Goal: Task Accomplishment & Management: Complete application form

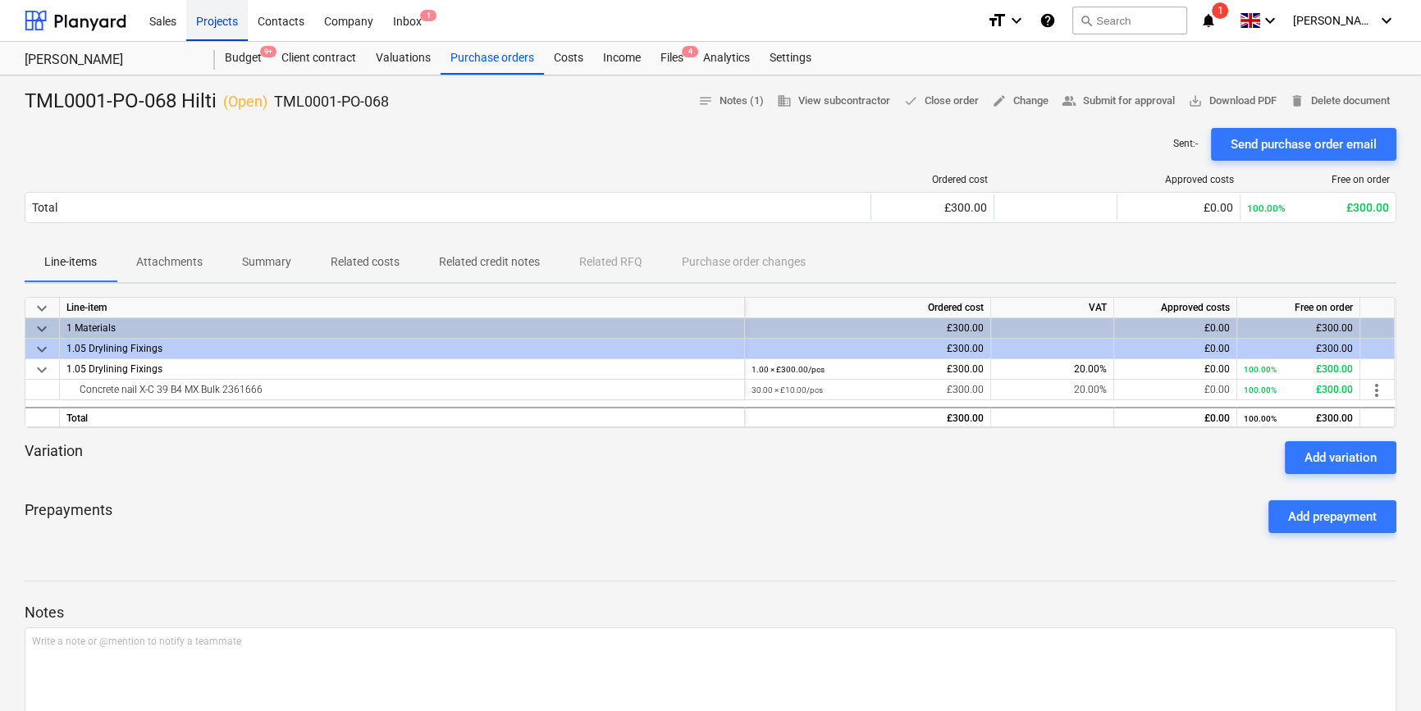
drag, startPoint x: 0, startPoint y: 0, endPoint x: 224, endPoint y: 24, distance: 225.2
click at [224, 24] on div "Projects" at bounding box center [217, 20] width 62 height 42
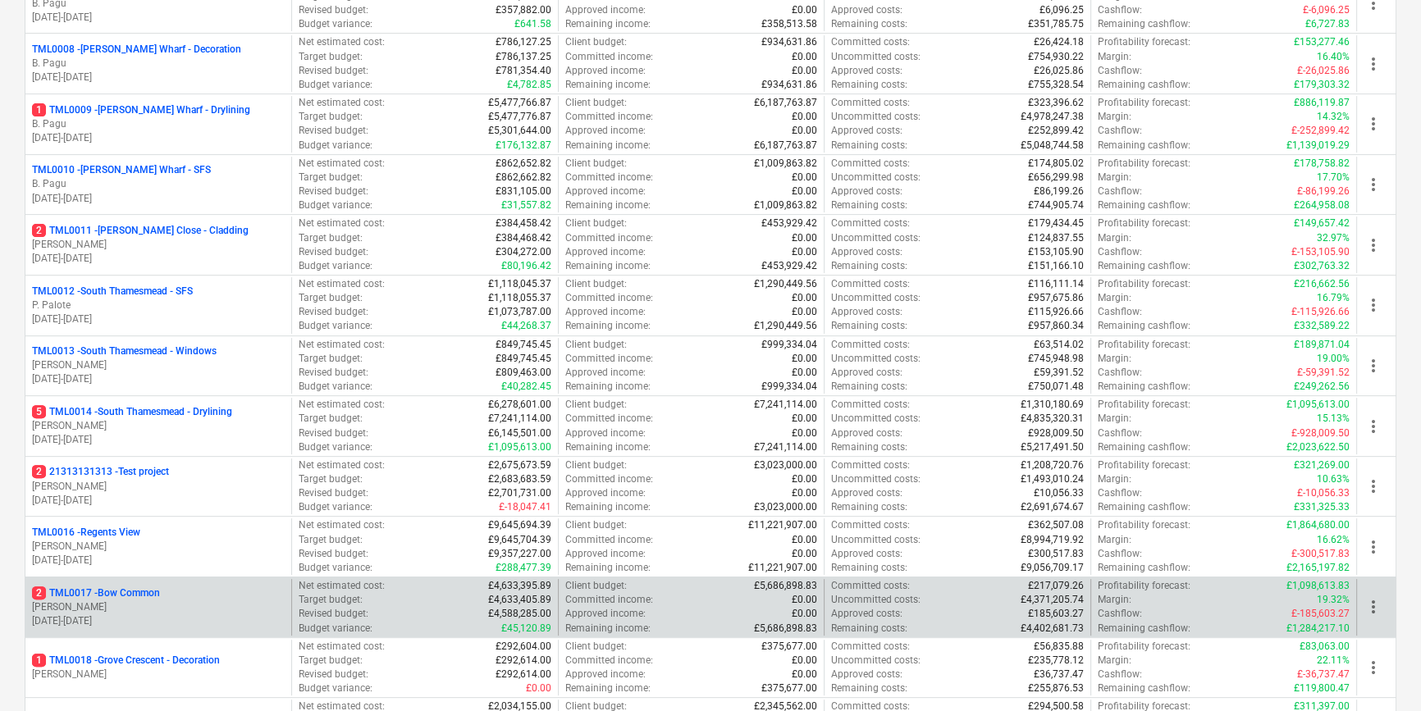
scroll to position [894, 0]
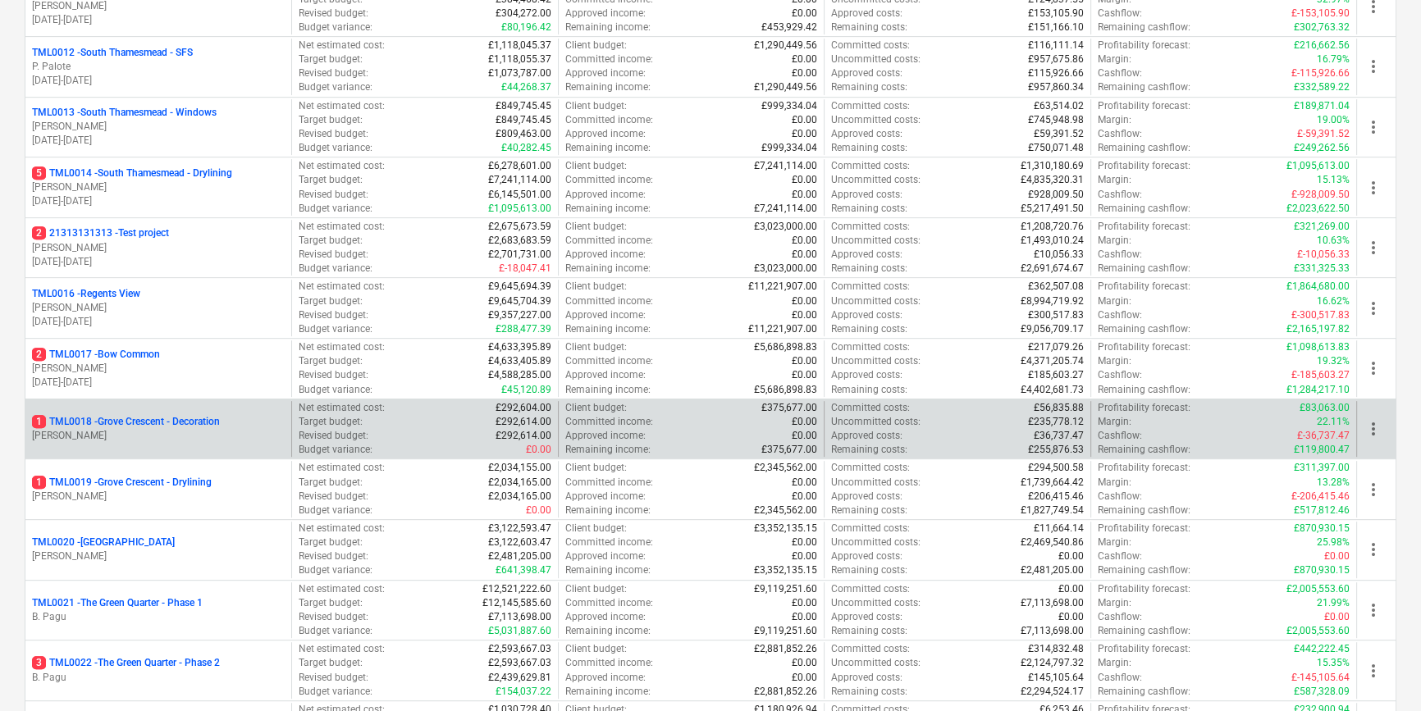
click at [184, 436] on p "[PERSON_NAME]" at bounding box center [158, 436] width 253 height 14
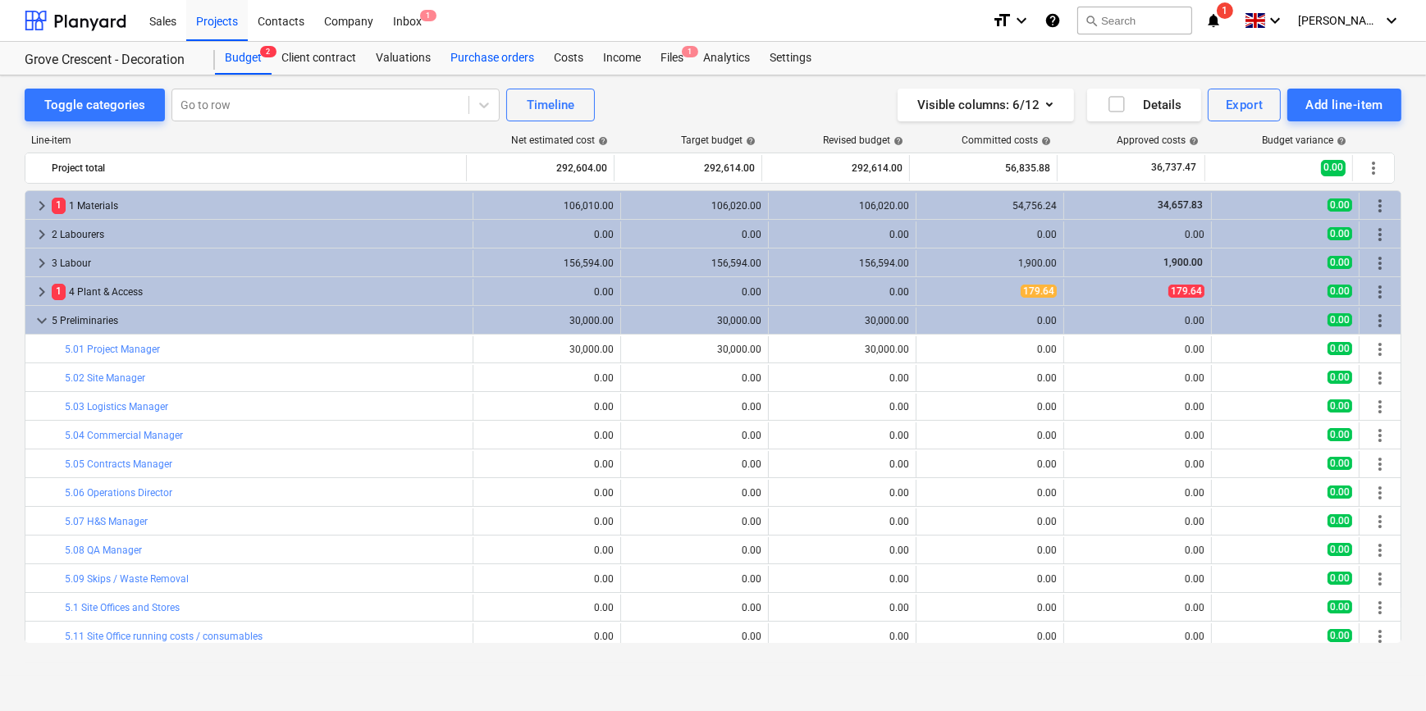
click at [491, 56] on div "Purchase orders" at bounding box center [492, 58] width 103 height 33
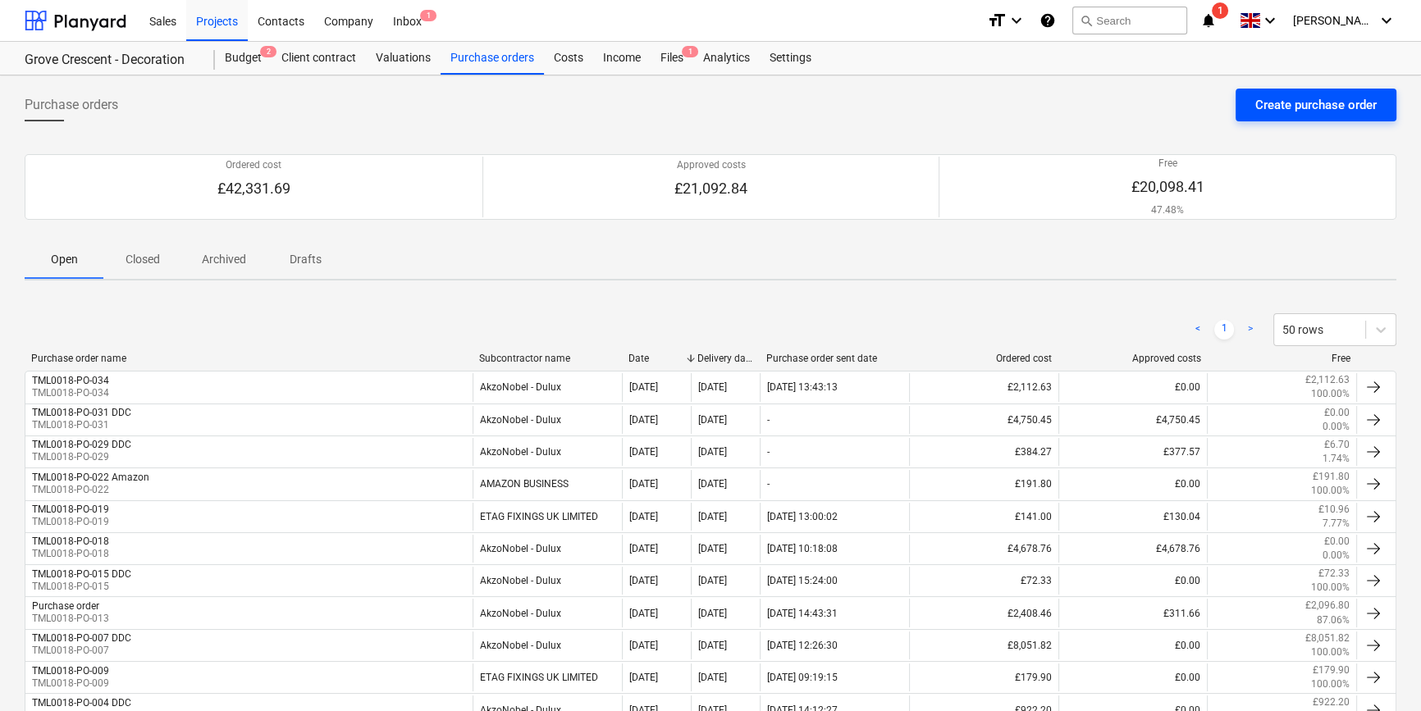
click at [1306, 94] on div "Create purchase order" at bounding box center [1315, 104] width 121 height 21
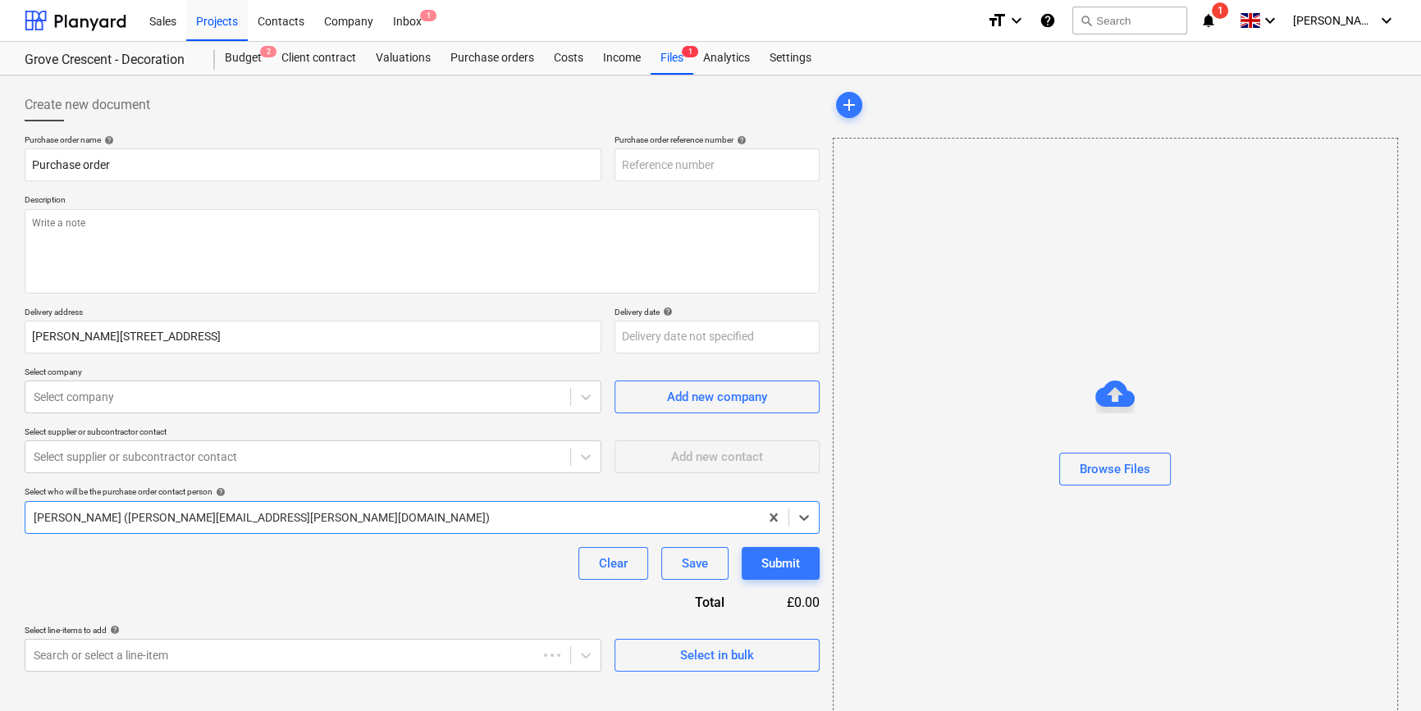
type textarea "x"
type input "TML0018-PO-036"
drag, startPoint x: 729, startPoint y: 166, endPoint x: 620, endPoint y: 158, distance: 109.4
click at [620, 158] on input "TML0018-PO-036" at bounding box center [716, 164] width 205 height 33
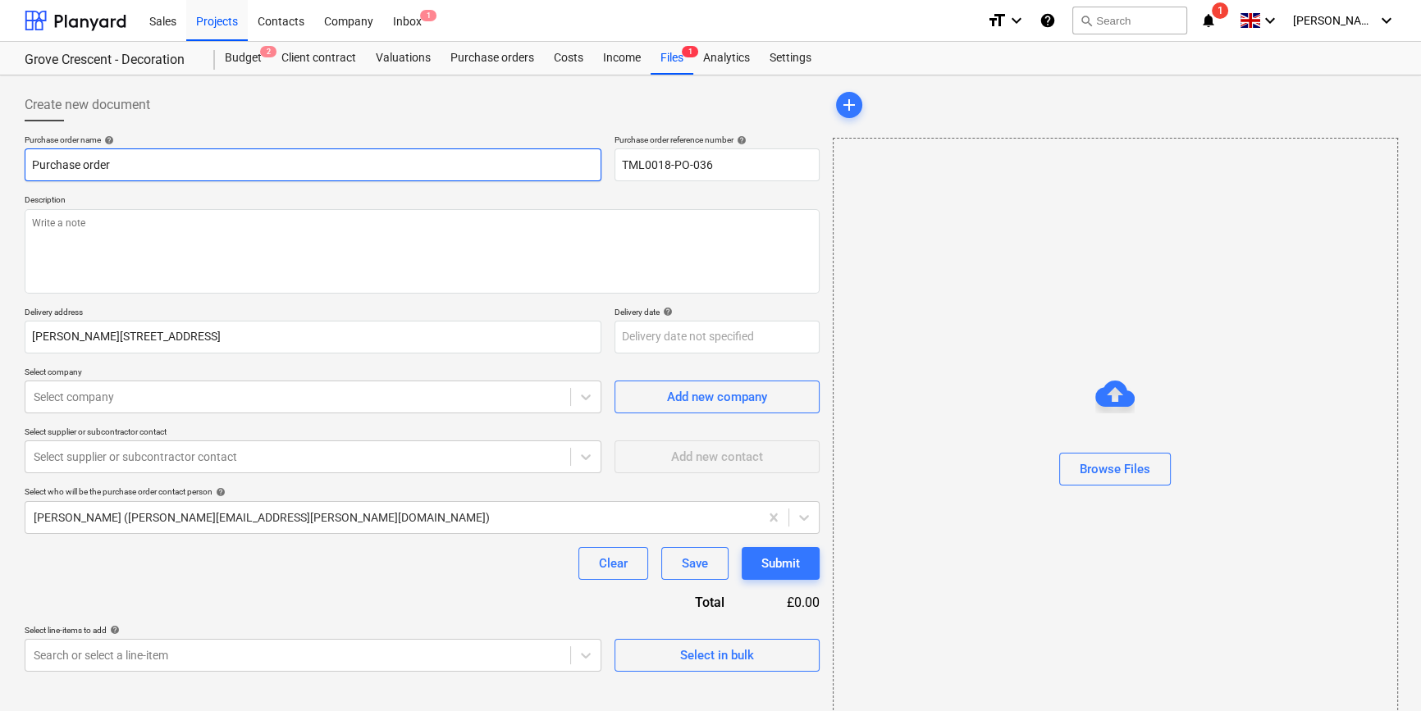
drag, startPoint x: 116, startPoint y: 164, endPoint x: 41, endPoint y: 167, distance: 75.5
click at [25, 163] on input "Purchase order" at bounding box center [313, 164] width 577 height 33
paste input "TML0018-PO-036"
type textarea "x"
type input "TML0018-PO-036"
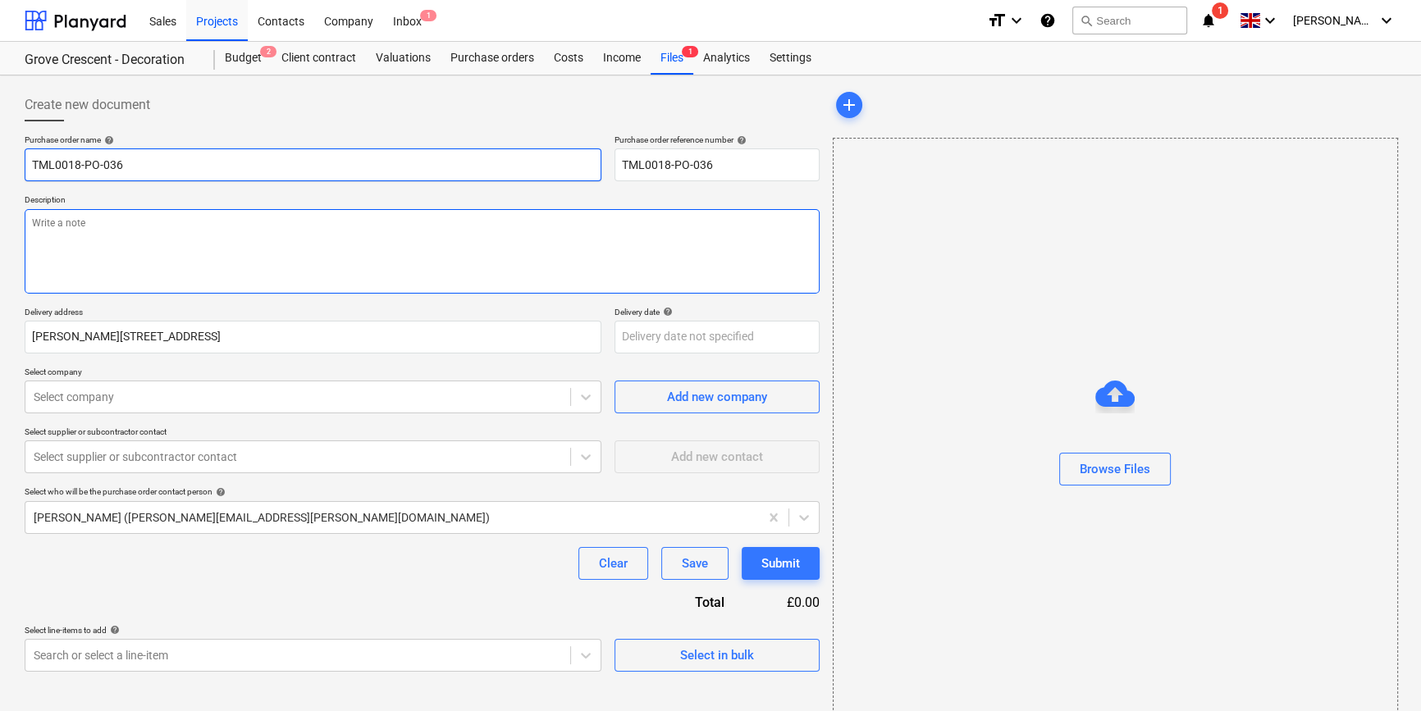
type textarea "x"
type input "TML0018-PO-036"
type textarea "x"
type input "TML0018-PO-036 D"
type textarea "x"
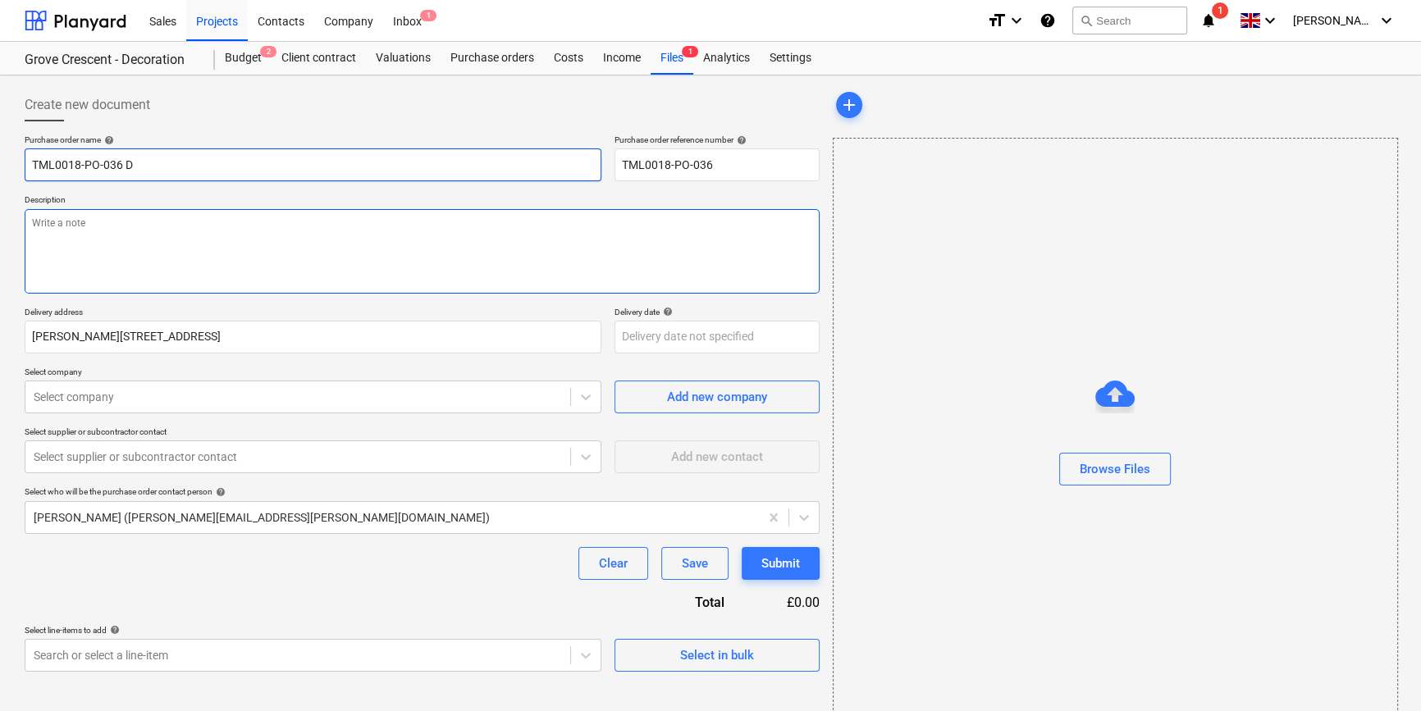
type input "TML0018-PO-036 DD"
type textarea "x"
type input "TML0018-PO-036 DDC"
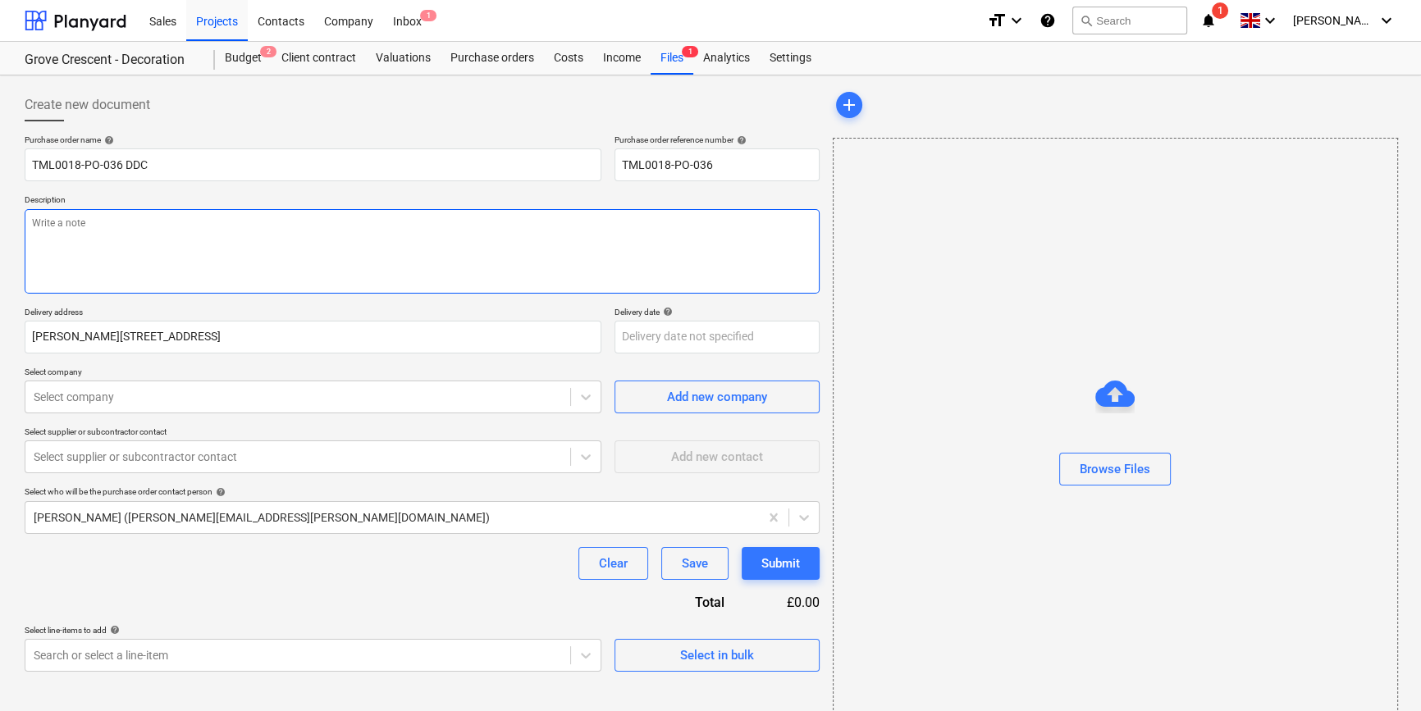
click at [167, 235] on textarea at bounding box center [422, 251] width 795 height 85
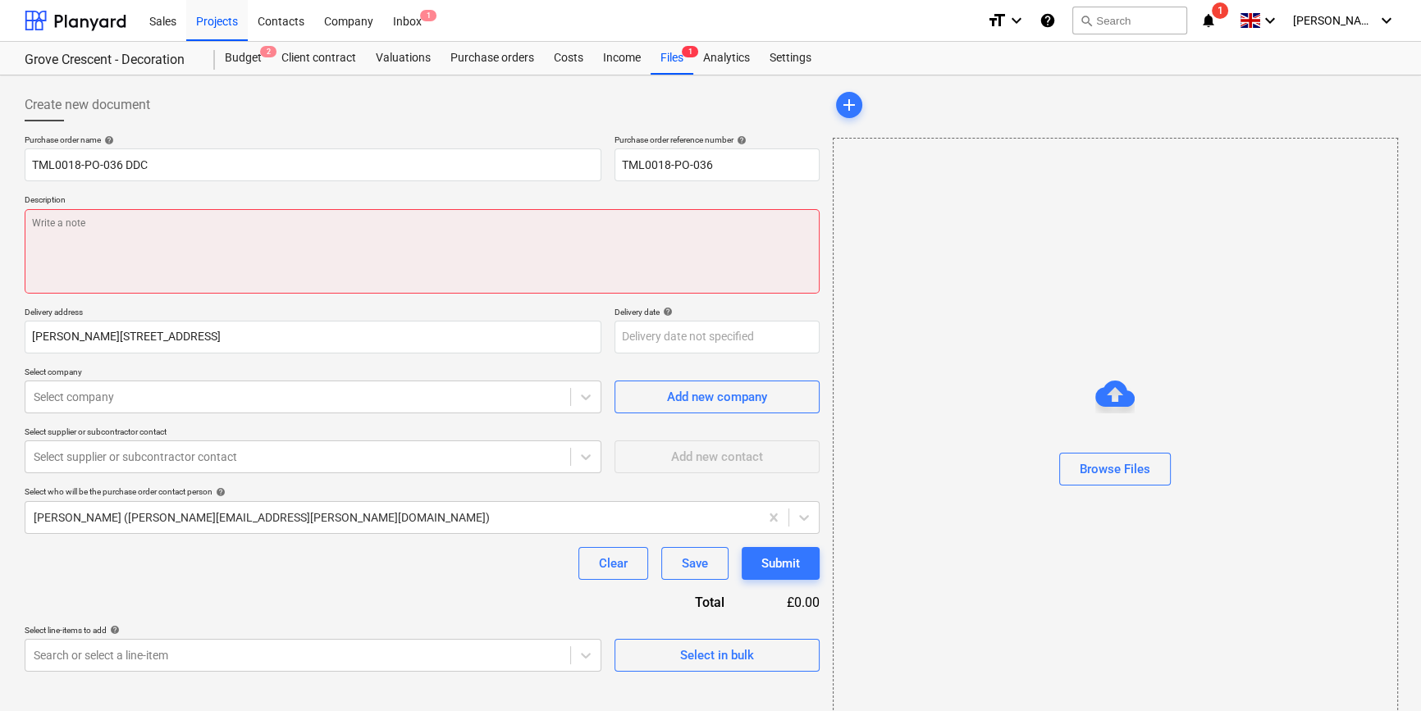
paste textarea "nectar card : [PHONE_NUMBER] Site contact [PERSON_NAME] [PHONE_NUMBER]"
type textarea "x"
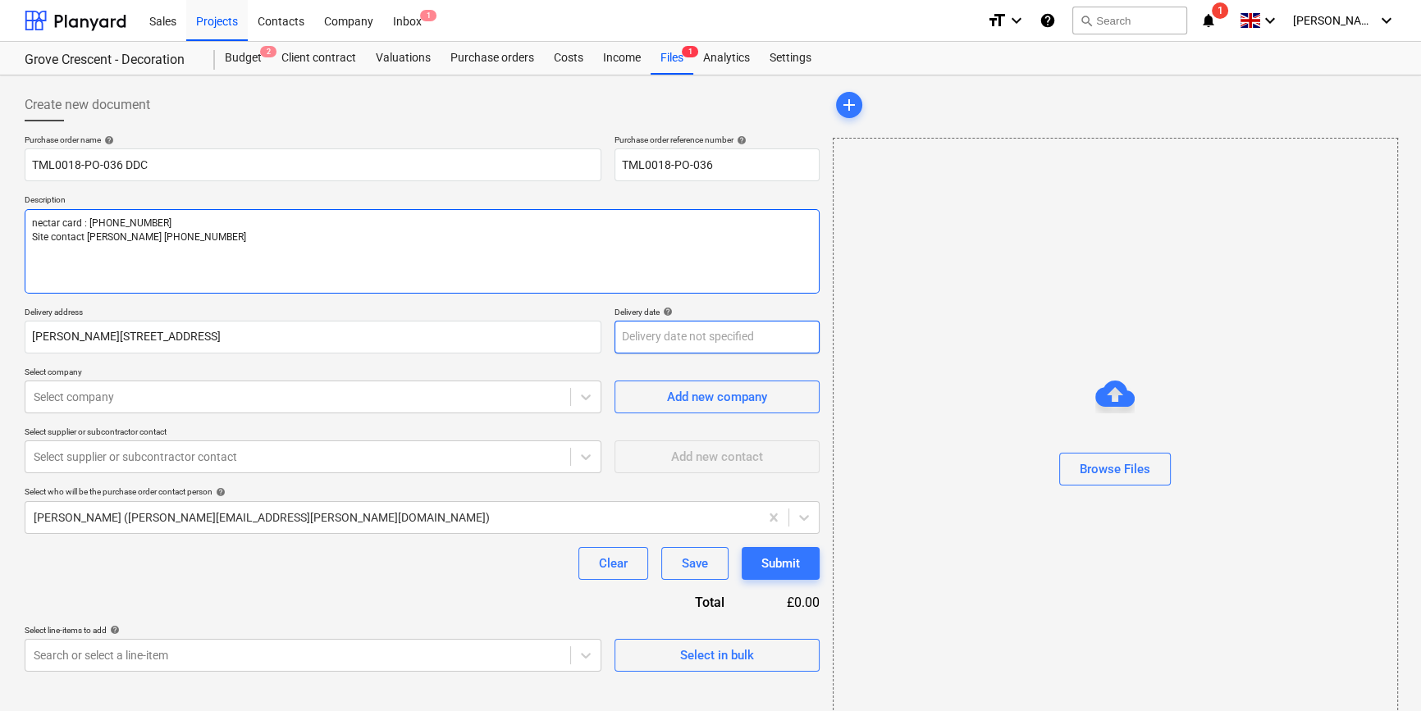
type textarea "nectar card : [PHONE_NUMBER] Site contact [PERSON_NAME] [PHONE_NUMBER]"
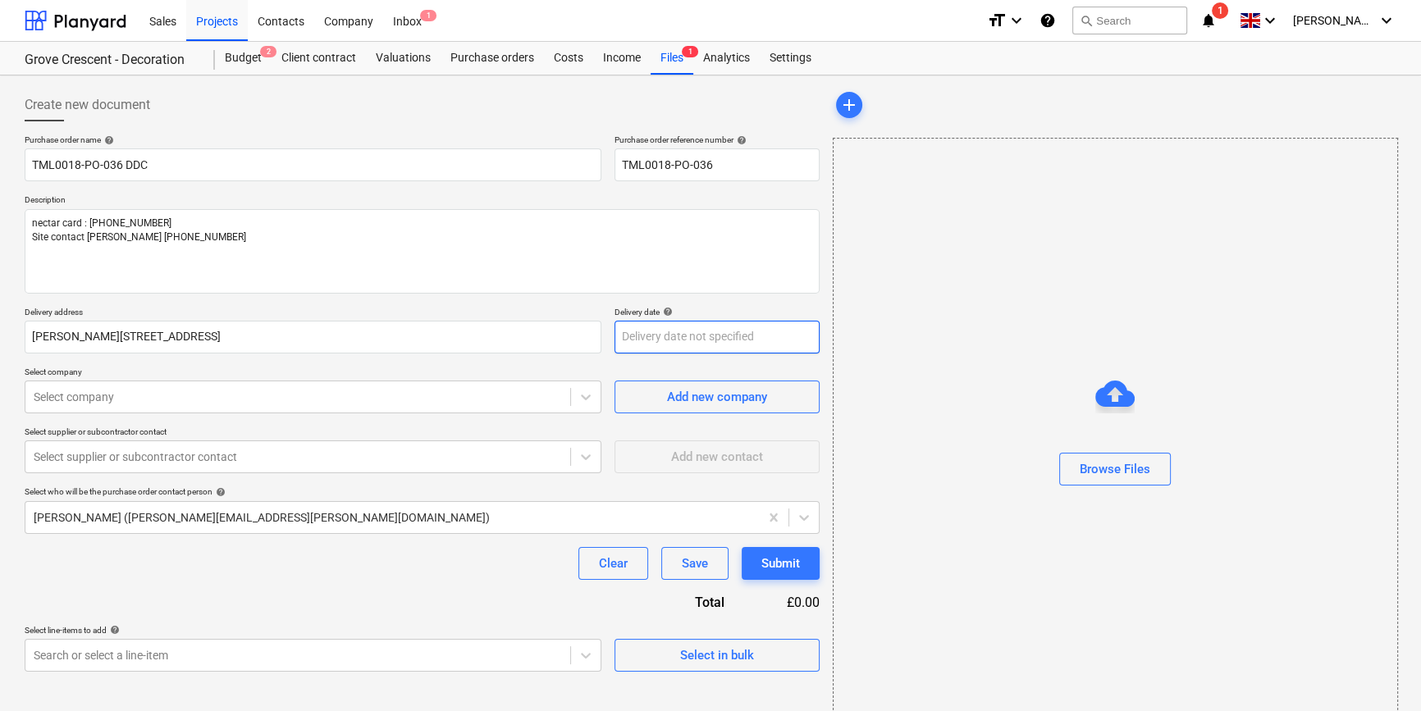
click at [669, 334] on body "Sales Projects Contacts Company Inbox 1 format_size keyboard_arrow_down help se…" at bounding box center [710, 355] width 1421 height 711
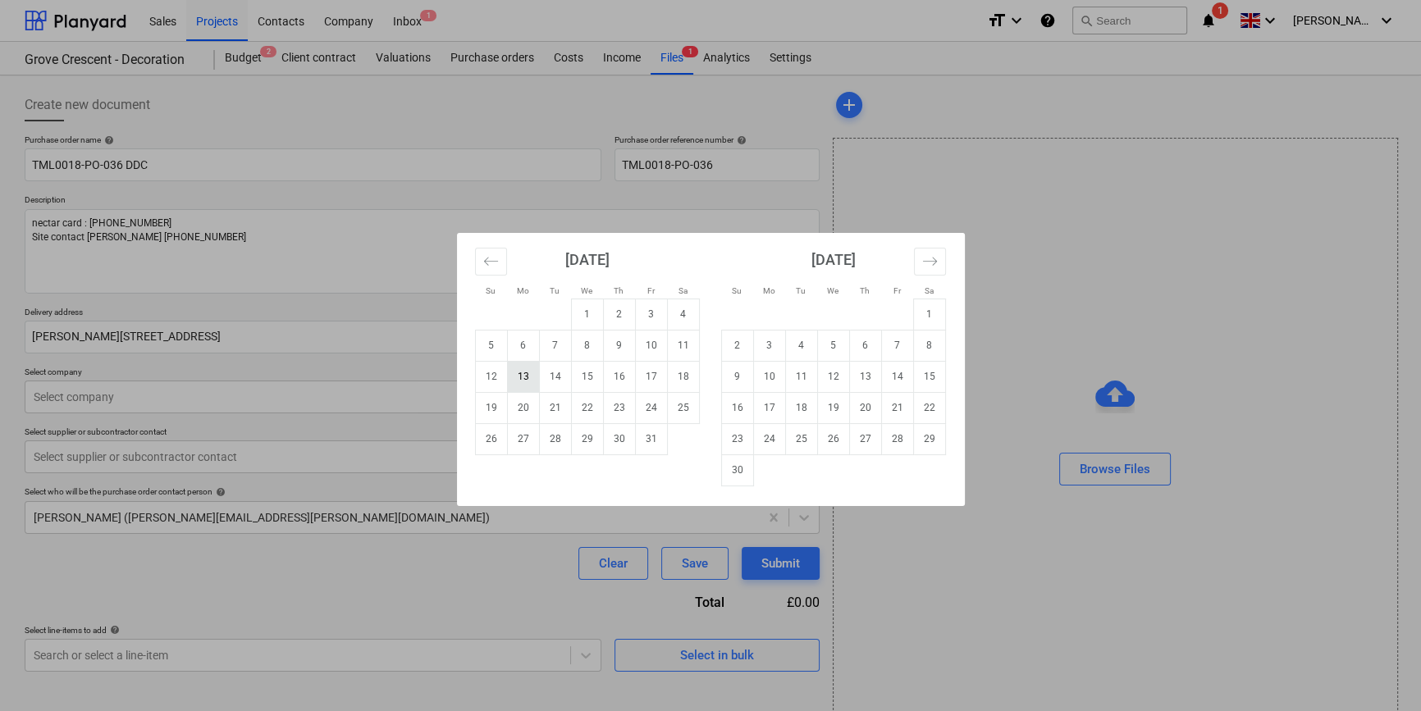
click at [525, 377] on td "13" at bounding box center [523, 376] width 32 height 31
type textarea "x"
type input "[DATE]"
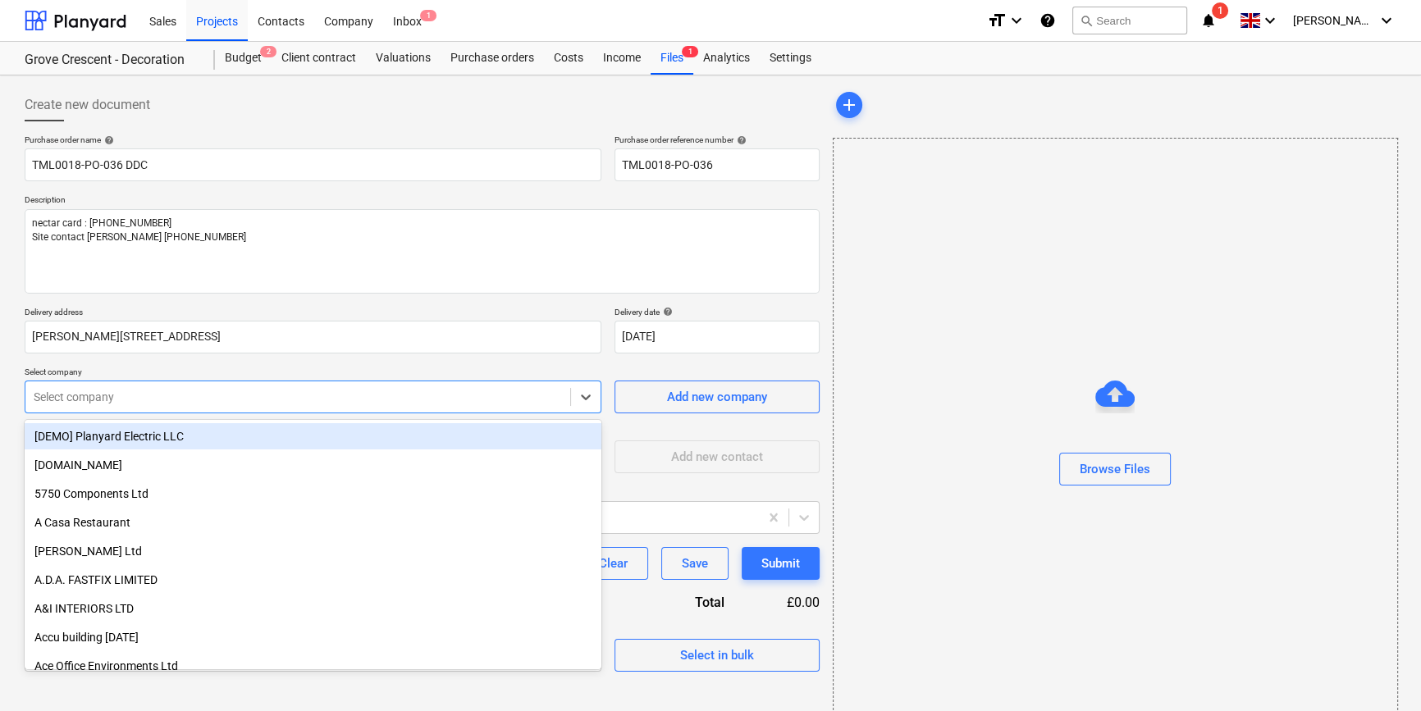
click at [434, 400] on div at bounding box center [298, 397] width 528 height 16
type input "d"
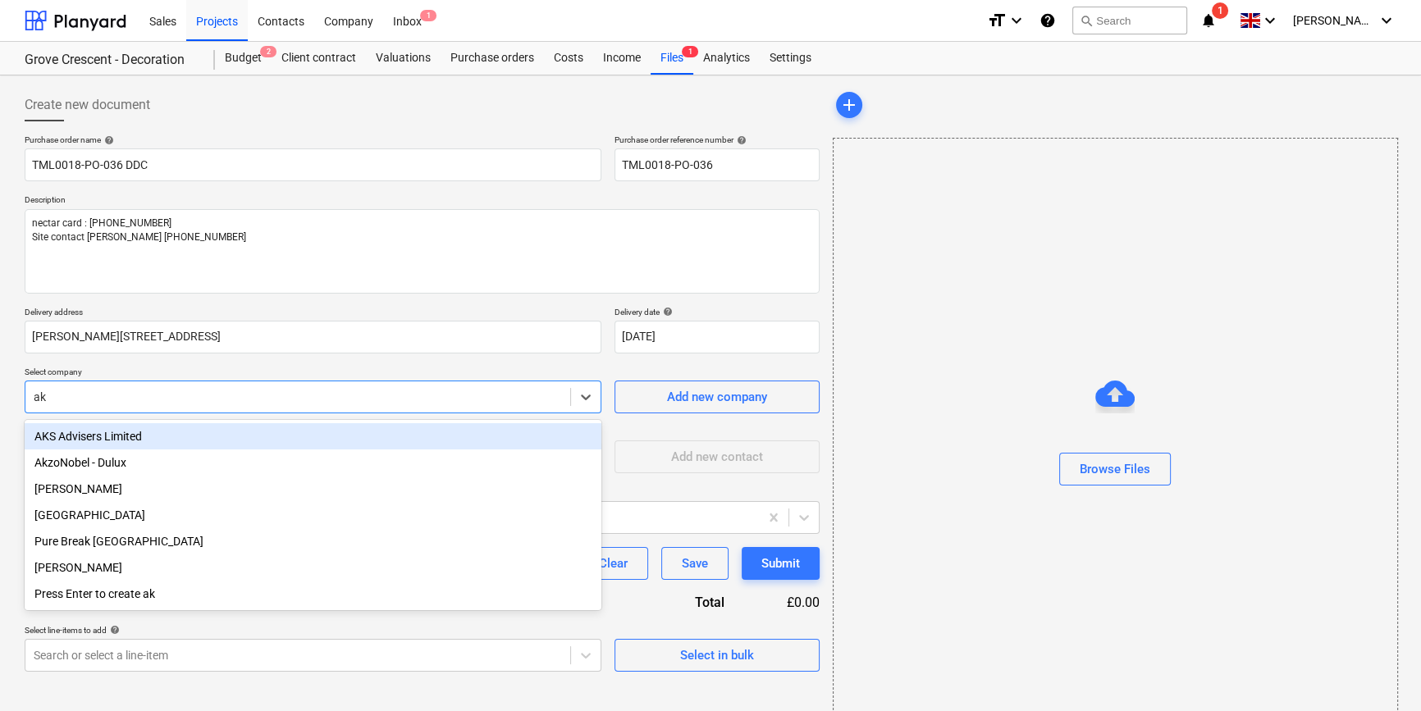
type input "akz"
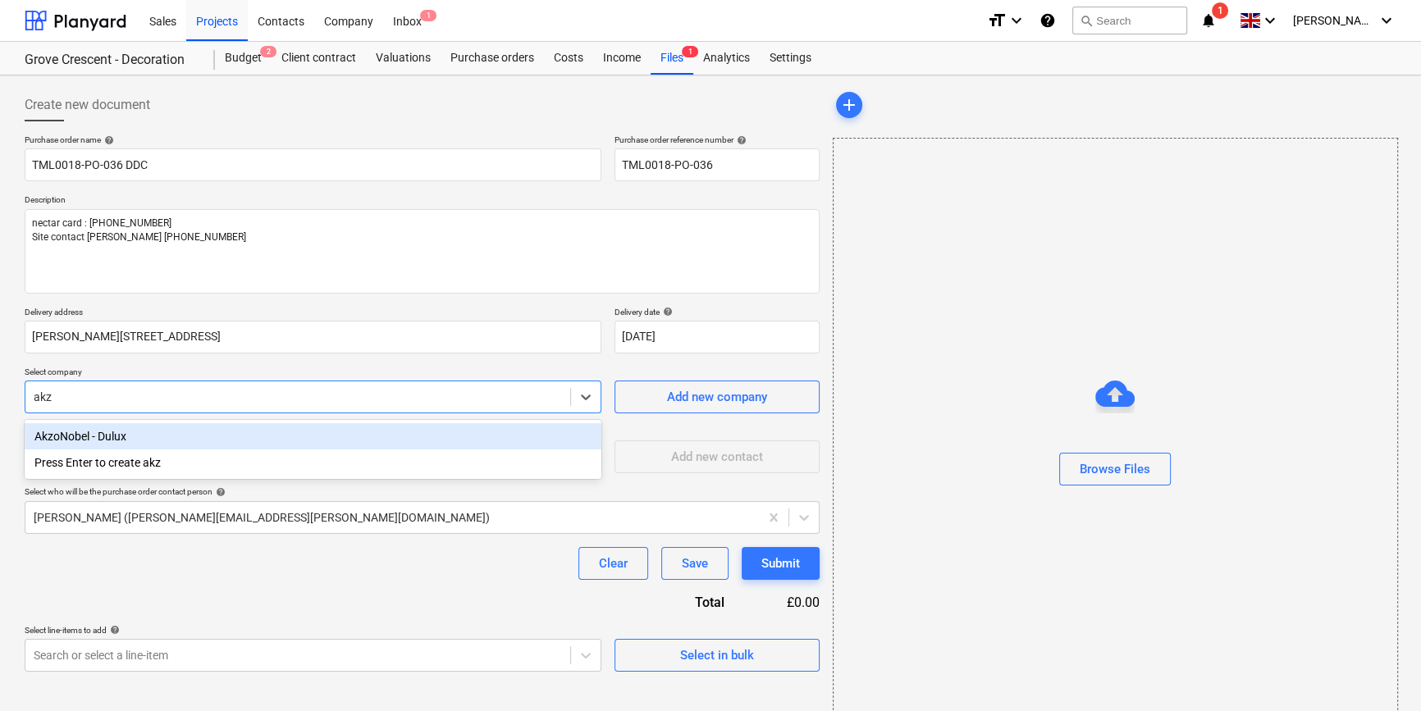
click at [139, 433] on div "AkzoNobel - Dulux" at bounding box center [313, 436] width 577 height 26
type textarea "x"
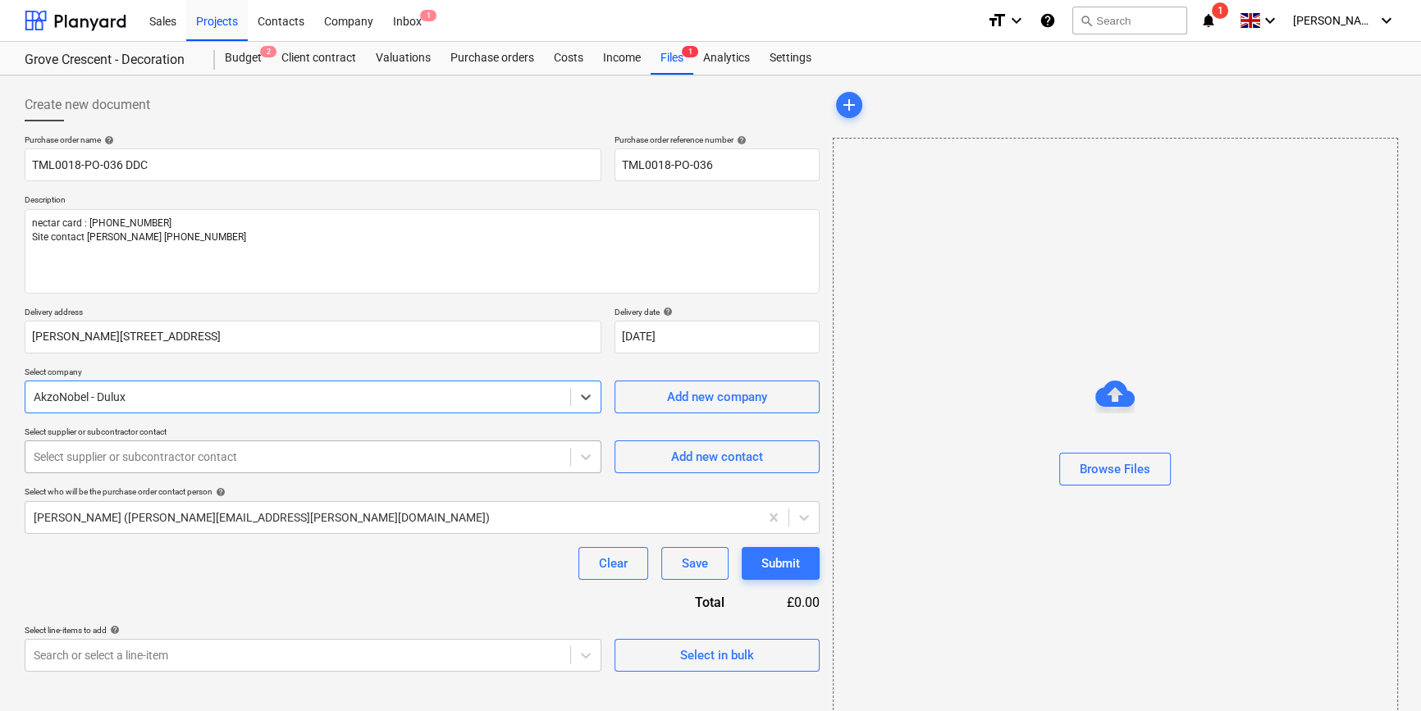
click at [136, 459] on div at bounding box center [298, 457] width 528 height 16
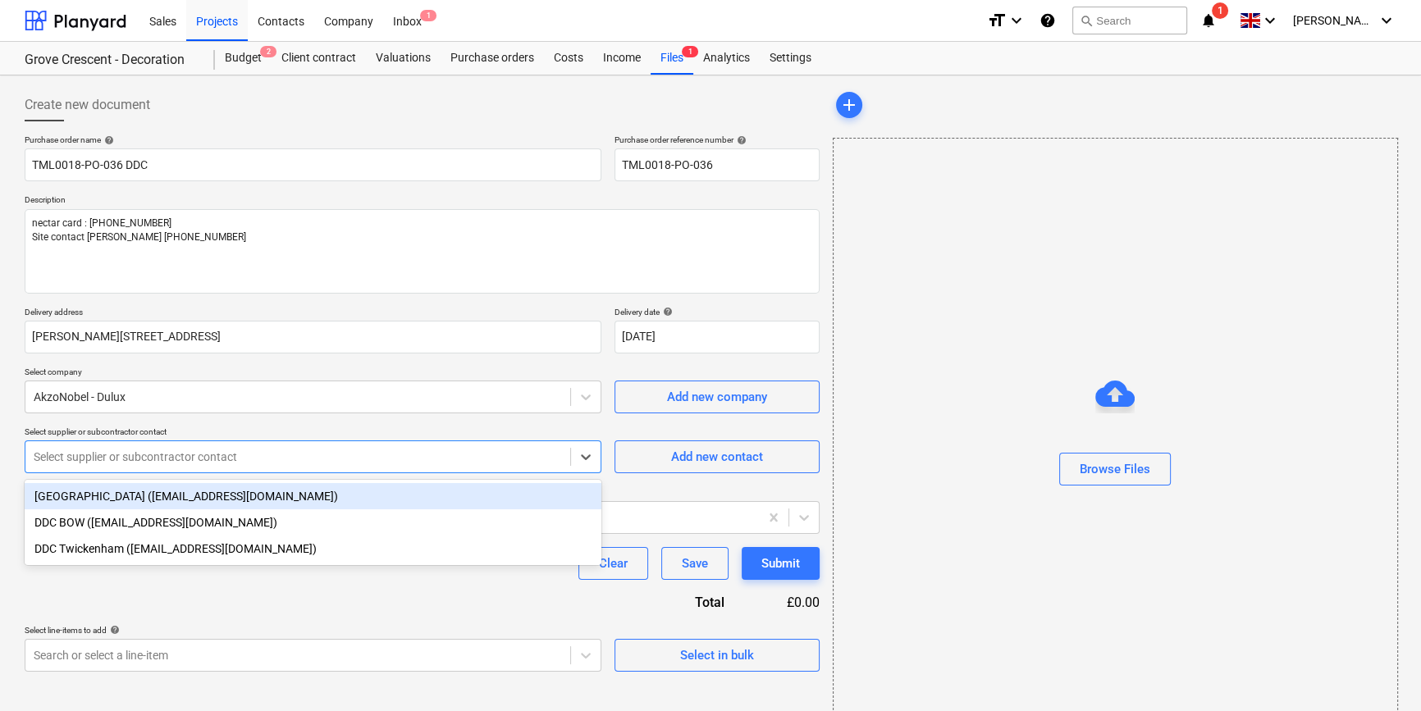
click at [123, 497] on div "[GEOGRAPHIC_DATA] ([EMAIL_ADDRESS][DOMAIN_NAME])" at bounding box center [313, 496] width 577 height 26
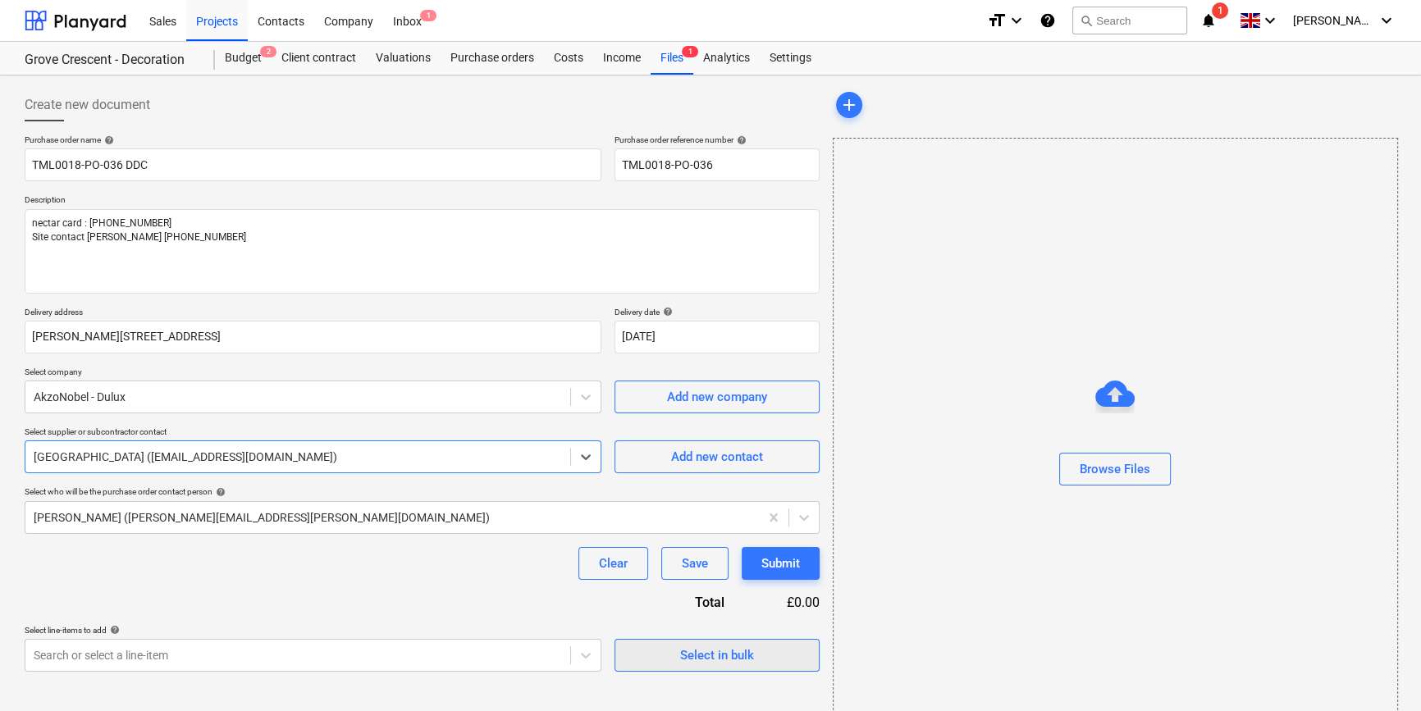
click at [721, 656] on div "Select in bulk" at bounding box center [717, 655] width 74 height 21
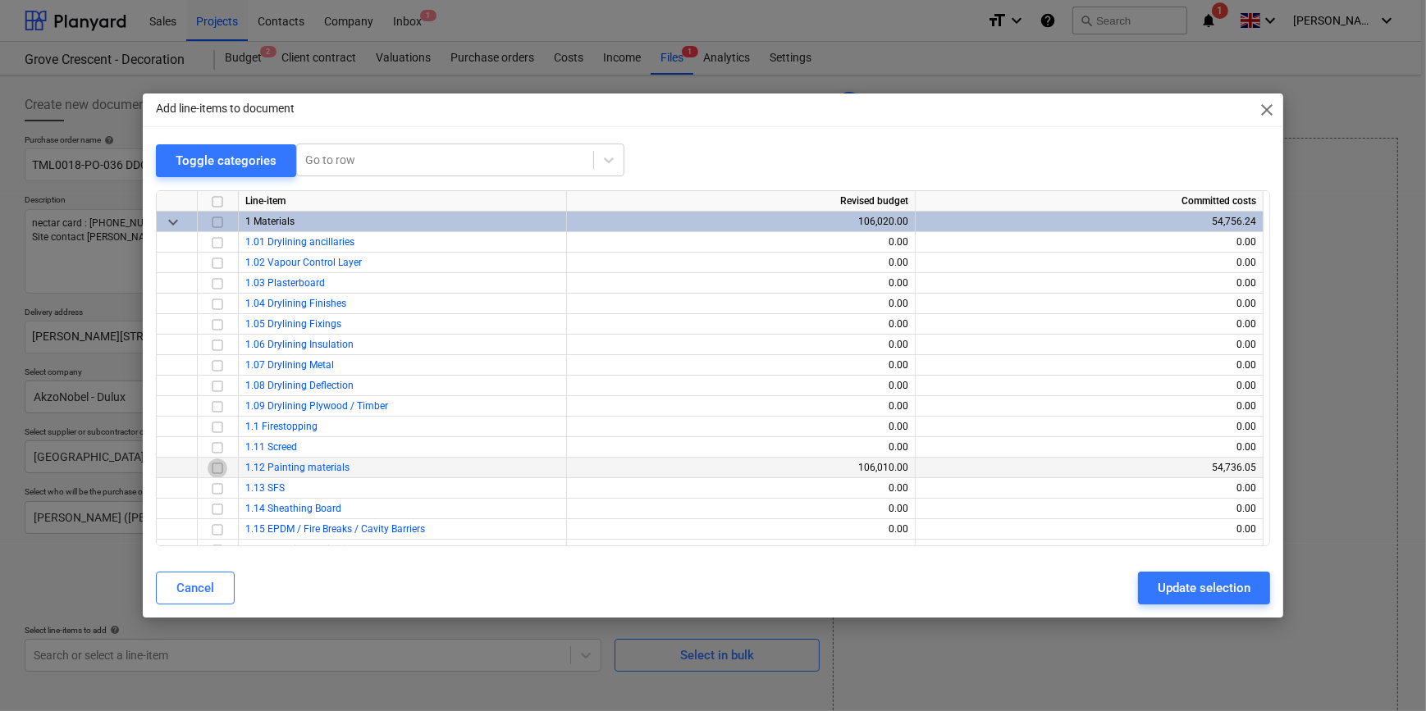
click at [217, 468] on input "checkbox" at bounding box center [218, 468] width 20 height 20
click at [1208, 584] on div "Update selection" at bounding box center [1204, 588] width 93 height 21
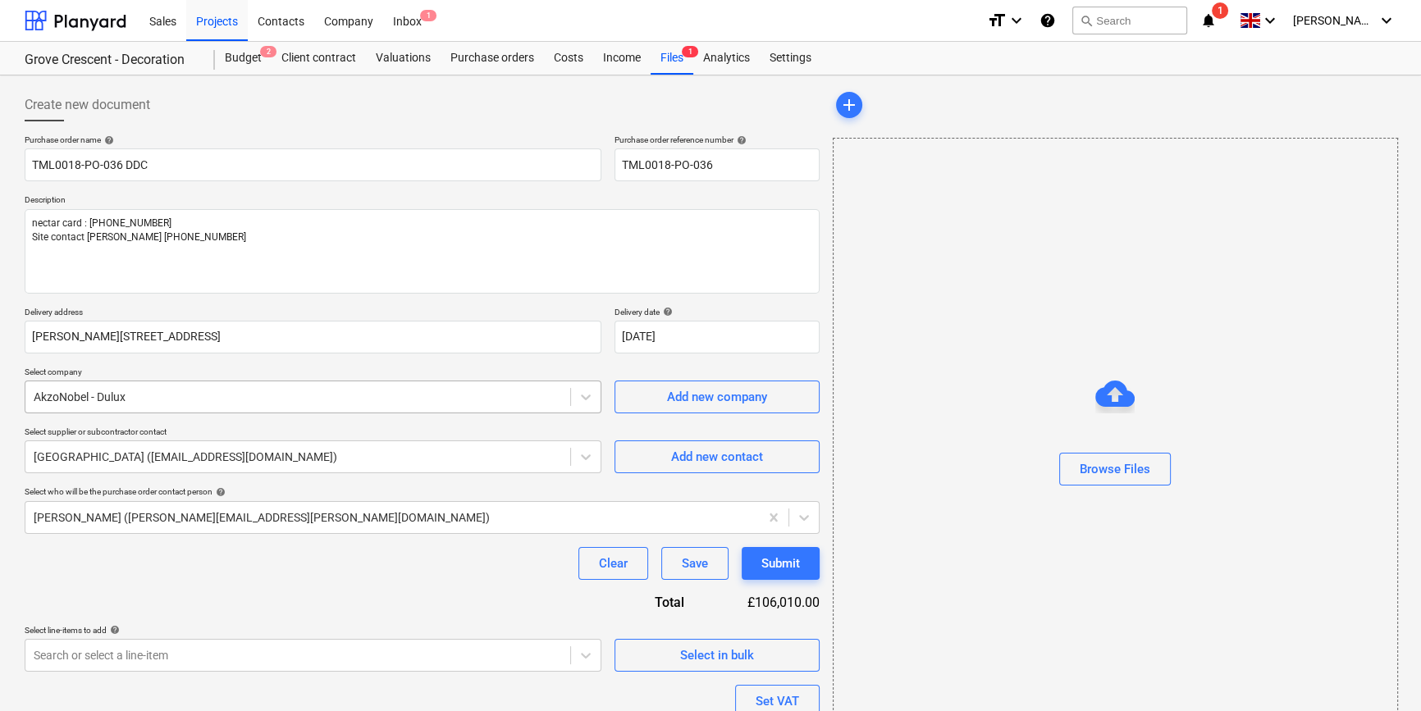
scroll to position [127, 0]
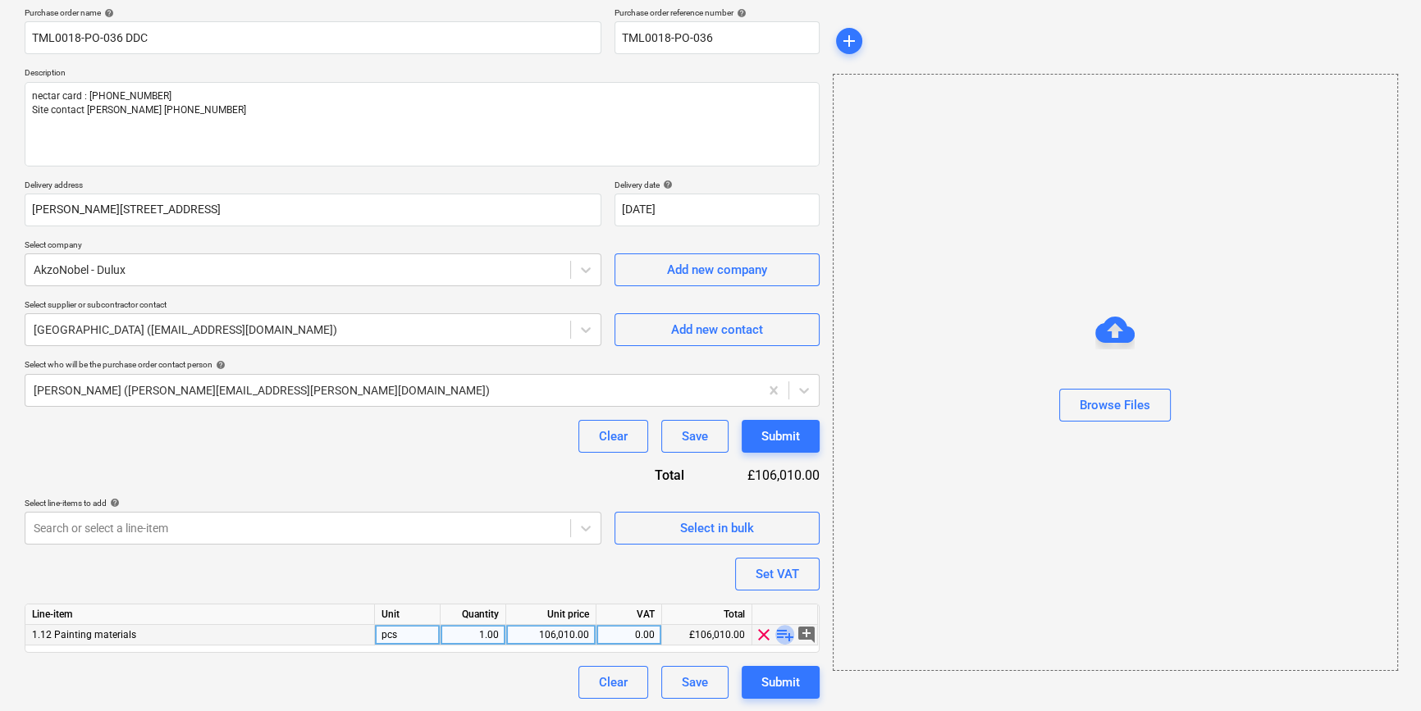
click at [779, 635] on span "playlist_add" at bounding box center [785, 635] width 20 height 20
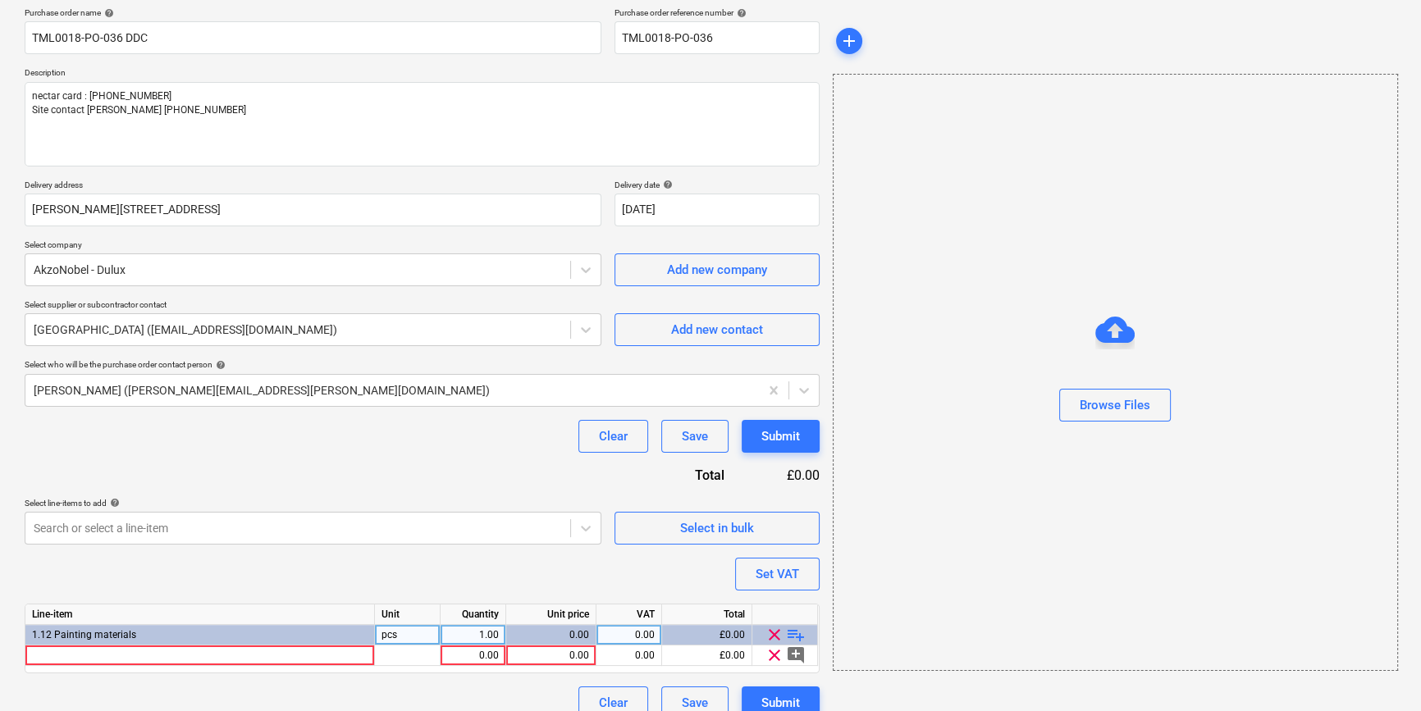
type textarea "x"
click at [171, 653] on div at bounding box center [199, 656] width 349 height 21
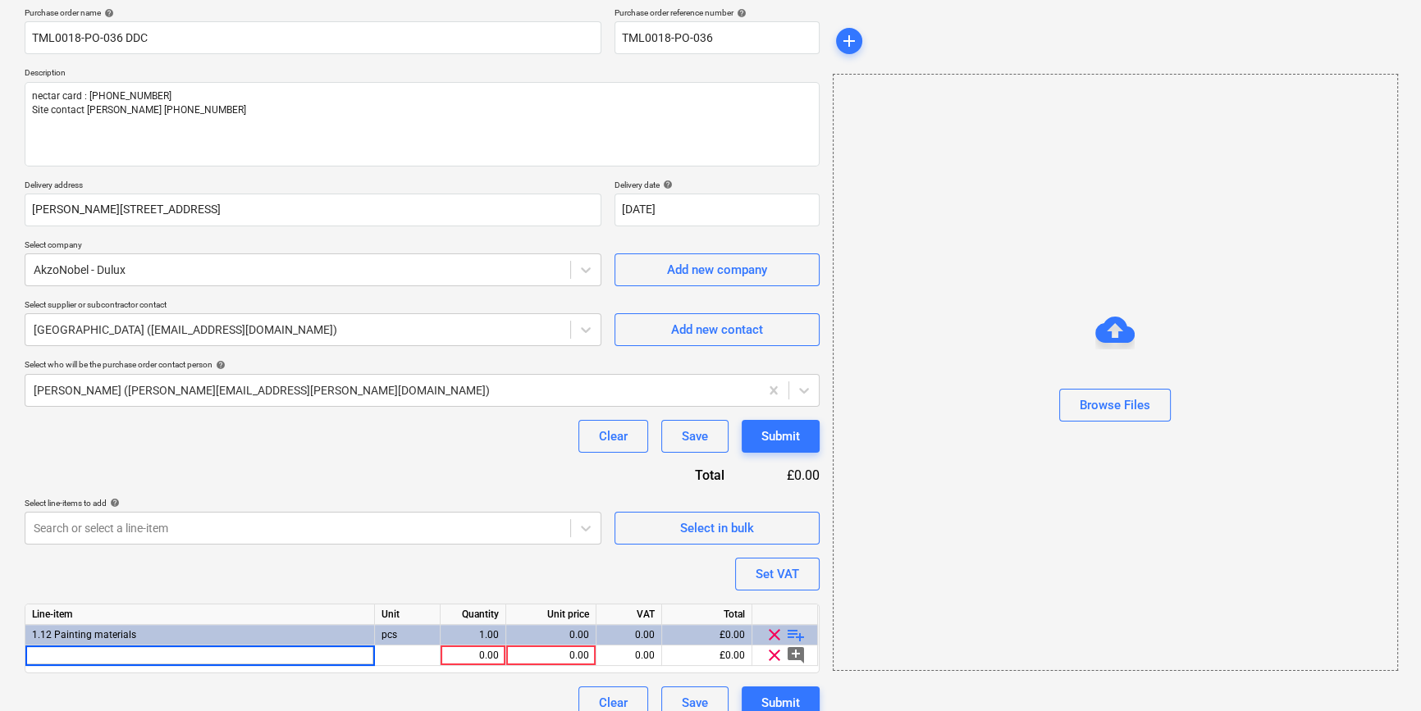
type input "Dulux Primer Sealer 10L"
type textarea "x"
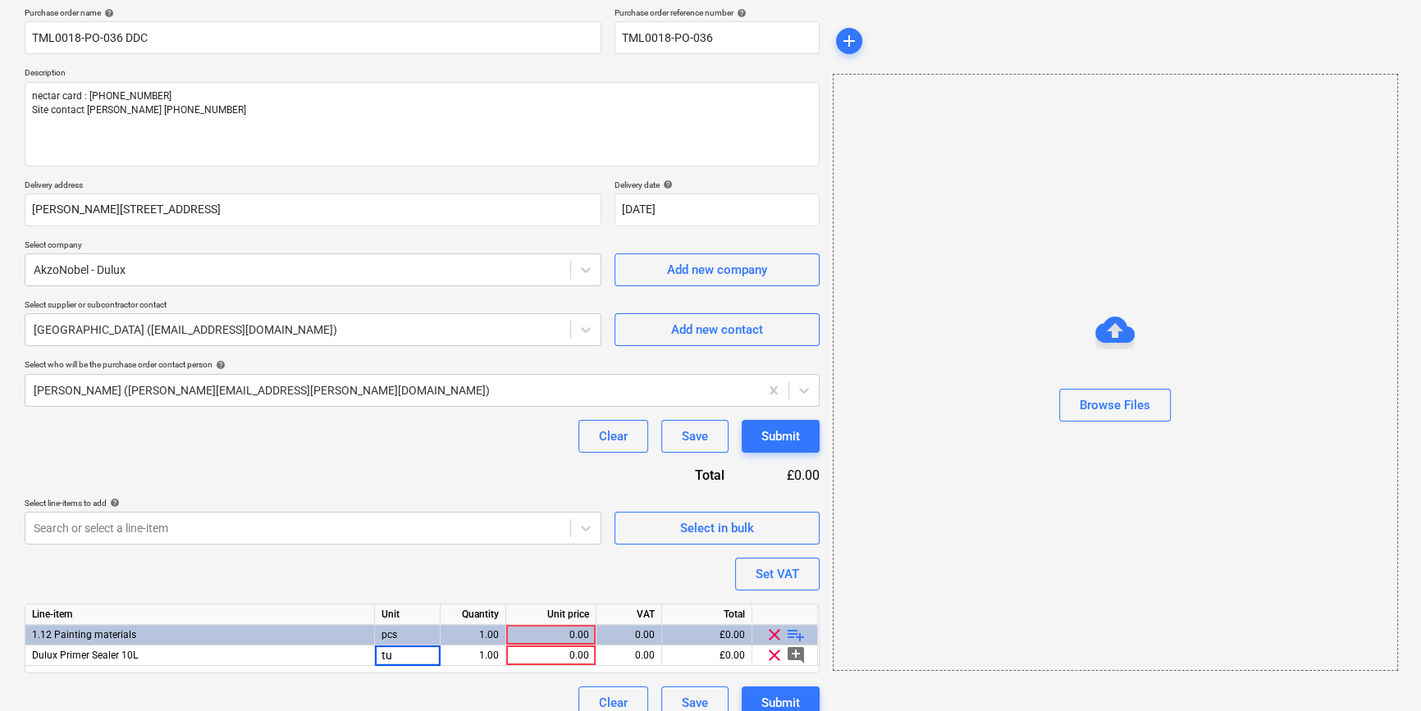
type input "tub"
type textarea "x"
type input "30"
type textarea "x"
type input "57.38"
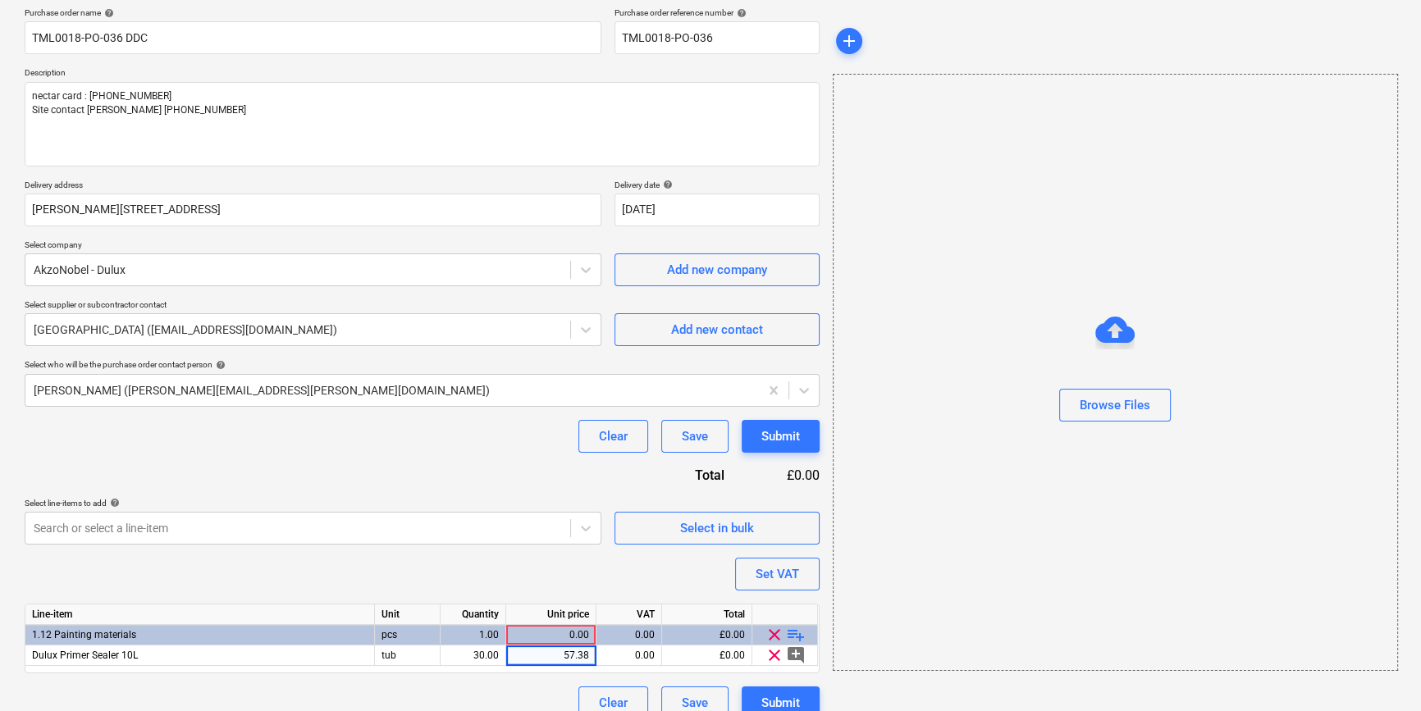
type textarea "x"
type input "20"
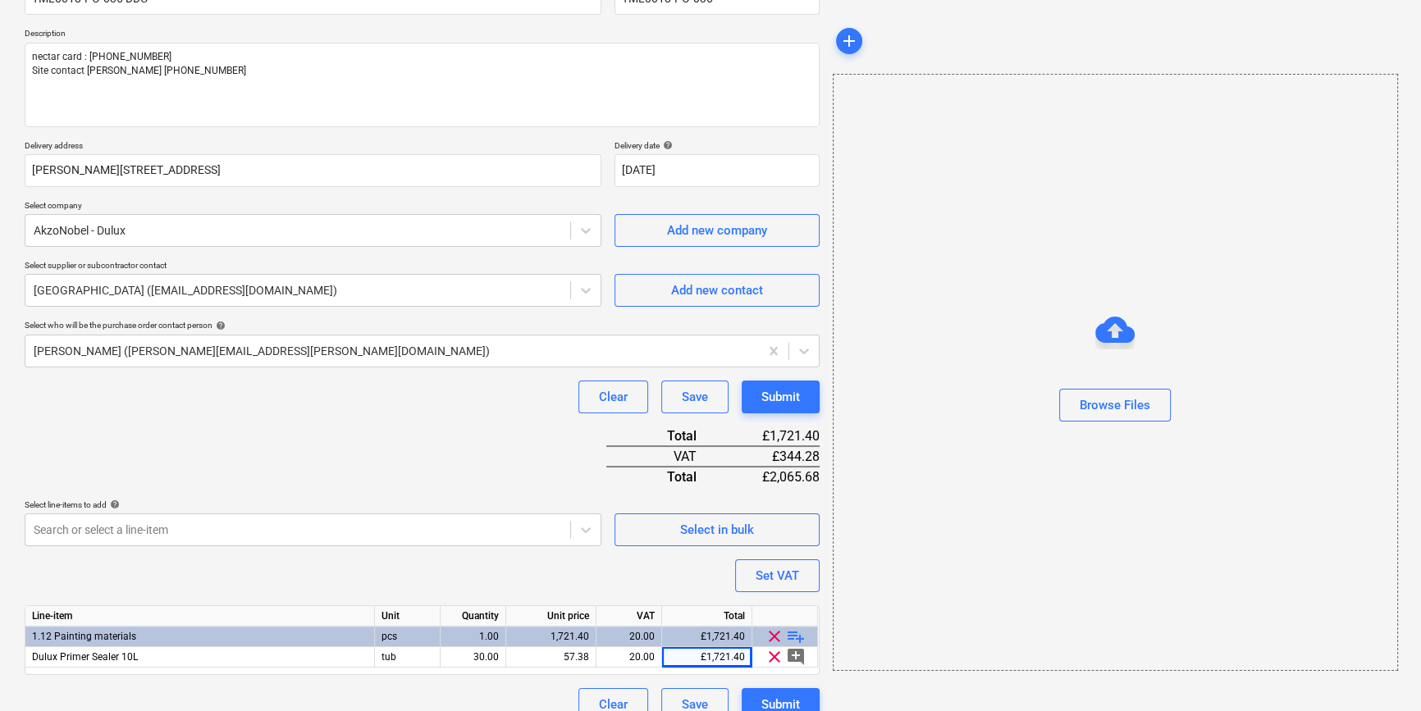
scroll to position [189, 0]
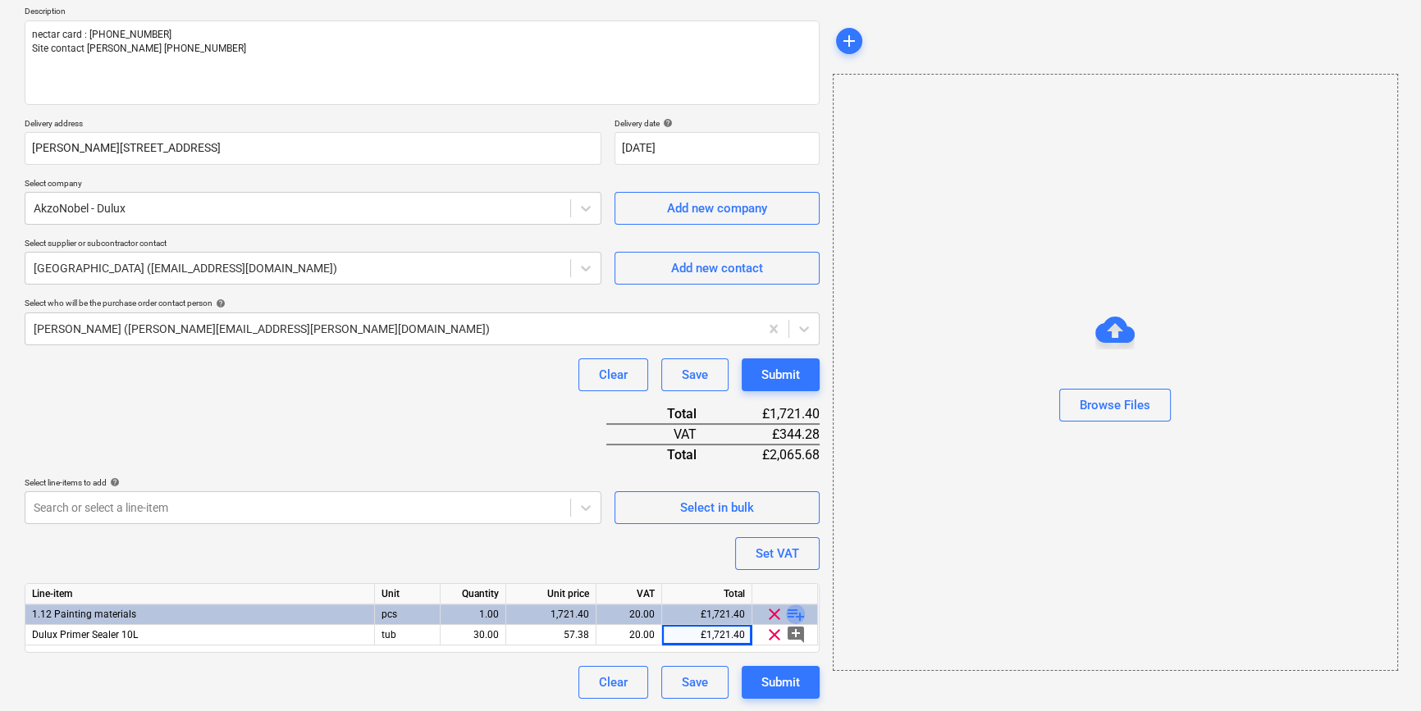
click at [797, 615] on span "playlist_add" at bounding box center [796, 615] width 20 height 20
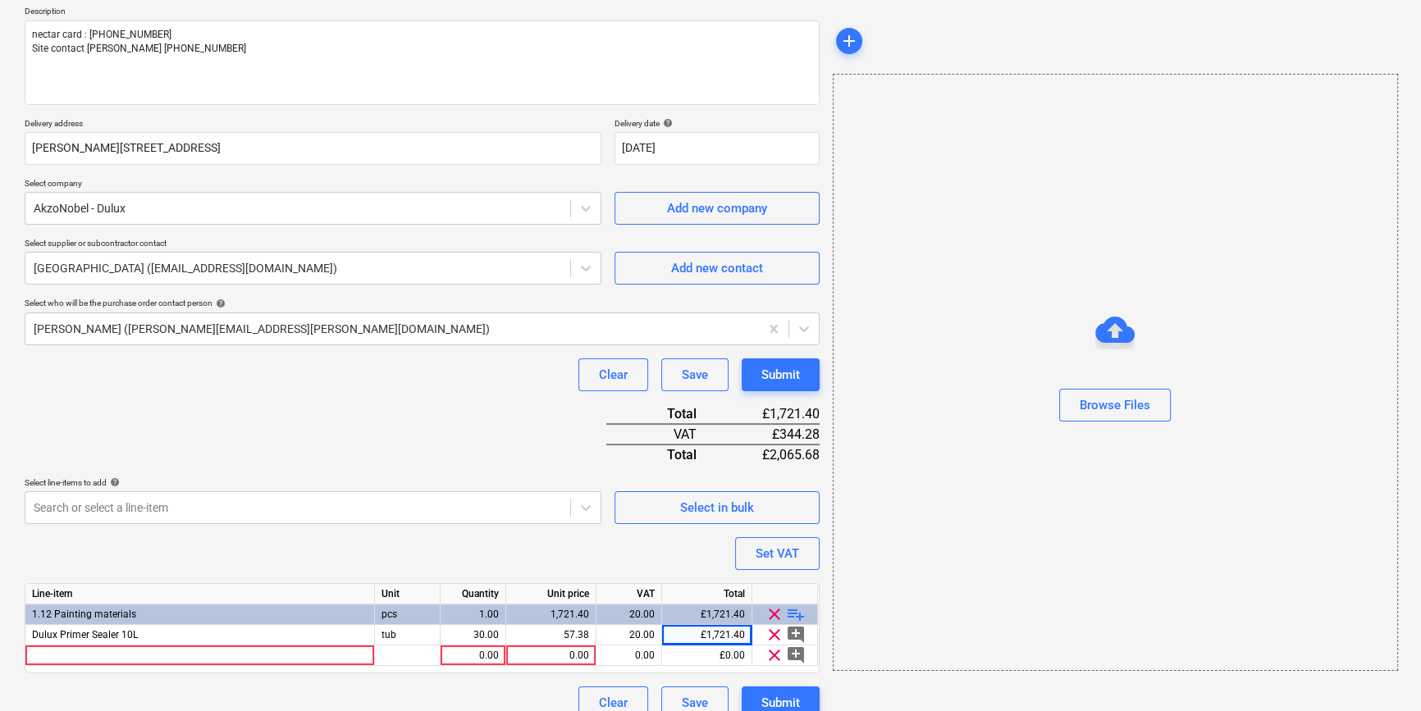
type textarea "x"
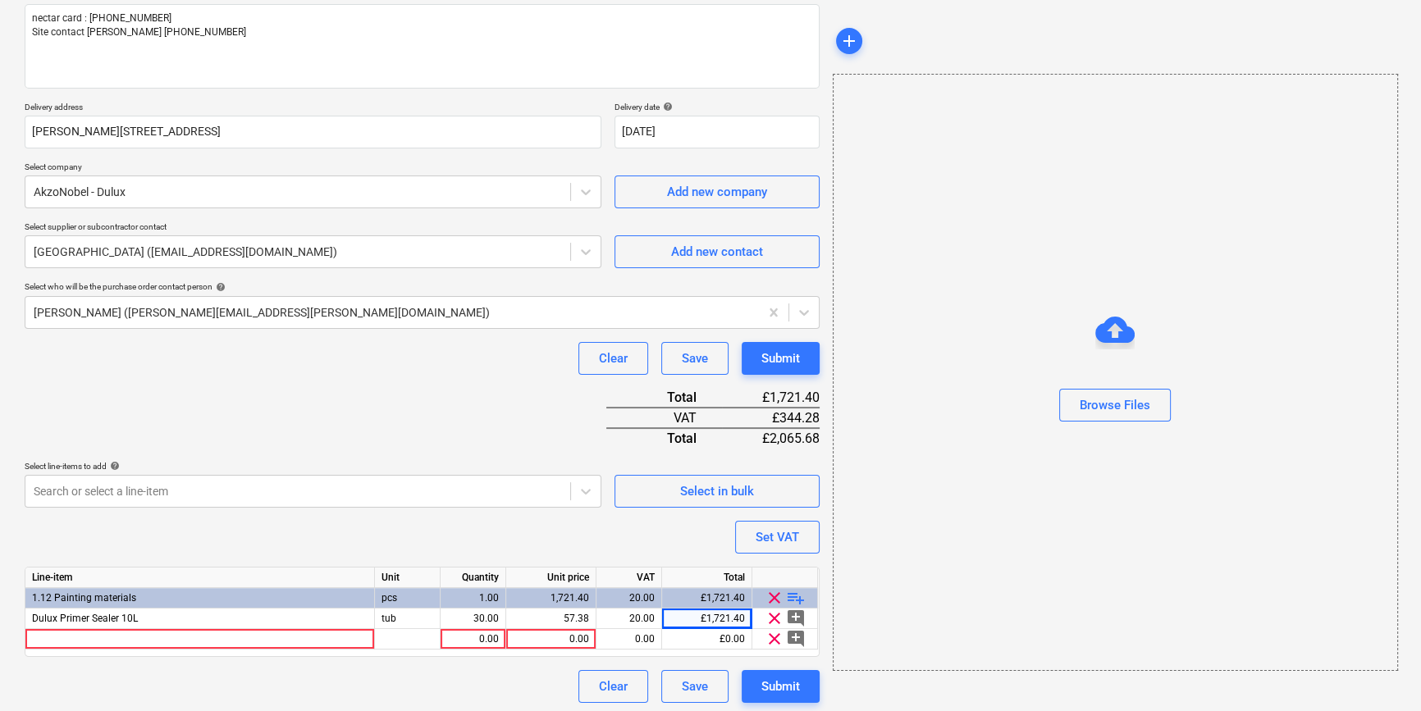
scroll to position [209, 0]
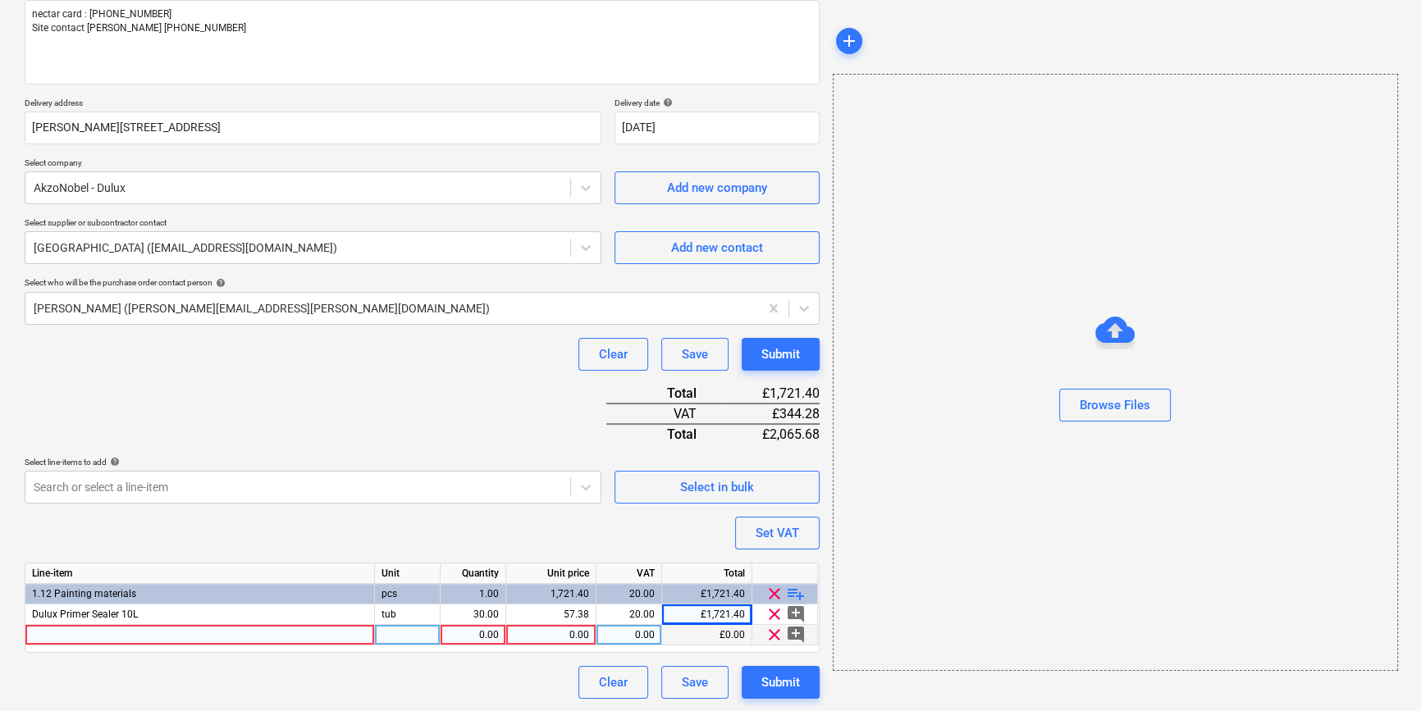
click at [88, 632] on div at bounding box center [199, 635] width 349 height 21
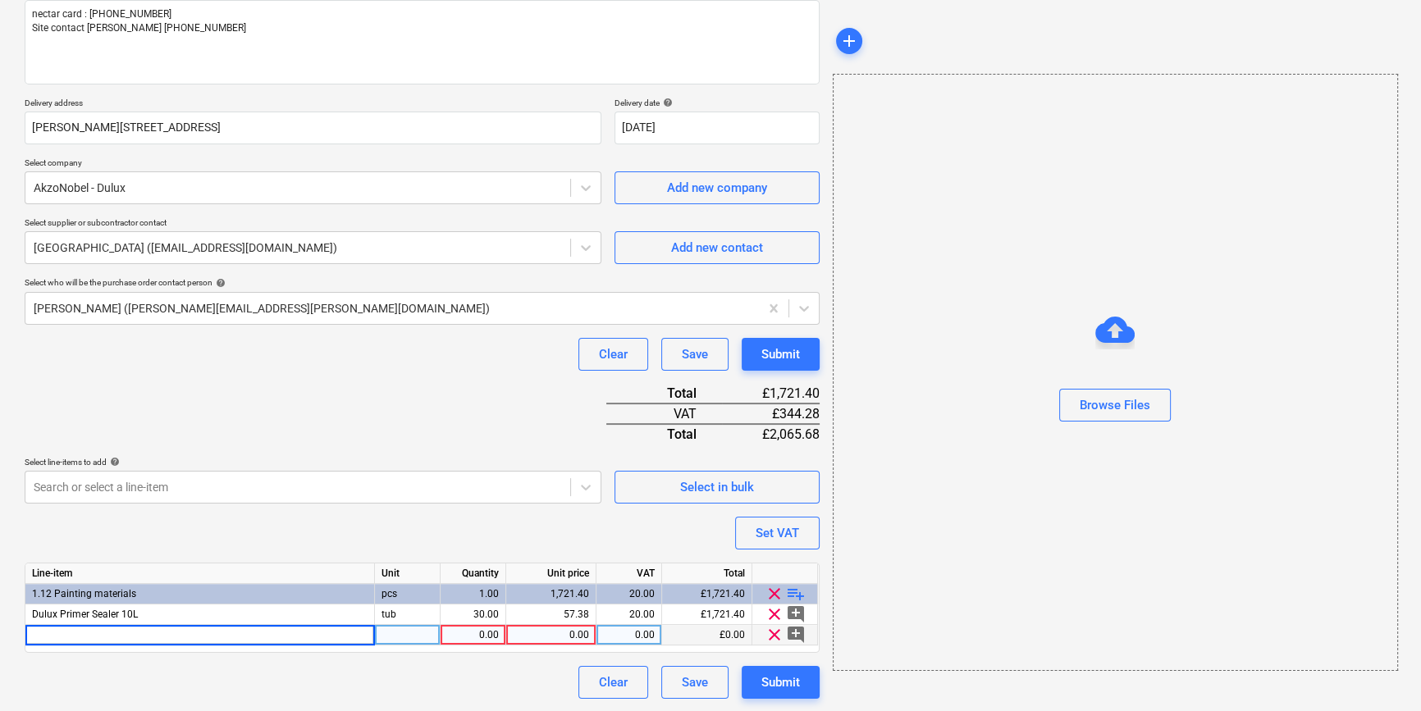
type input "DT Airsure Supermatt White 10L"
type textarea "x"
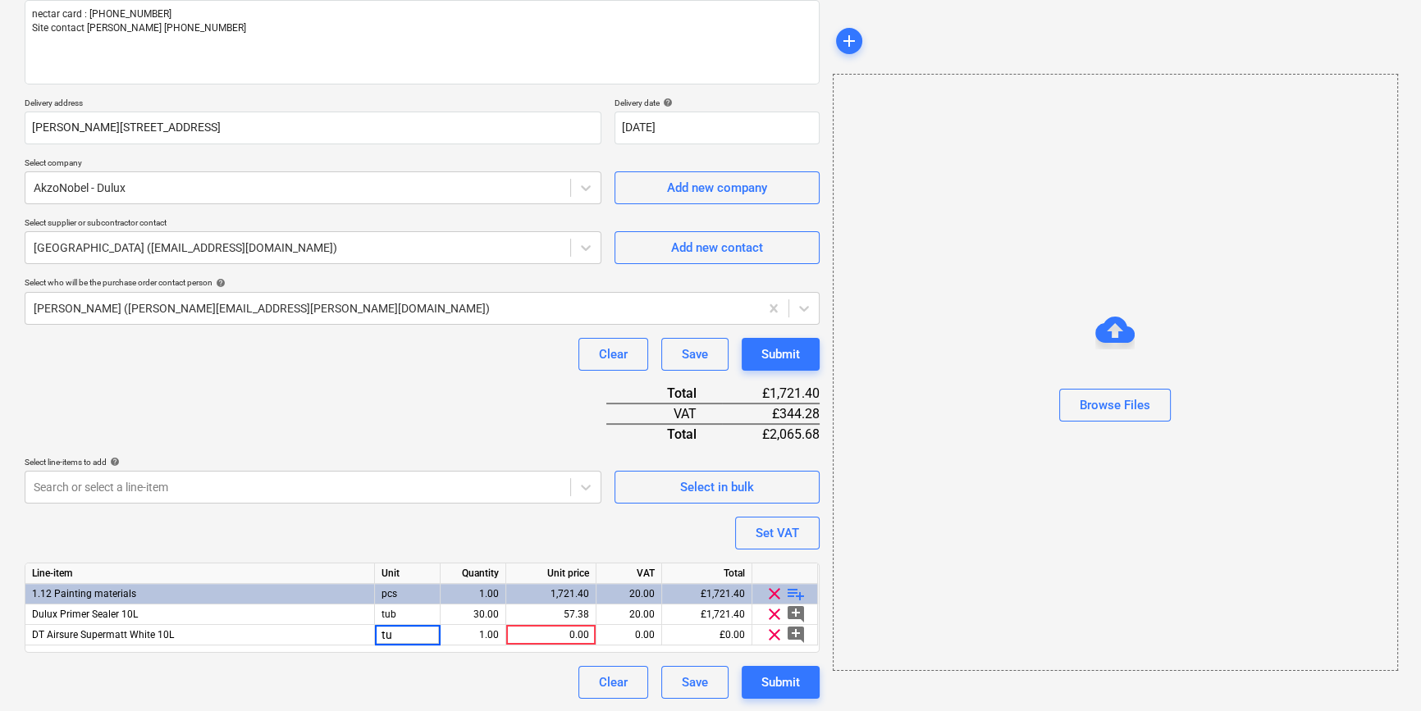
type input "tub"
type textarea "x"
type input "20"
type textarea "x"
type input "42.5"
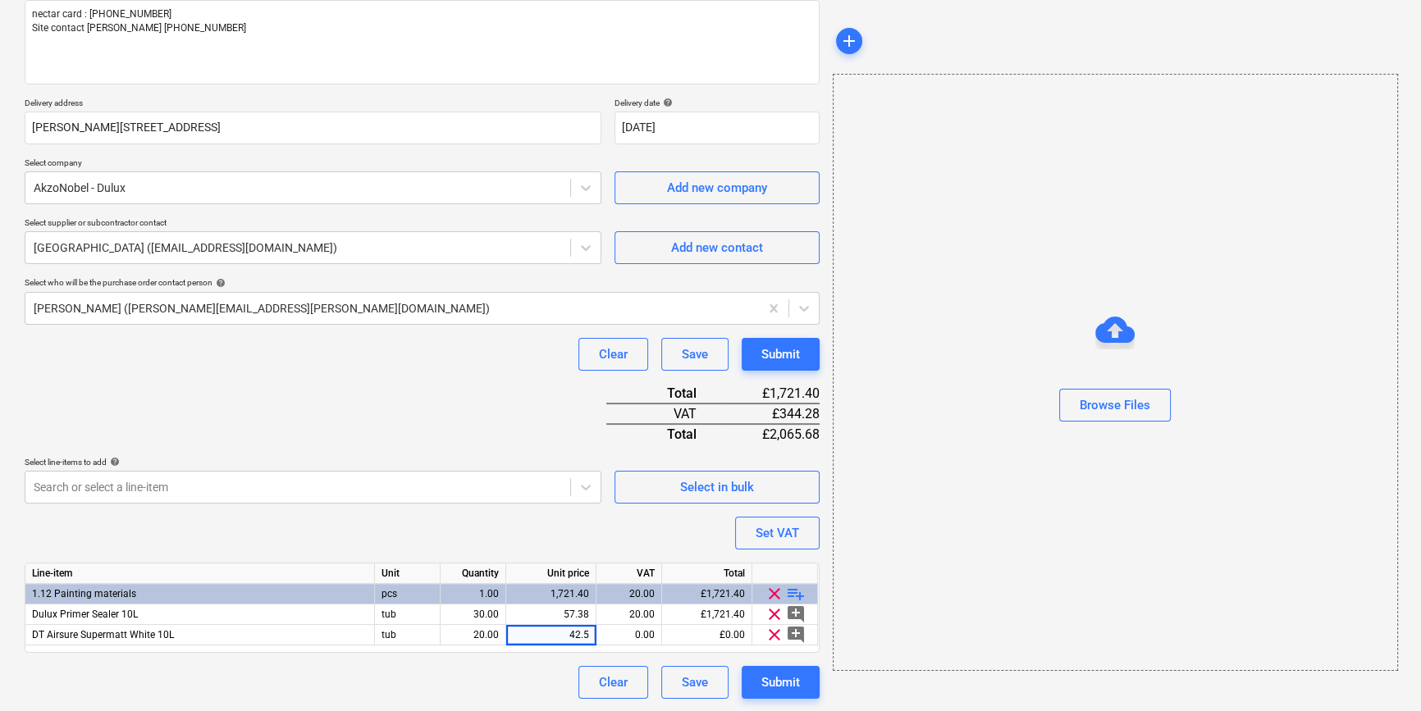
type textarea "x"
type input "20"
click at [792, 593] on span "playlist_add" at bounding box center [796, 594] width 20 height 20
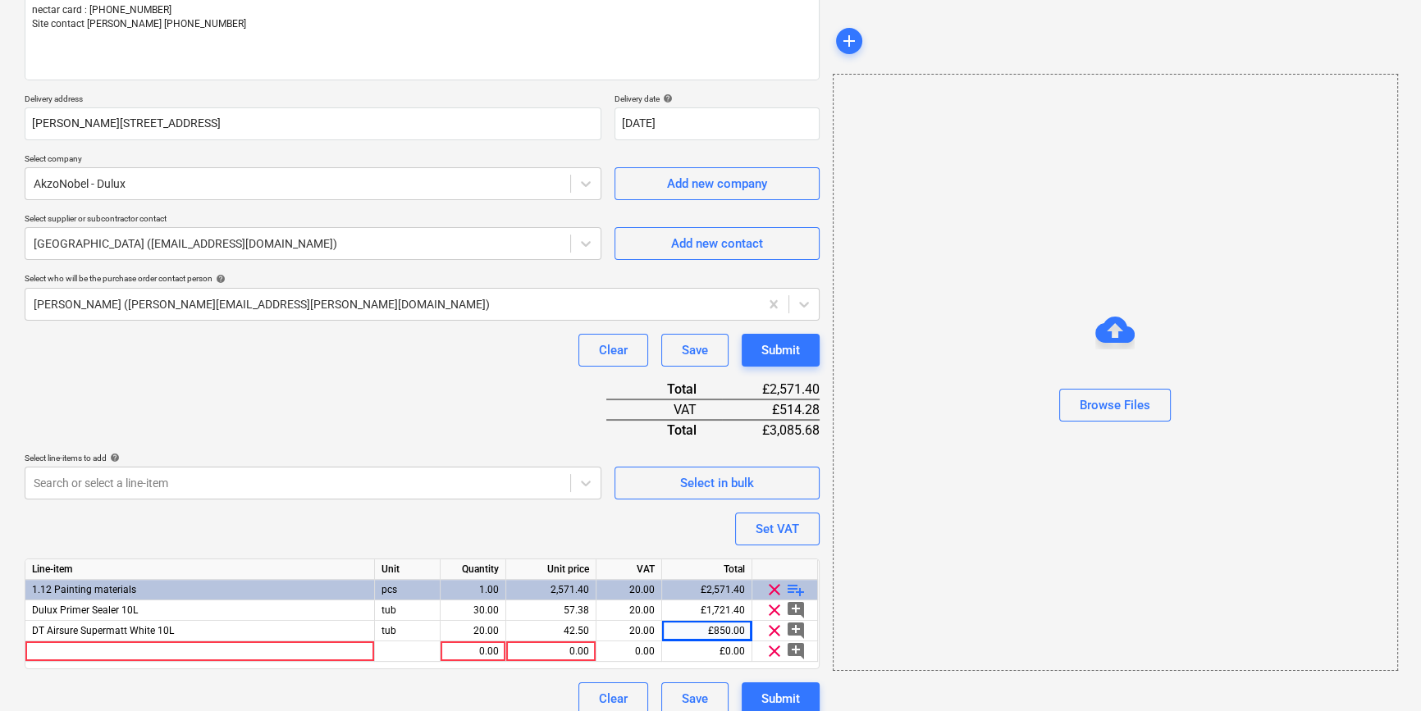
scroll to position [230, 0]
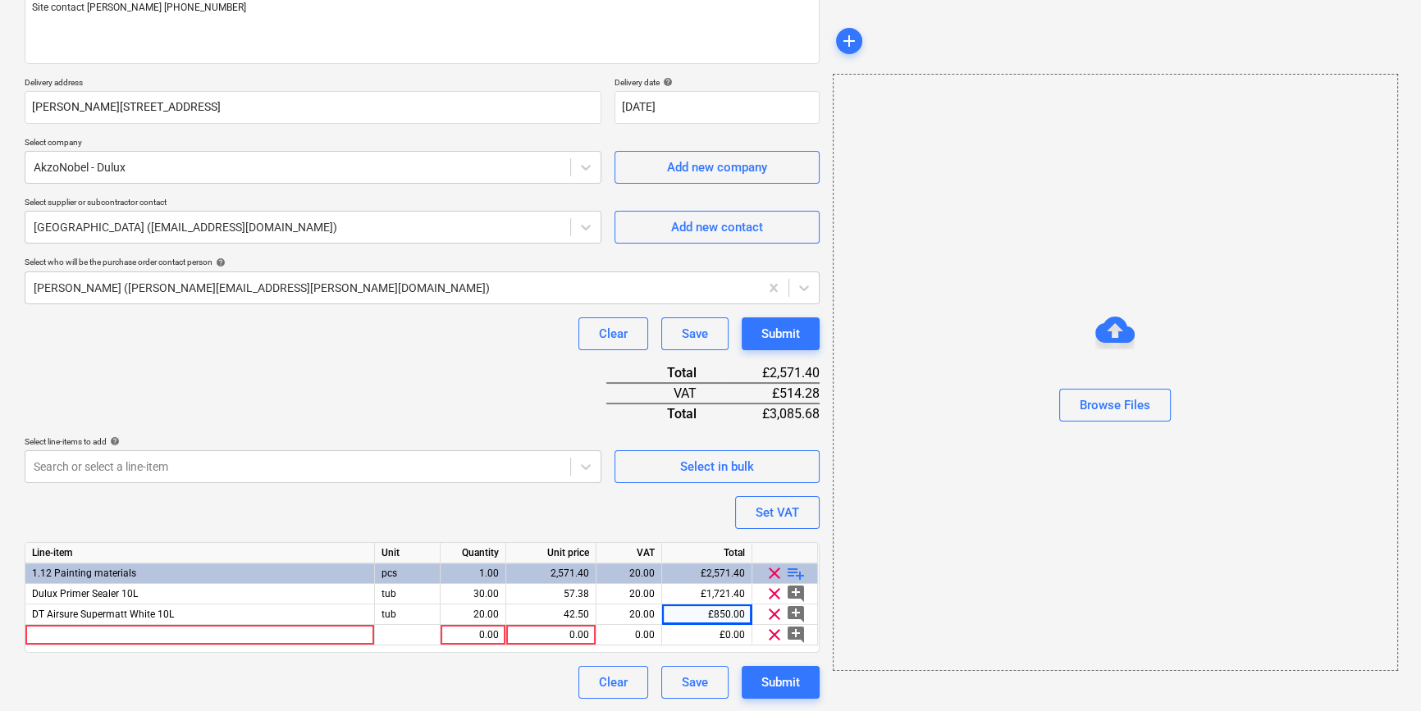
type textarea "x"
click at [55, 629] on div at bounding box center [199, 635] width 349 height 21
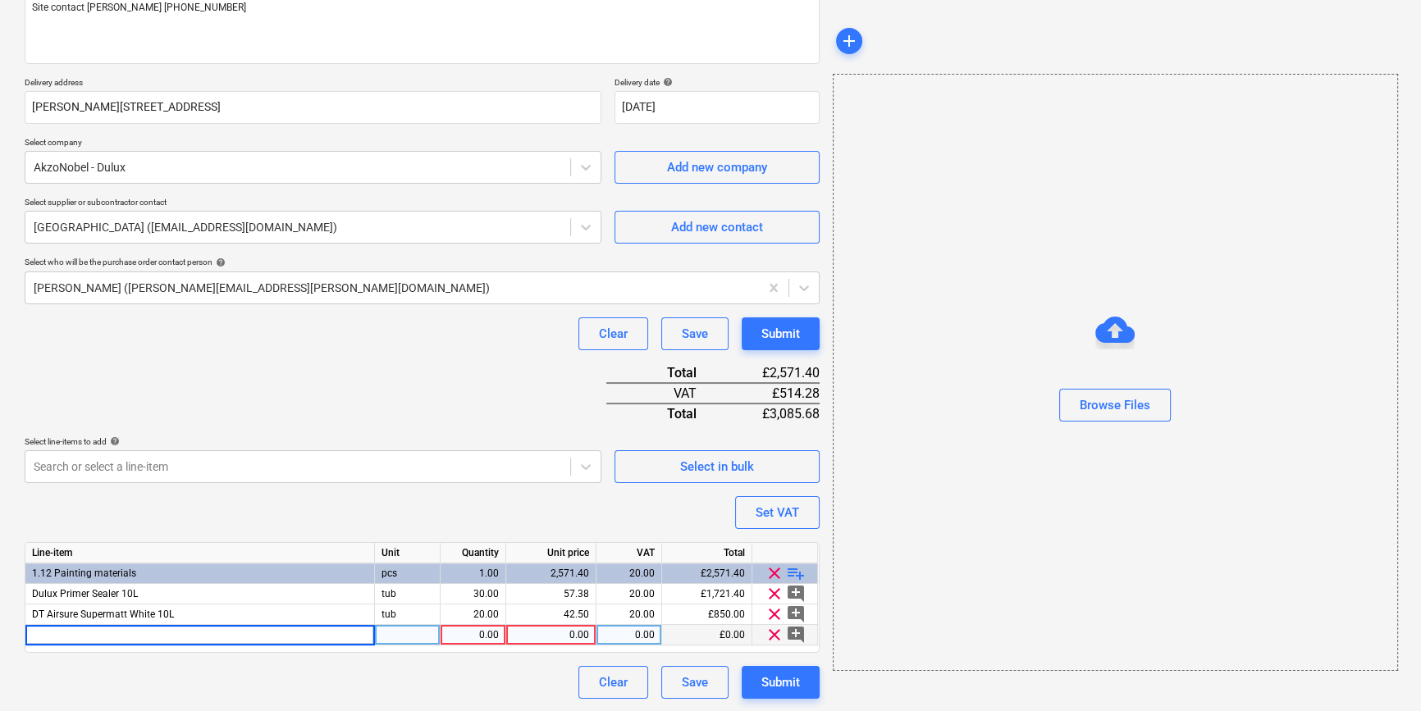
type input "Dulux 10GG 26/046 internal vinyl matt 5L"
type textarea "x"
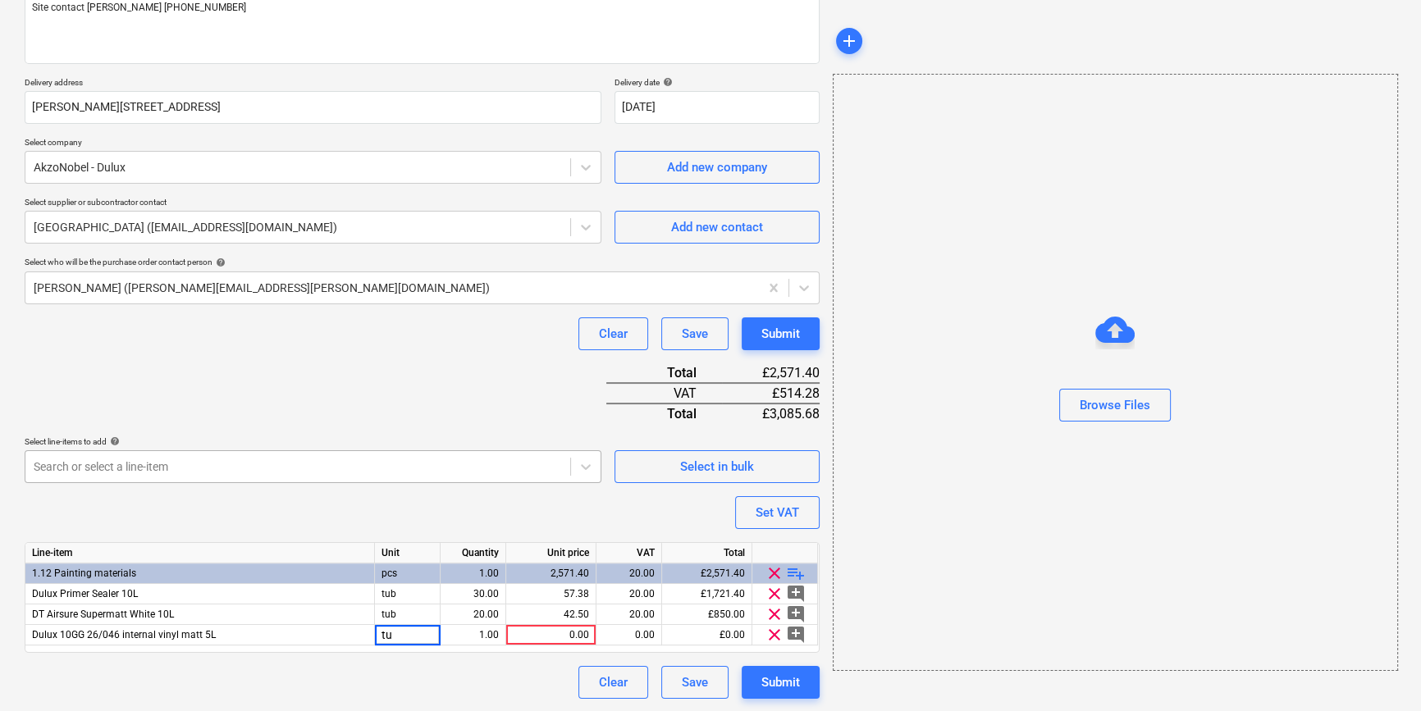
type input "tub"
type textarea "x"
type input "10"
type textarea "x"
type input "31.64"
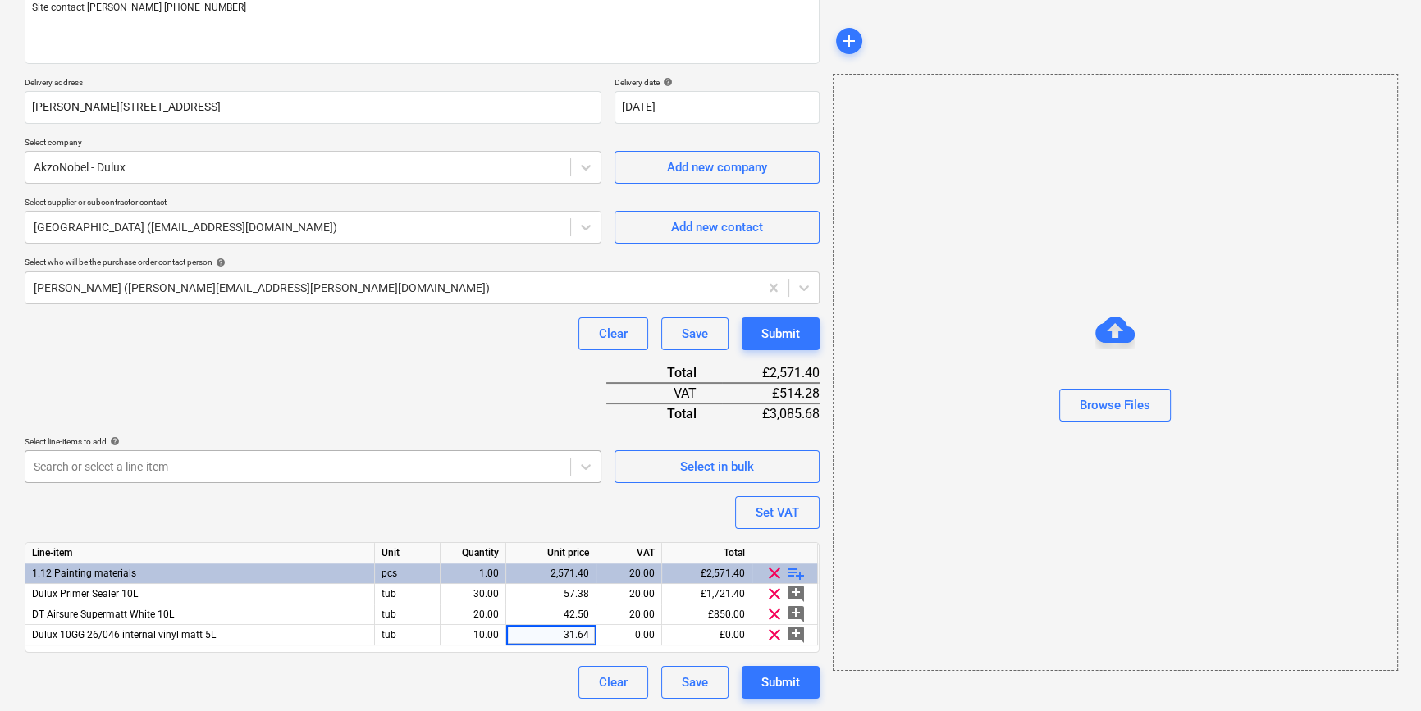
type textarea "x"
type input "20"
click at [792, 566] on span "playlist_add" at bounding box center [796, 574] width 20 height 20
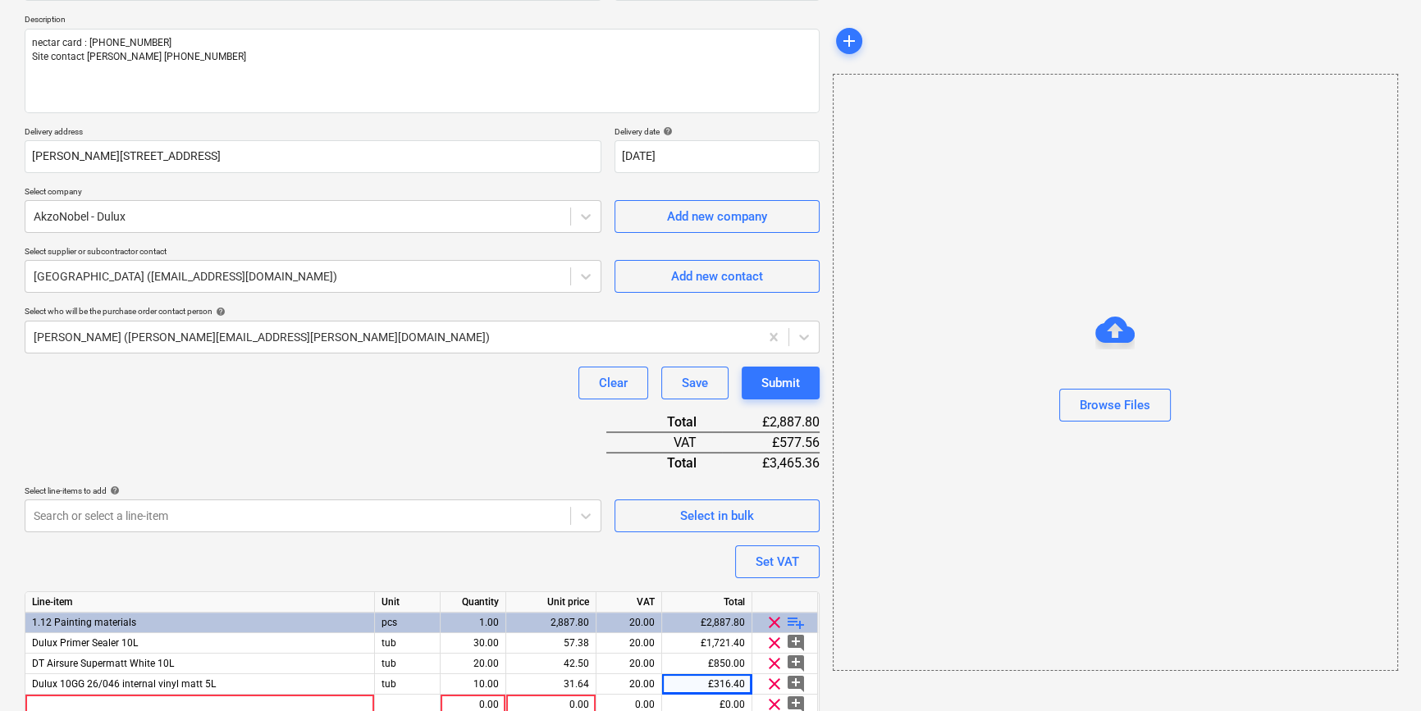
scroll to position [155, 0]
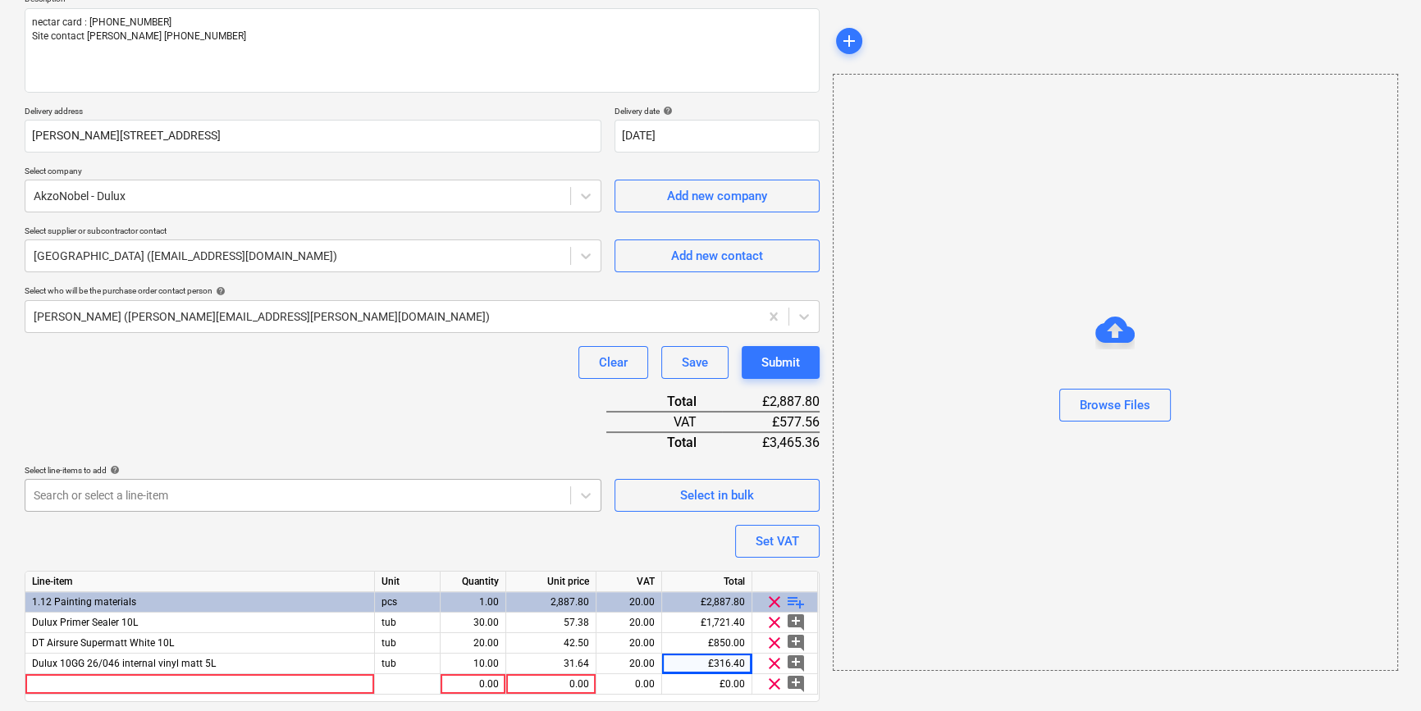
type textarea "x"
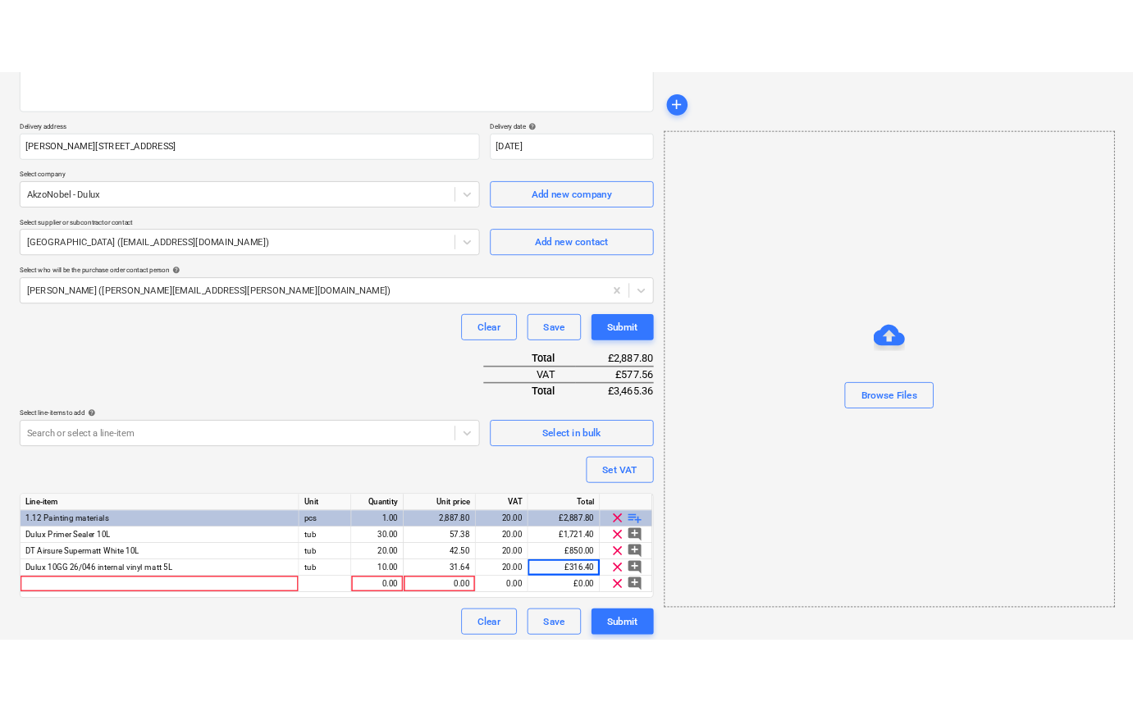
scroll to position [250, 0]
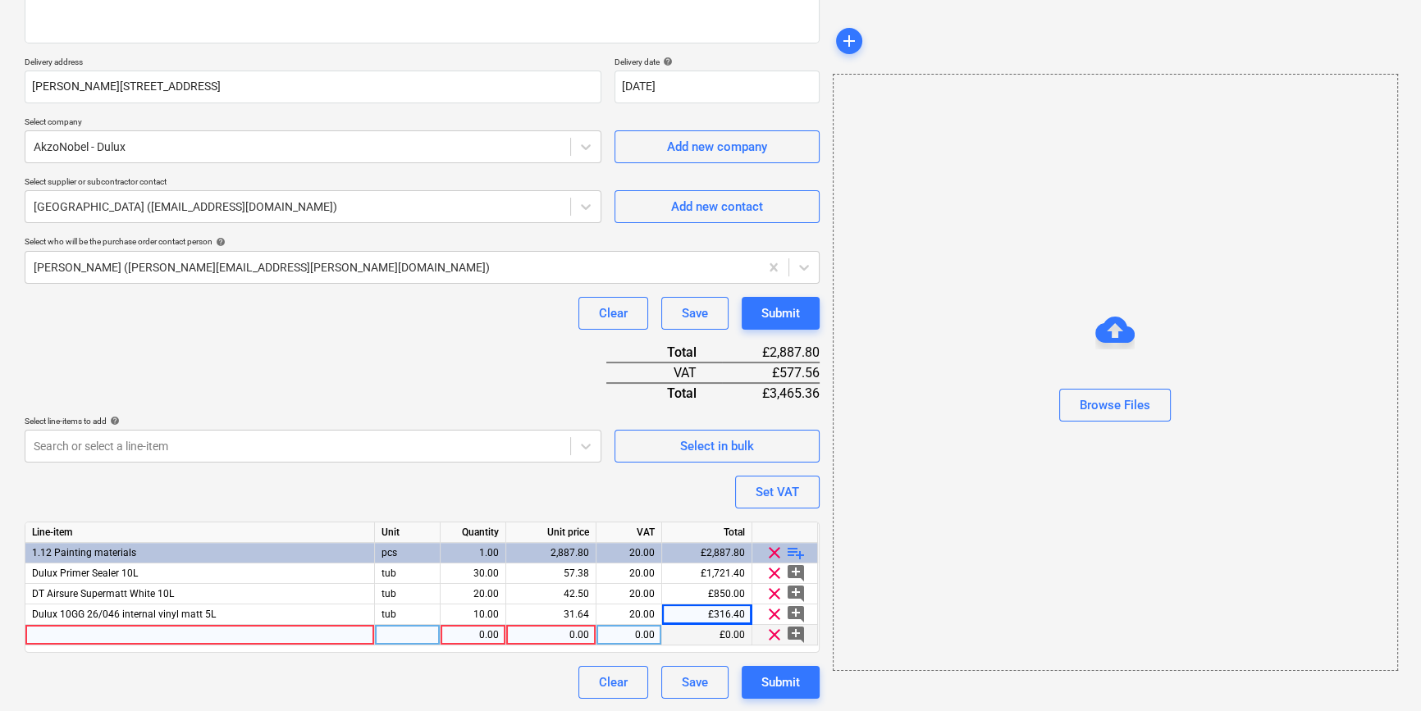
click at [57, 632] on div at bounding box center [199, 635] width 349 height 21
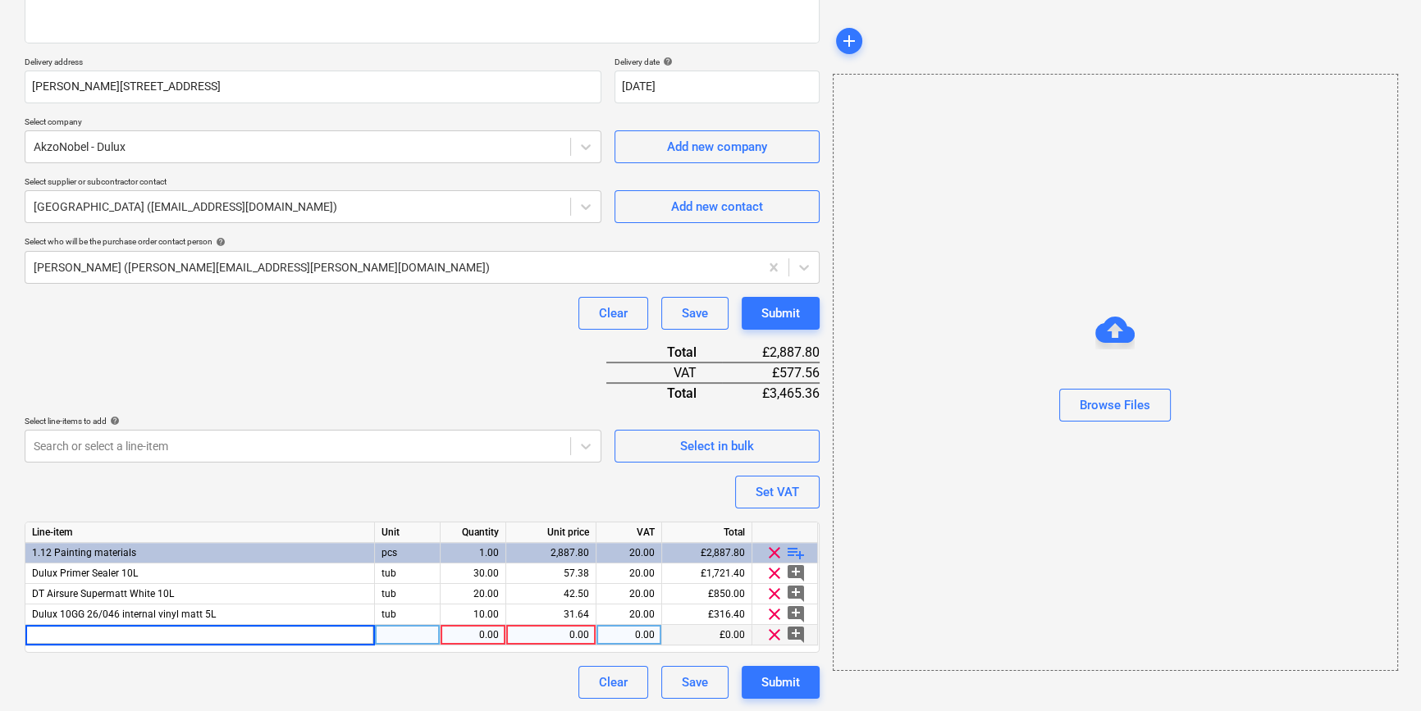
type input "Dulux Trade QD Satinwood White Waterbased 5L"
type textarea "x"
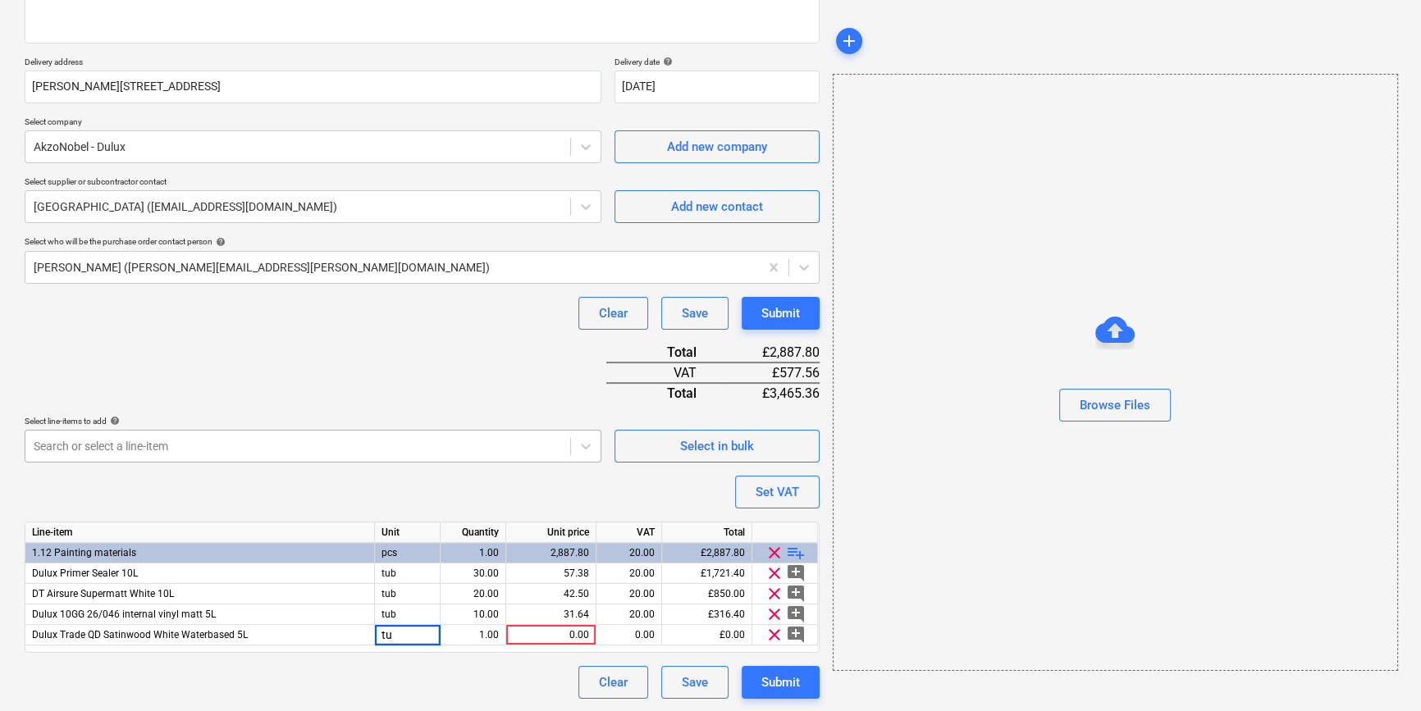
type input "tub"
type textarea "x"
type input "20"
type textarea "x"
type input "52.55"
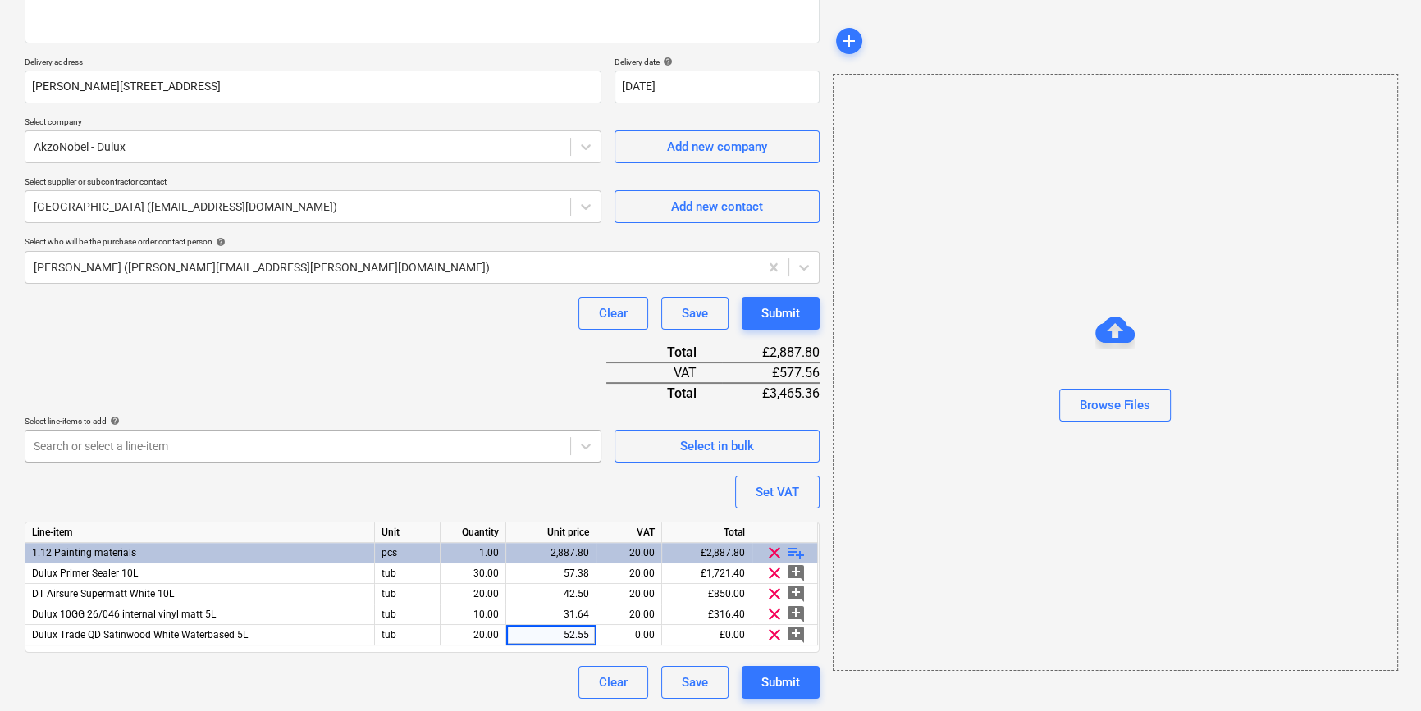
type textarea "x"
type input "20"
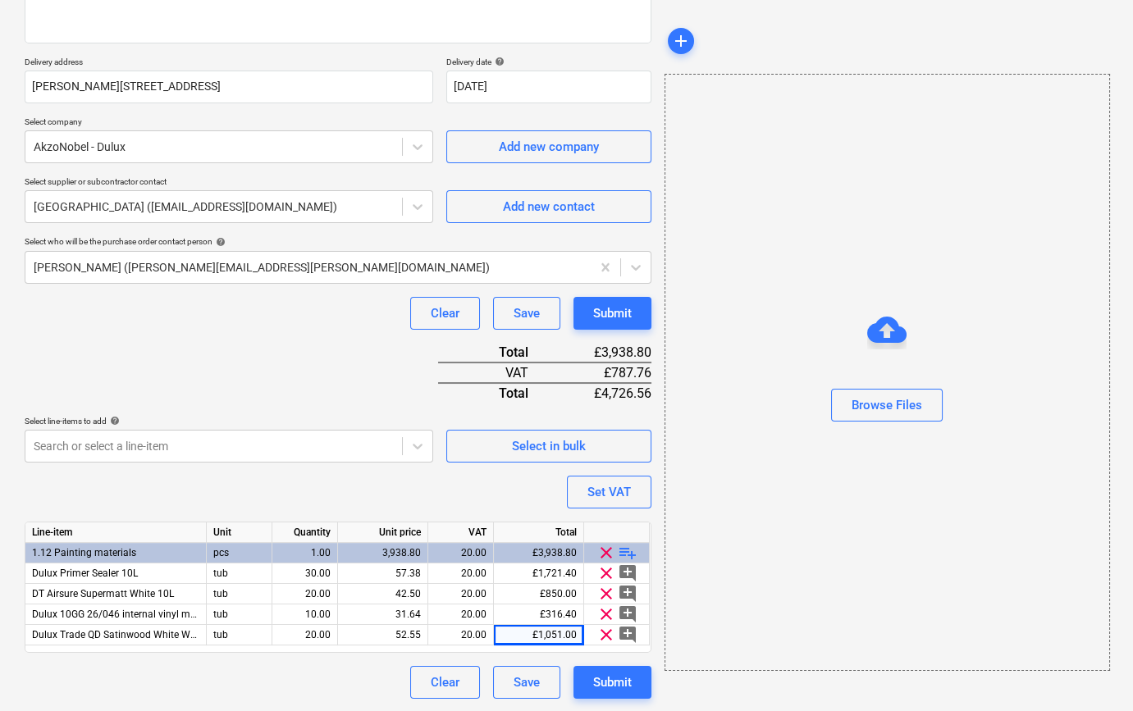
click at [625, 554] on span "playlist_add" at bounding box center [628, 553] width 20 height 20
type textarea "x"
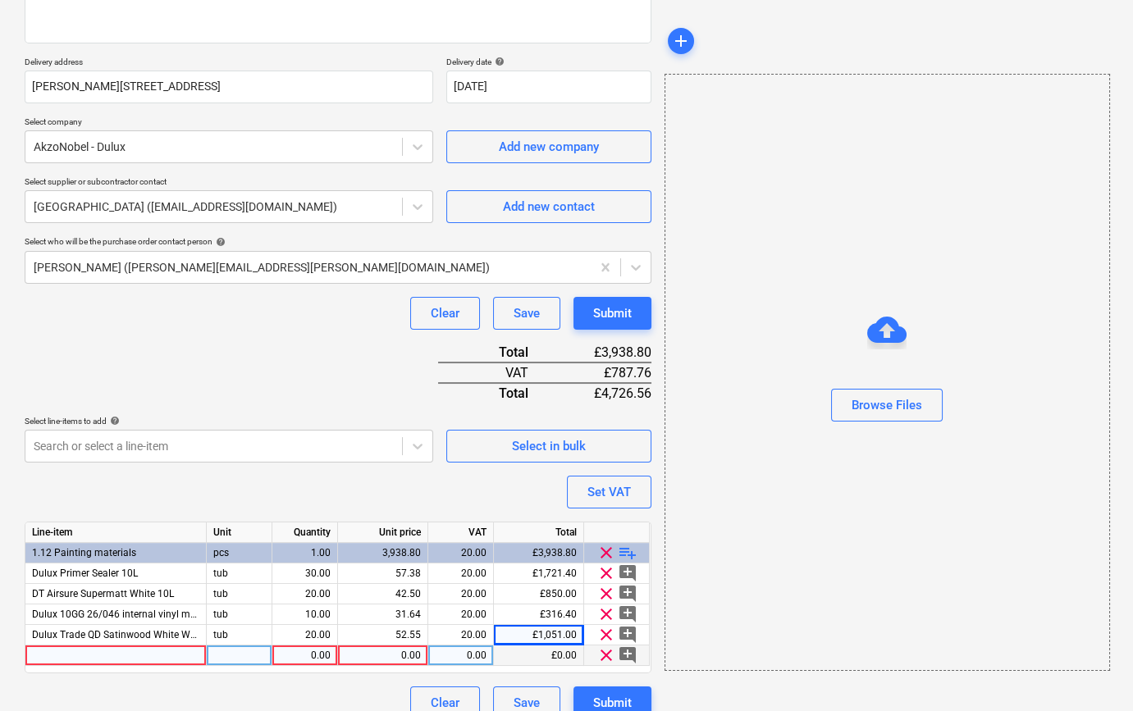
click at [53, 650] on div at bounding box center [115, 656] width 181 height 21
type input "Frogtape delicate surface yellow"
type textarea "x"
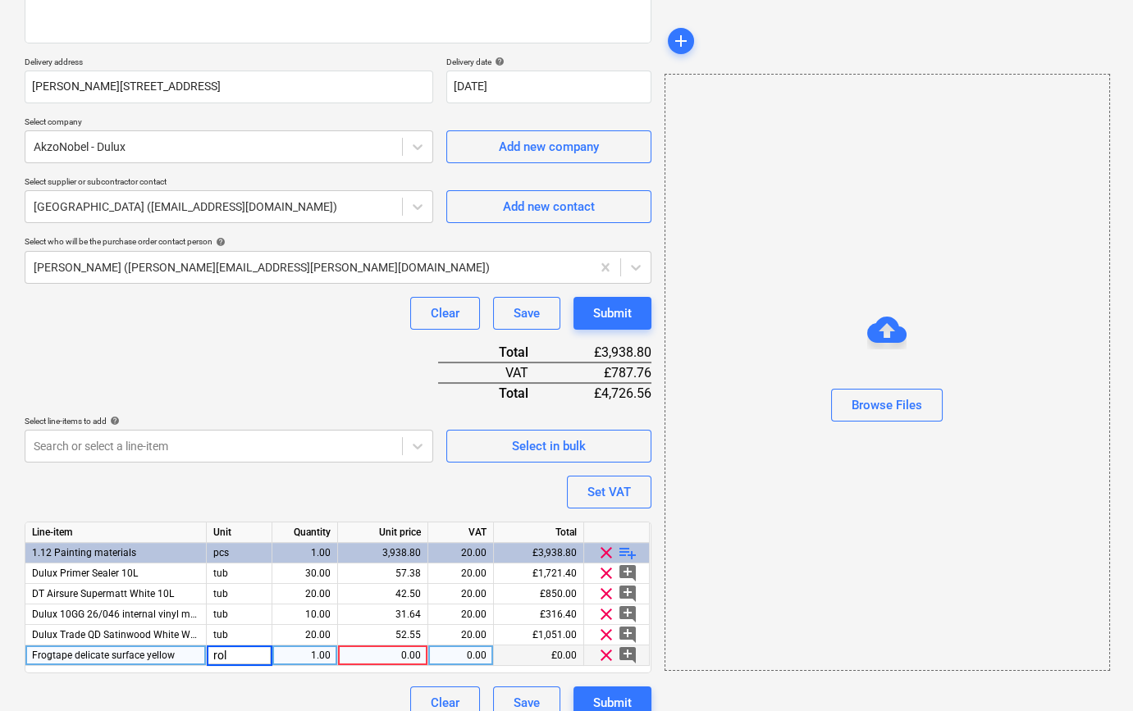
type input "roll"
type textarea "x"
type input "20"
type textarea "x"
type input "4.78"
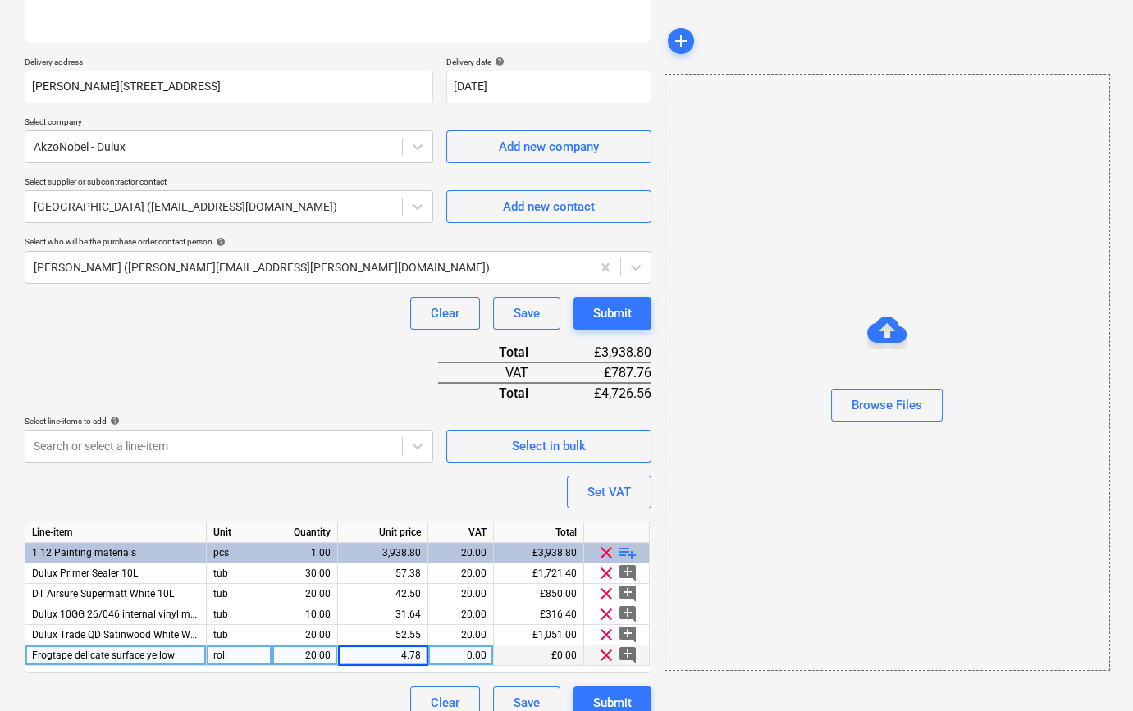
type textarea "x"
click at [404, 655] on div "4.78" at bounding box center [383, 656] width 76 height 21
type input "6.94"
type textarea "x"
type input "20"
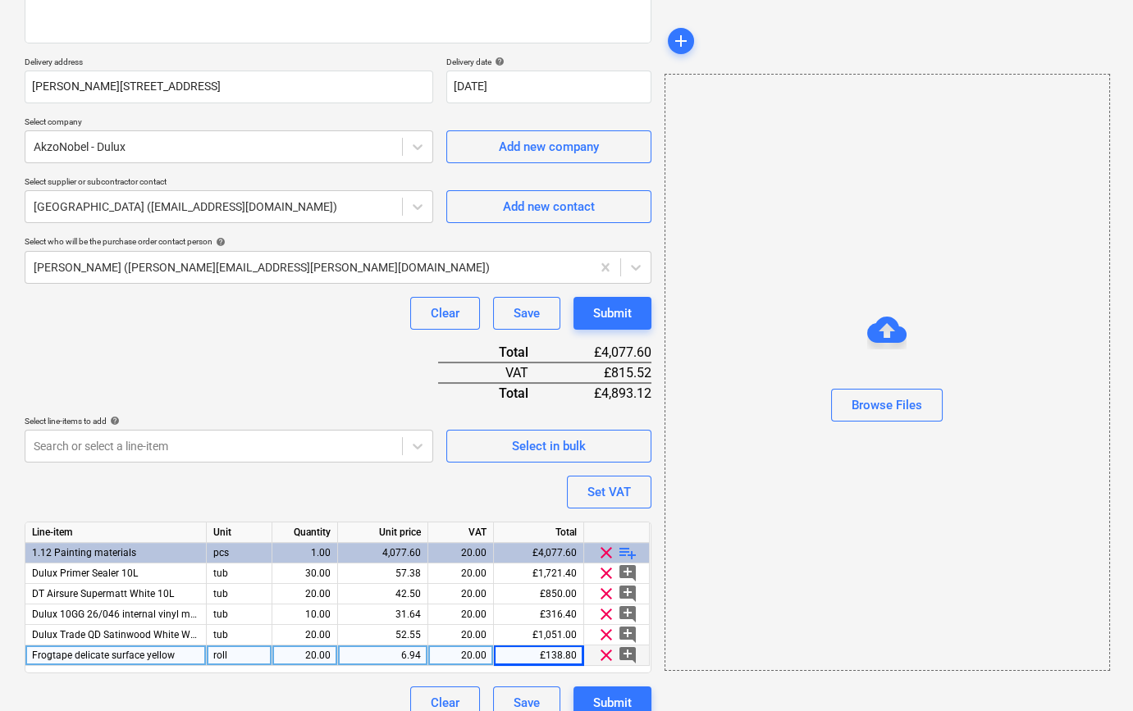
click at [626, 550] on span "playlist_add" at bounding box center [628, 553] width 20 height 20
type textarea "x"
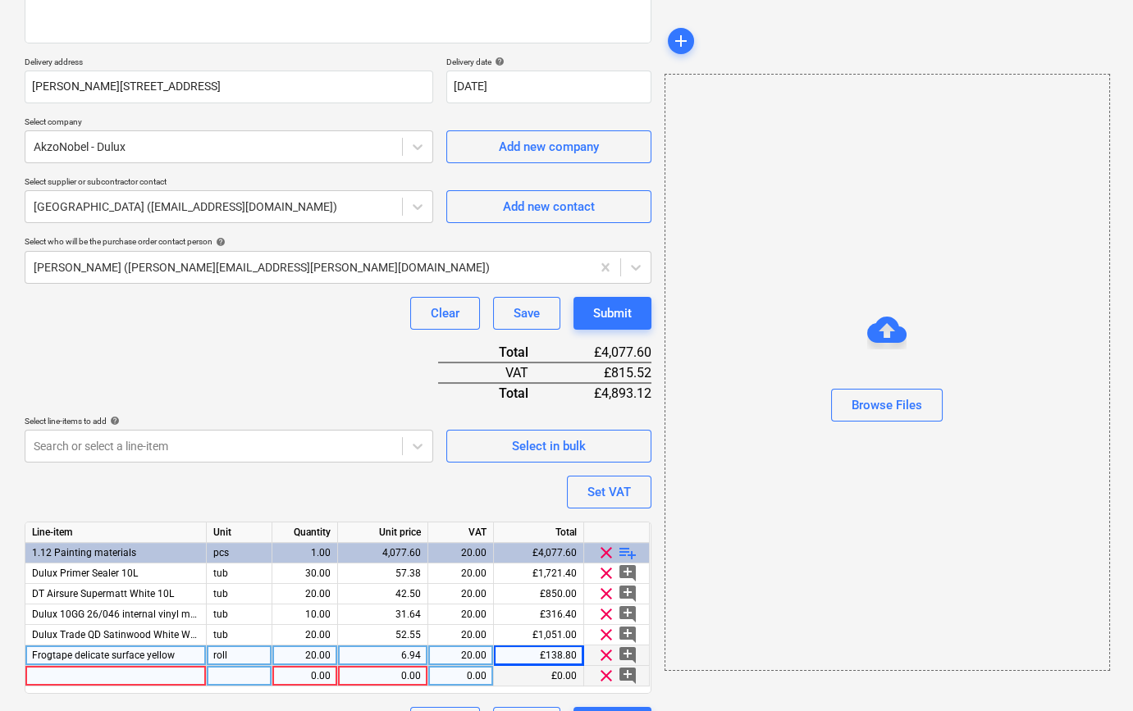
click at [57, 678] on div at bounding box center [115, 676] width 181 height 21
type input "Polycell trade polyfilla ready mix white 2kg"
type textarea "x"
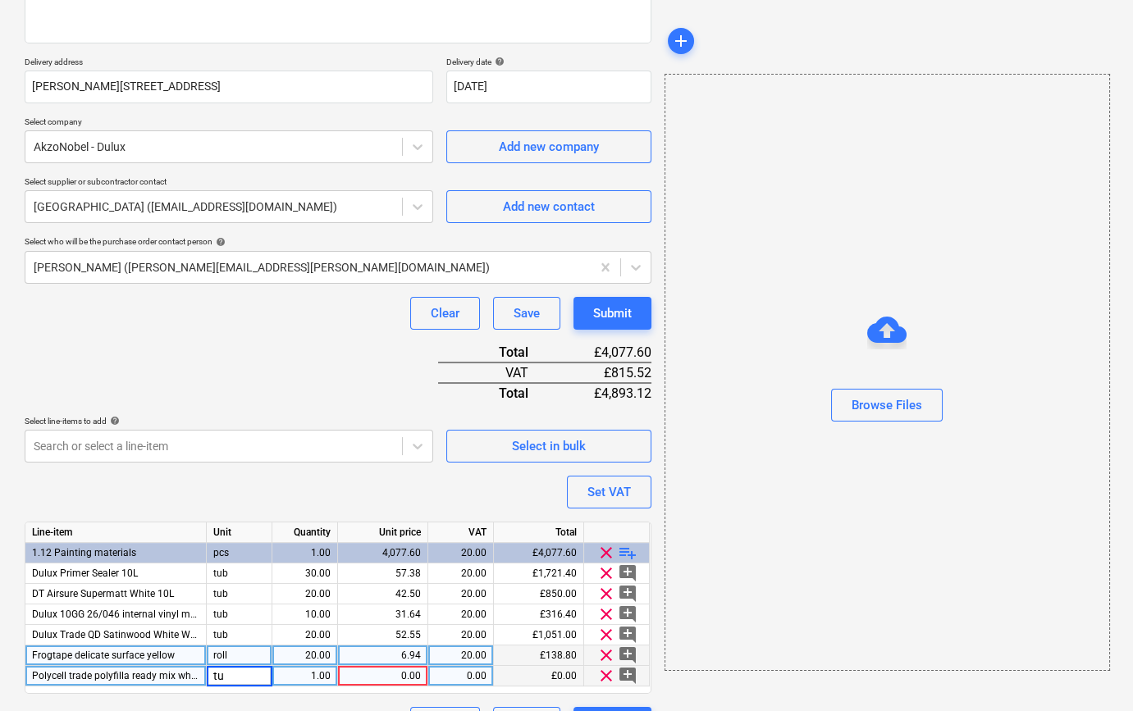
type input "tub"
type textarea "x"
type input "10"
type textarea "x"
type input "20"
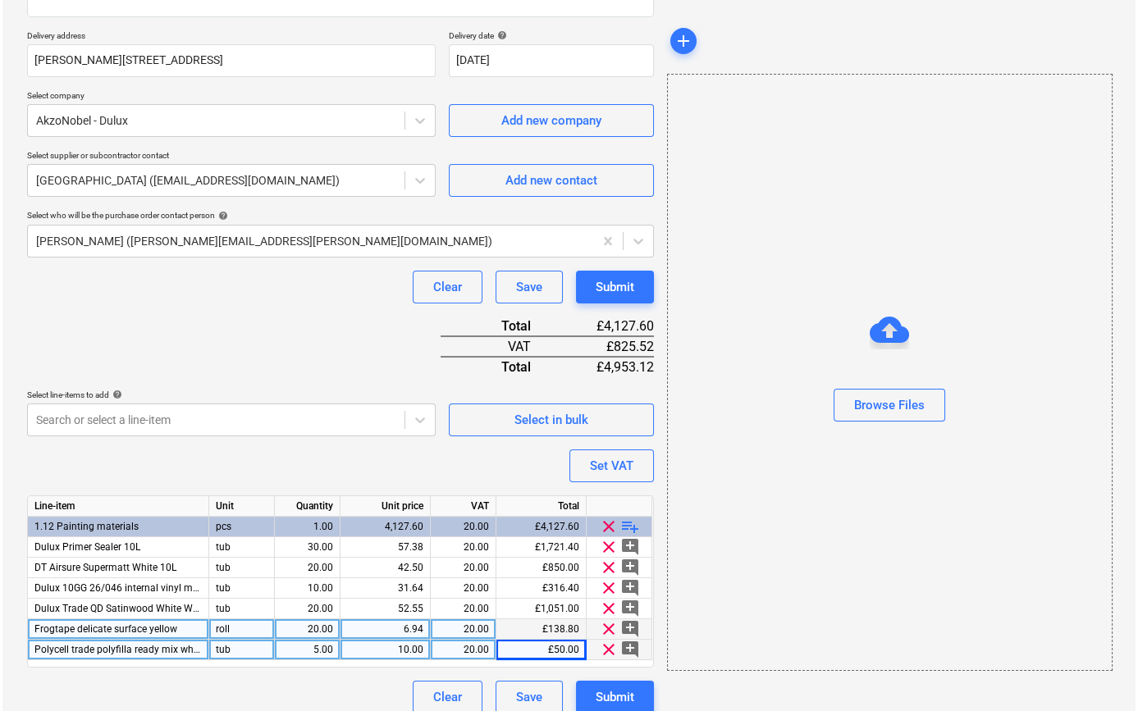
scroll to position [291, 0]
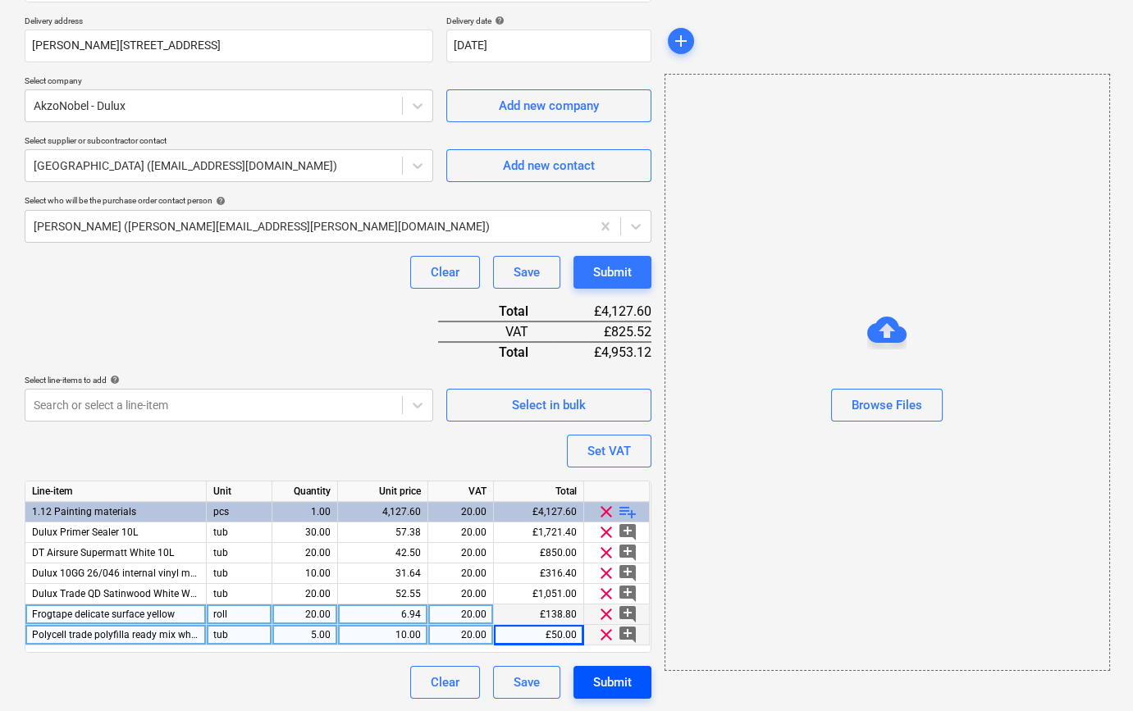
click at [602, 683] on div "Submit" at bounding box center [612, 682] width 39 height 21
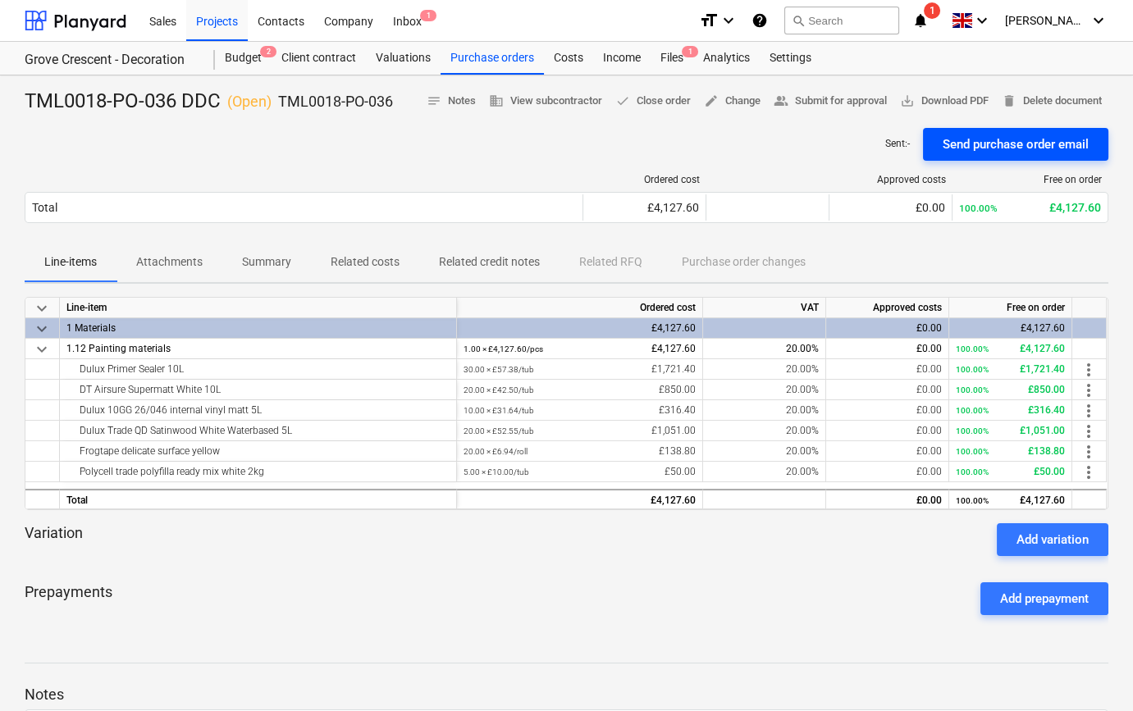
click at [1006, 148] on div "Send purchase order email" at bounding box center [1016, 144] width 146 height 21
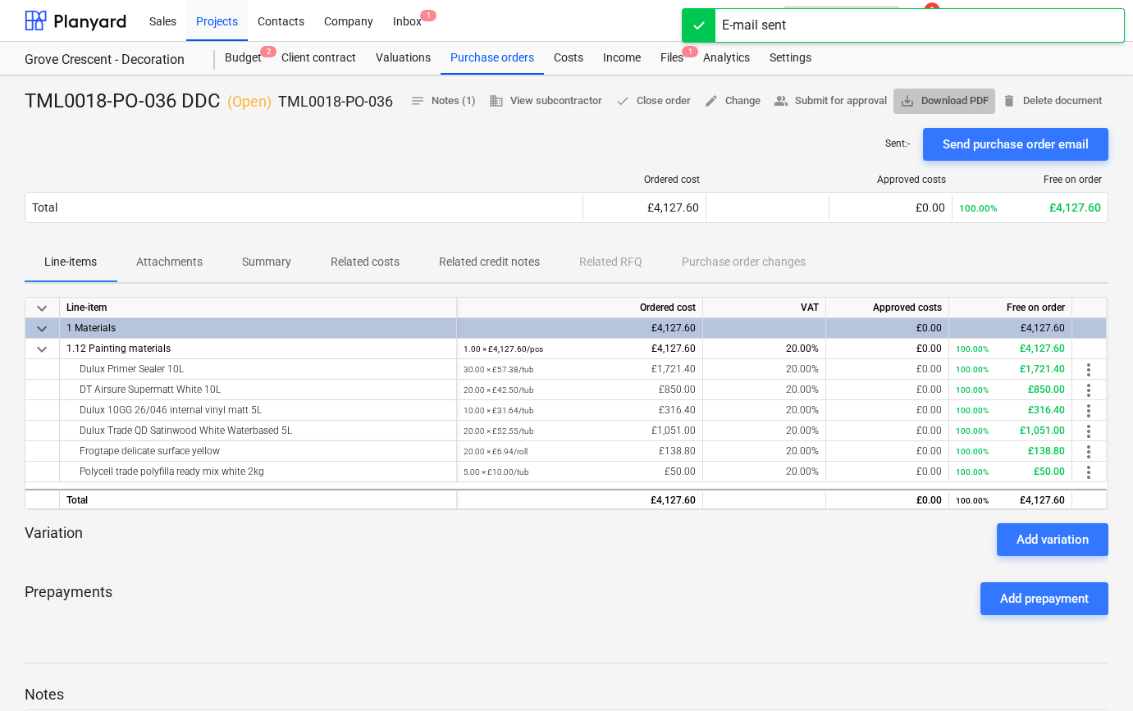
click at [989, 96] on span "save_alt Download PDF" at bounding box center [944, 101] width 89 height 19
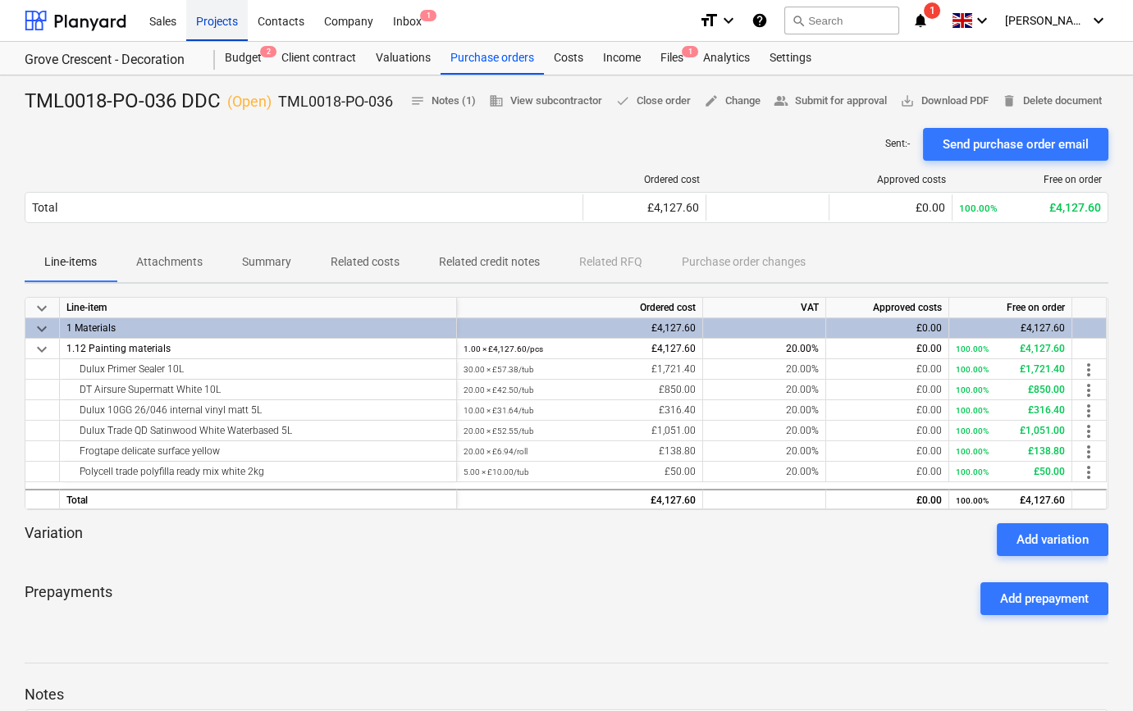
click at [208, 21] on div "Projects" at bounding box center [217, 20] width 62 height 42
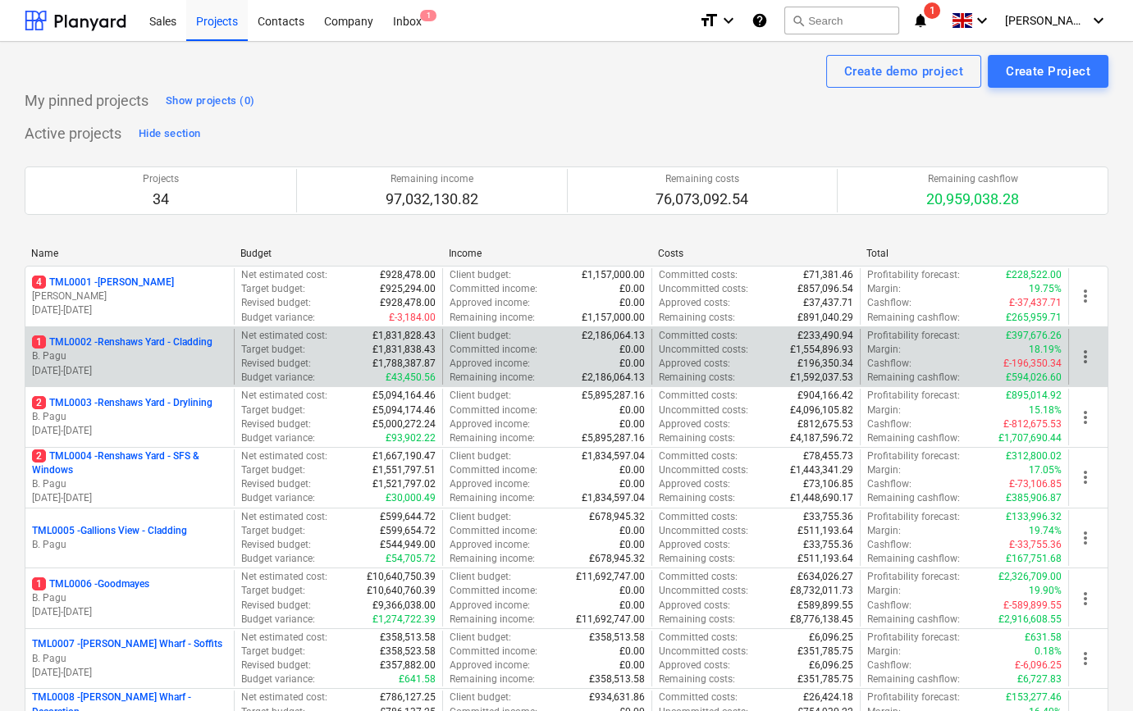
click at [198, 352] on p "B. Pagu" at bounding box center [129, 356] width 195 height 14
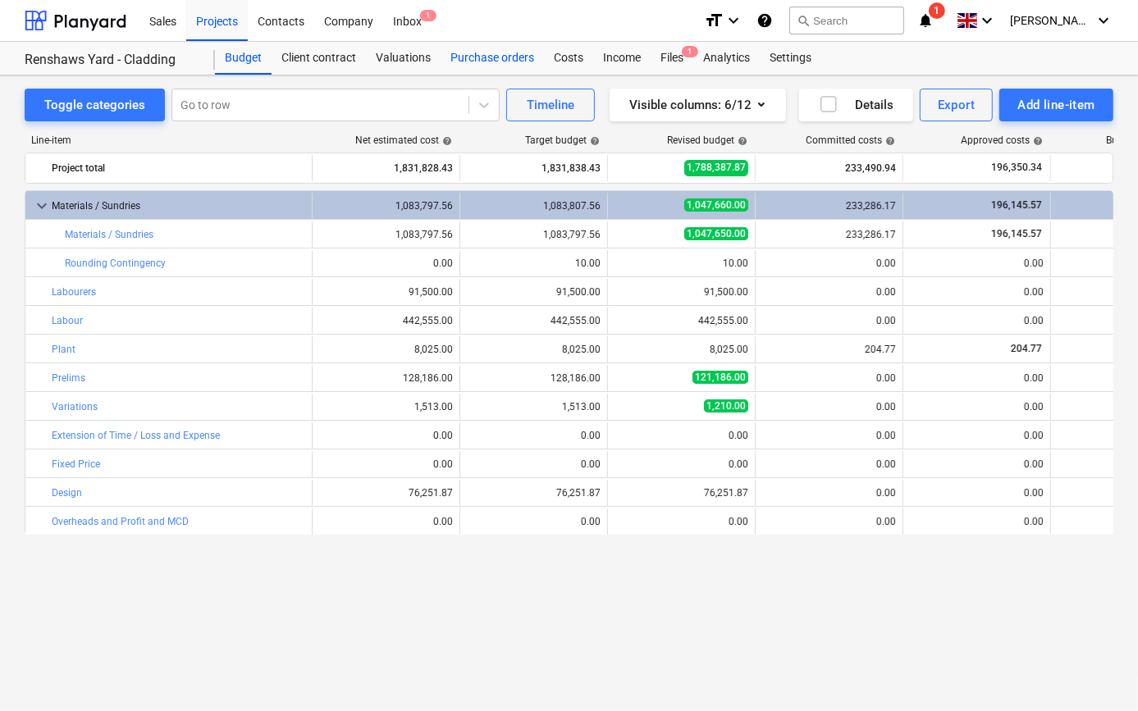
click at [495, 61] on div "Purchase orders" at bounding box center [492, 58] width 103 height 33
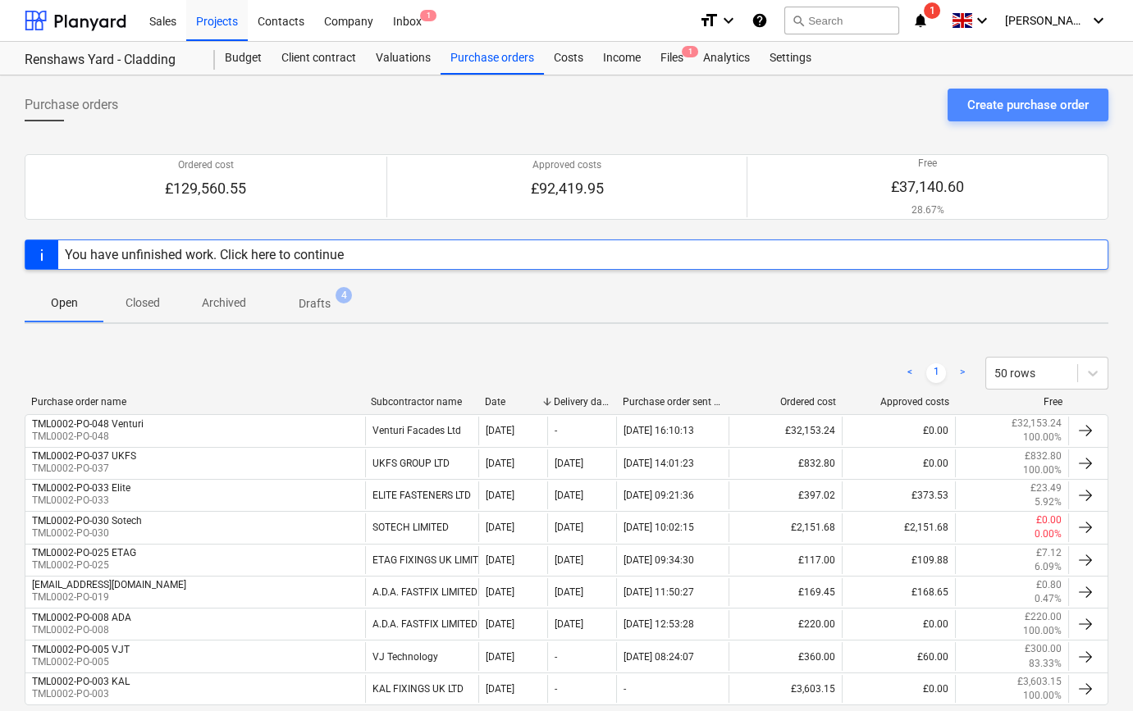
click at [1020, 96] on div "Create purchase order" at bounding box center [1027, 104] width 121 height 21
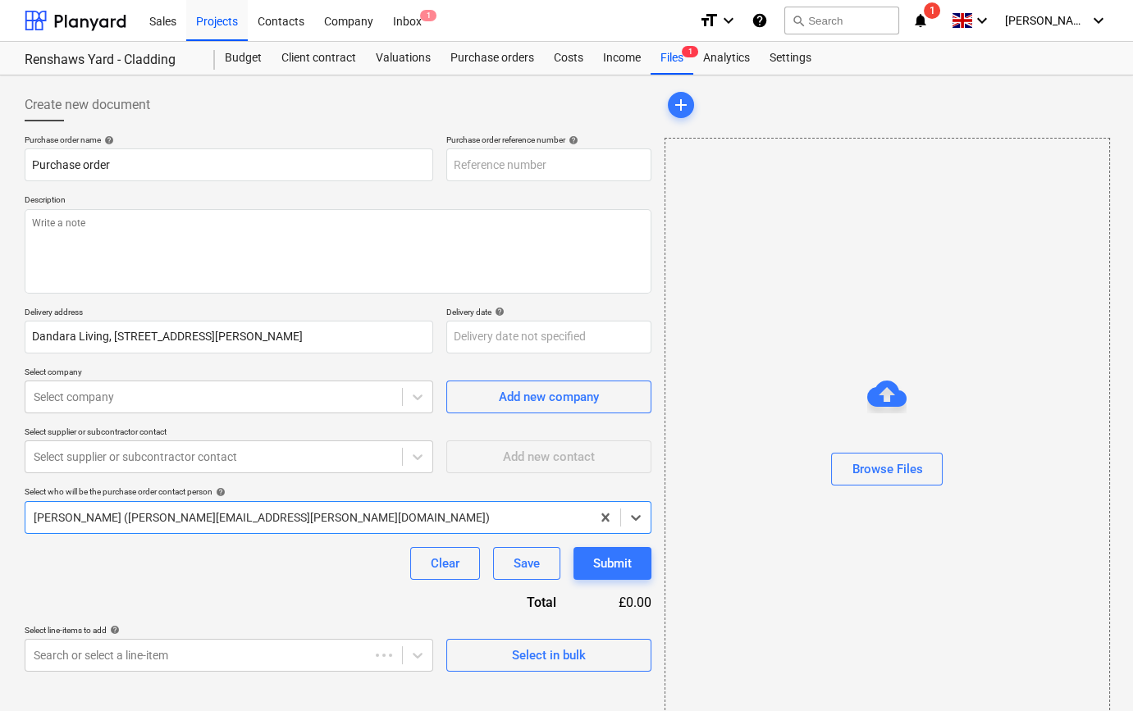
type textarea "x"
type input "TML0002-PO-052"
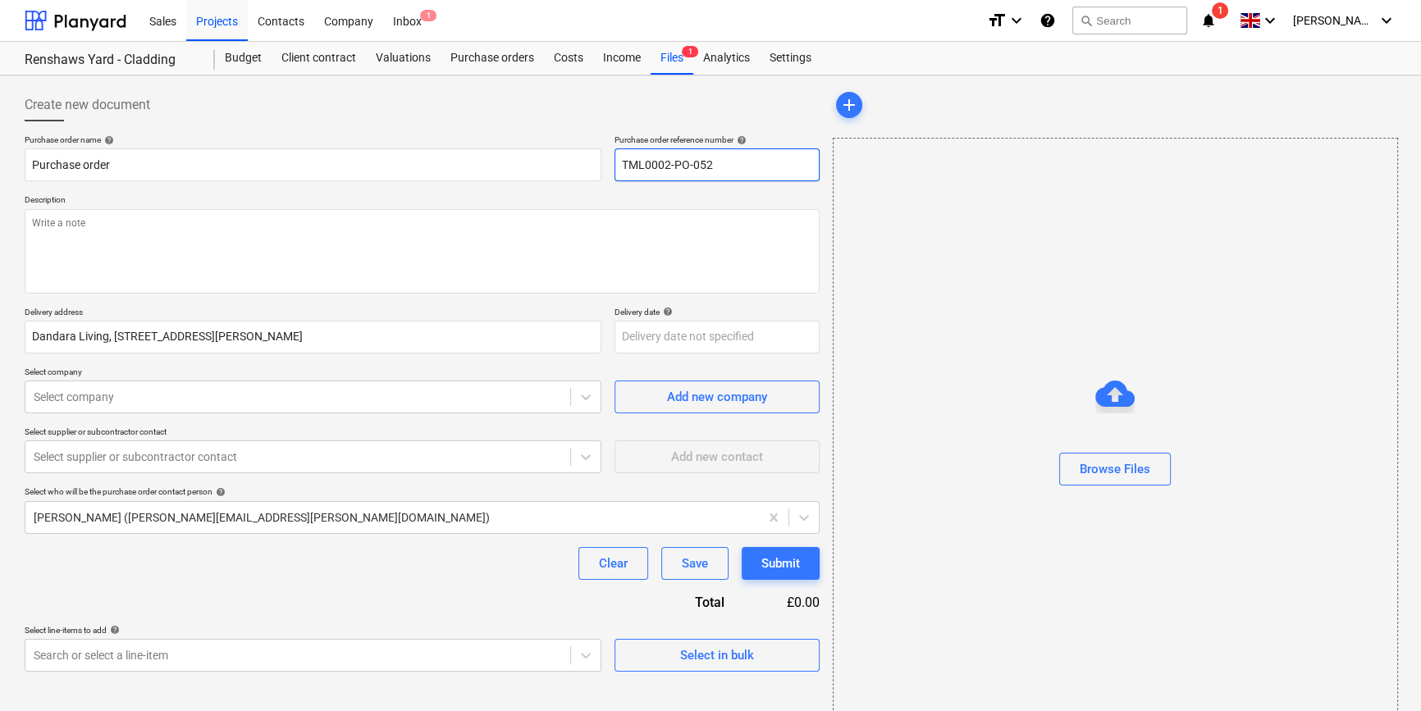
drag, startPoint x: 726, startPoint y: 162, endPoint x: 614, endPoint y: 158, distance: 112.5
click at [614, 158] on input "TML0002-PO-052" at bounding box center [716, 164] width 205 height 33
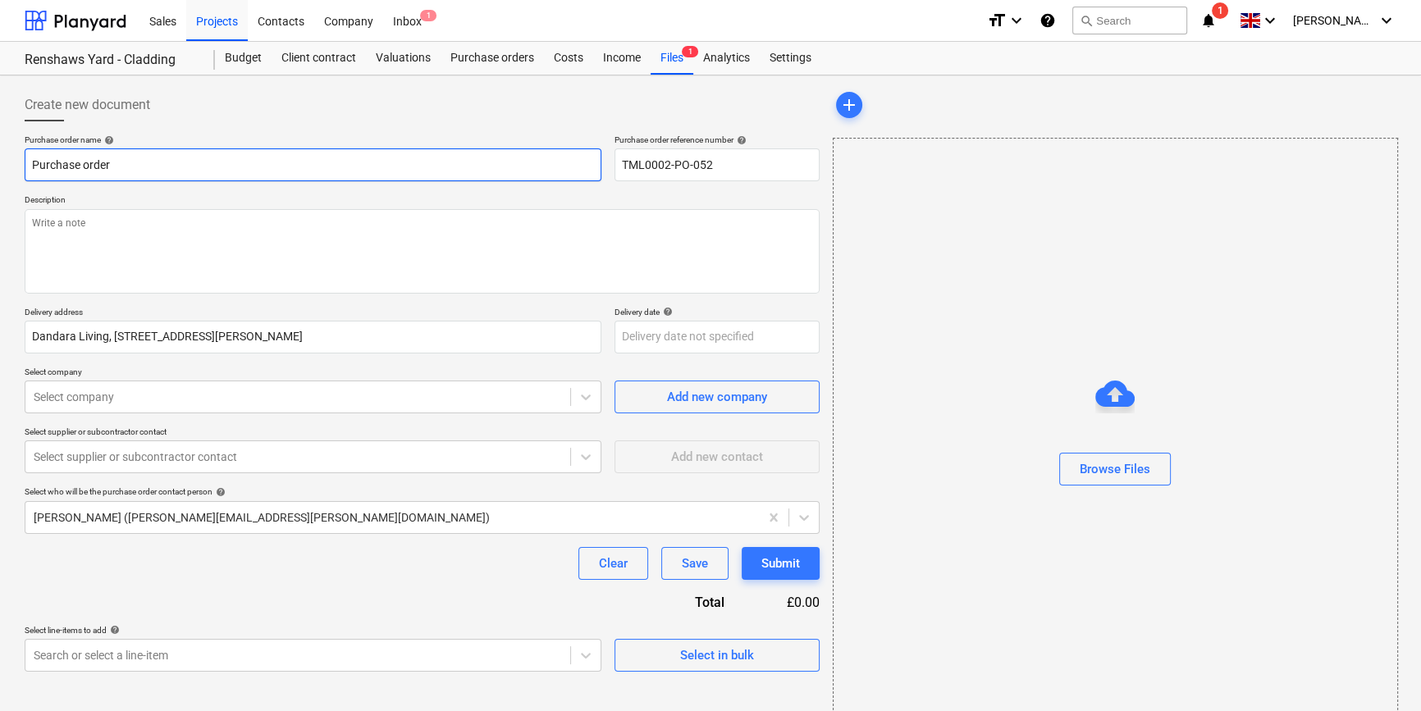
drag, startPoint x: 107, startPoint y: 160, endPoint x: 25, endPoint y: 164, distance: 82.1
click at [25, 164] on input "Purchase order" at bounding box center [313, 164] width 577 height 33
paste input "TML0002-PO-052"
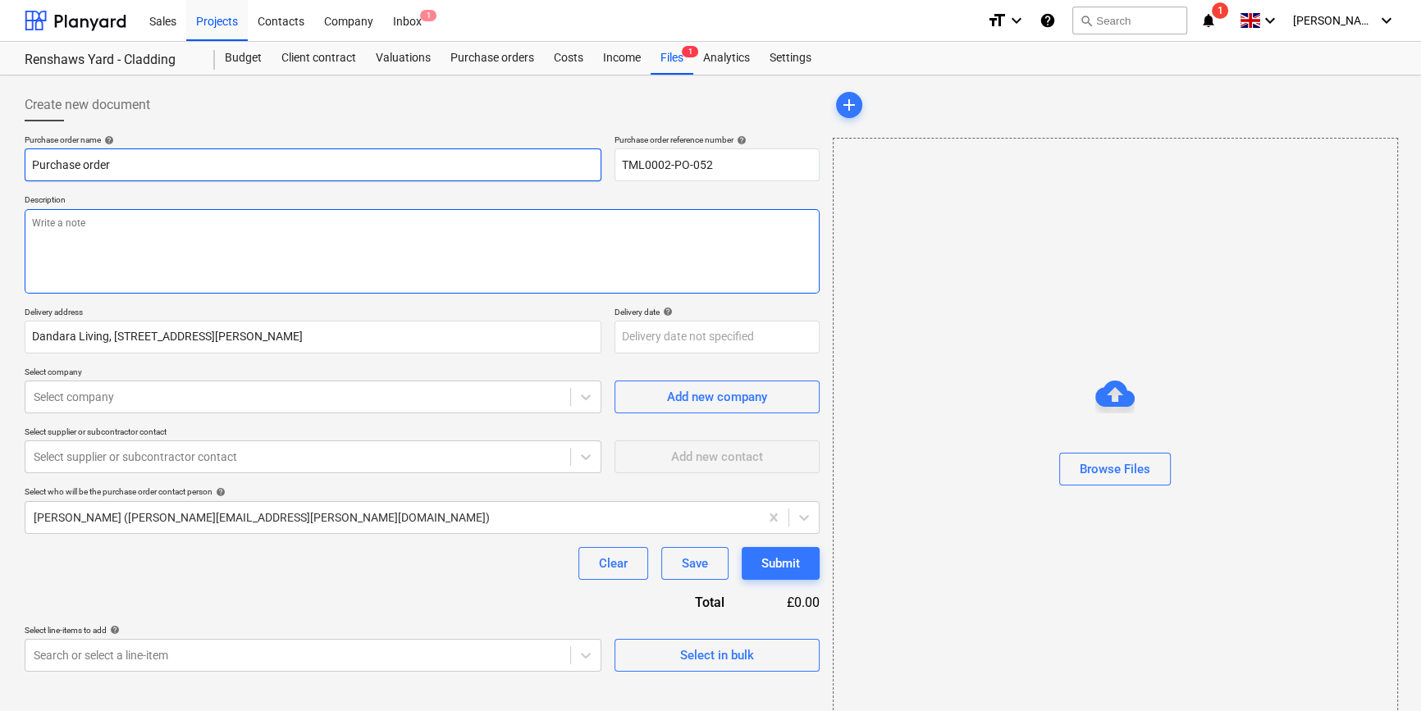
type textarea "x"
type input "TML0002-PO-052"
type textarea "x"
type input "TML0002-PO-052"
type textarea "x"
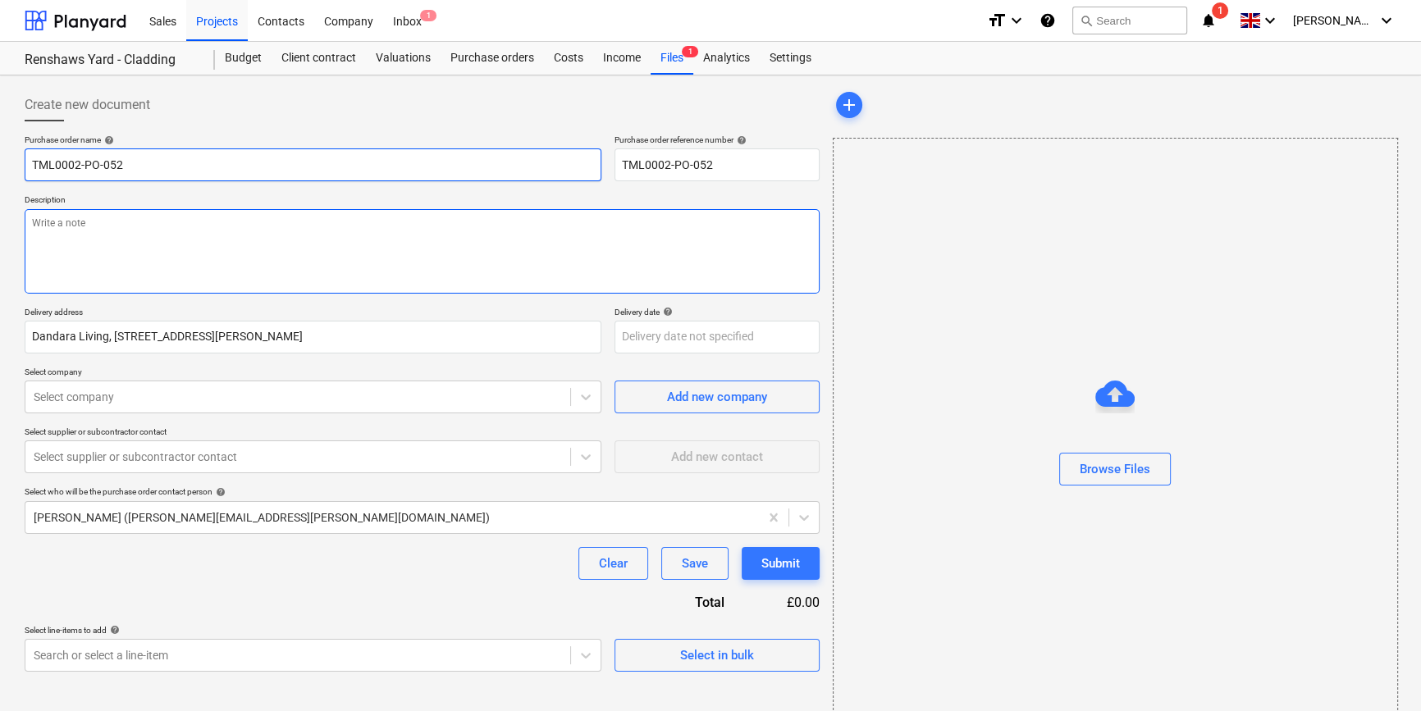
type input "TML0002-PO-052 U"
type textarea "x"
type input "TML0002-PO-052 UK"
type textarea "x"
type input "TML0002-PO-052 UKF"
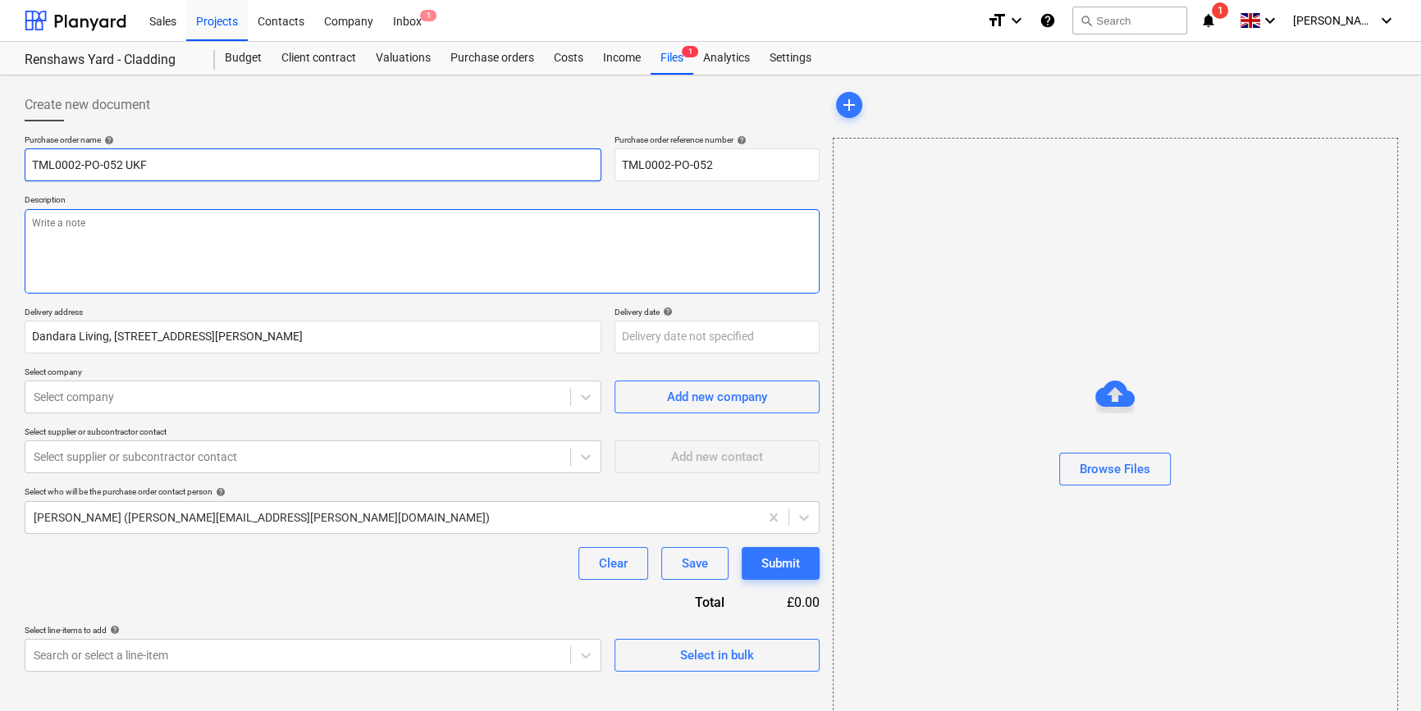
type textarea "x"
type input "TML0002-PO-052 UKFS"
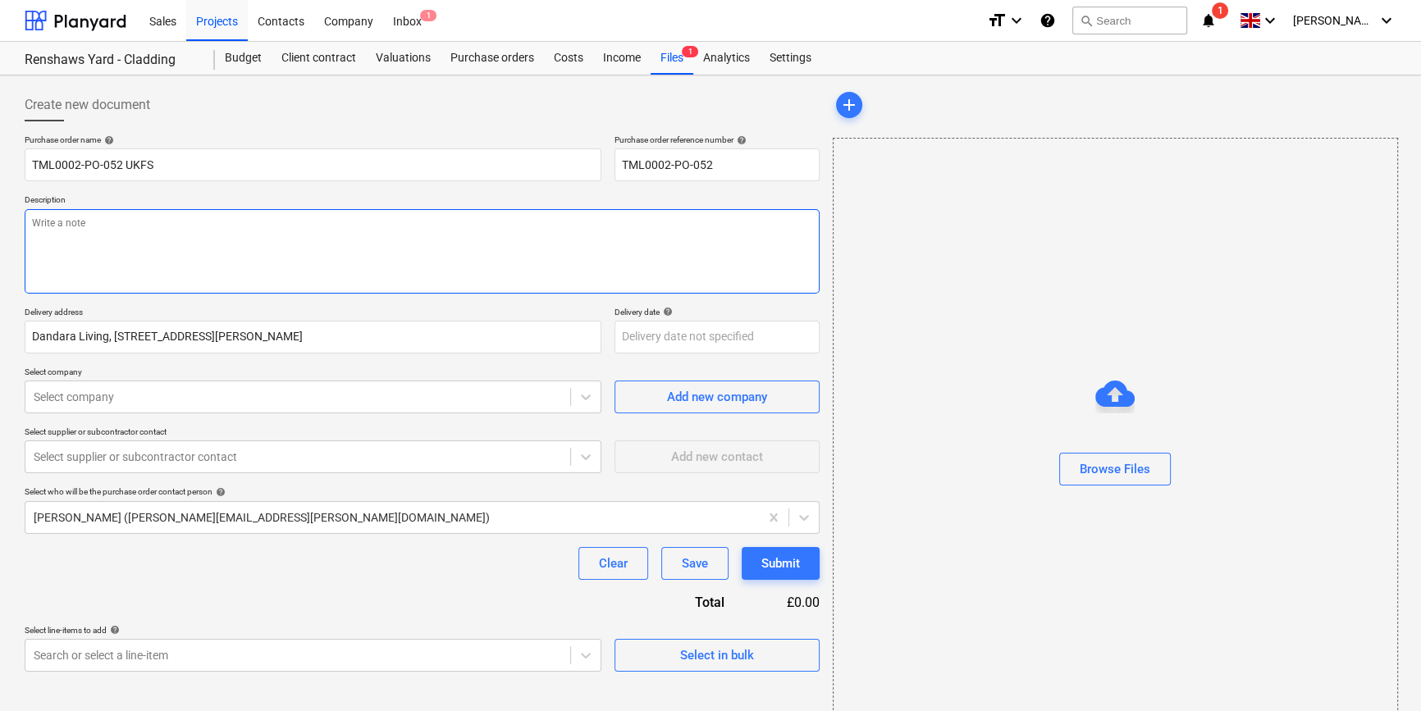
click at [80, 249] on textarea at bounding box center [422, 251] width 795 height 85
type textarea "x"
type textarea "S"
type textarea "x"
type textarea "Si"
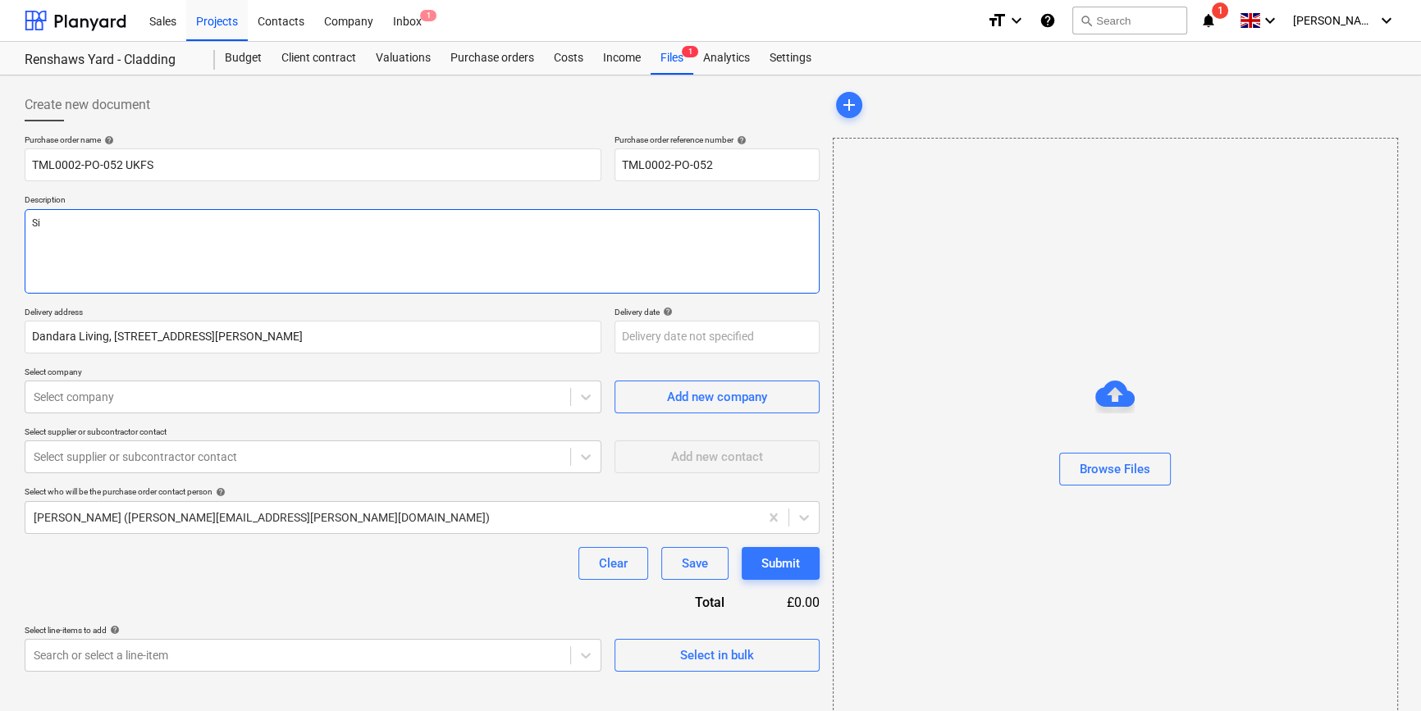
type textarea "x"
type textarea "Sit"
type textarea "x"
type textarea "Site"
type textarea "x"
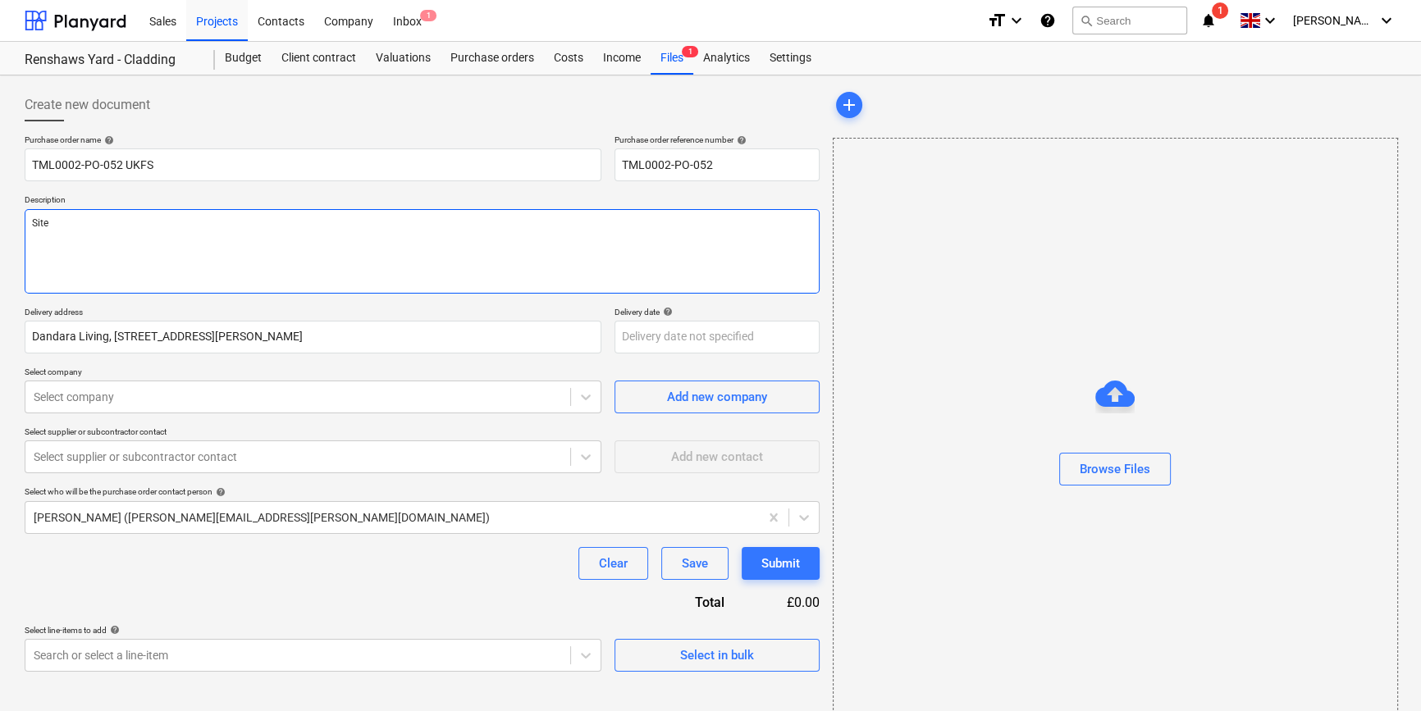
type textarea "Site"
type textarea "x"
type textarea "Site c"
type textarea "x"
type textarea "Site co"
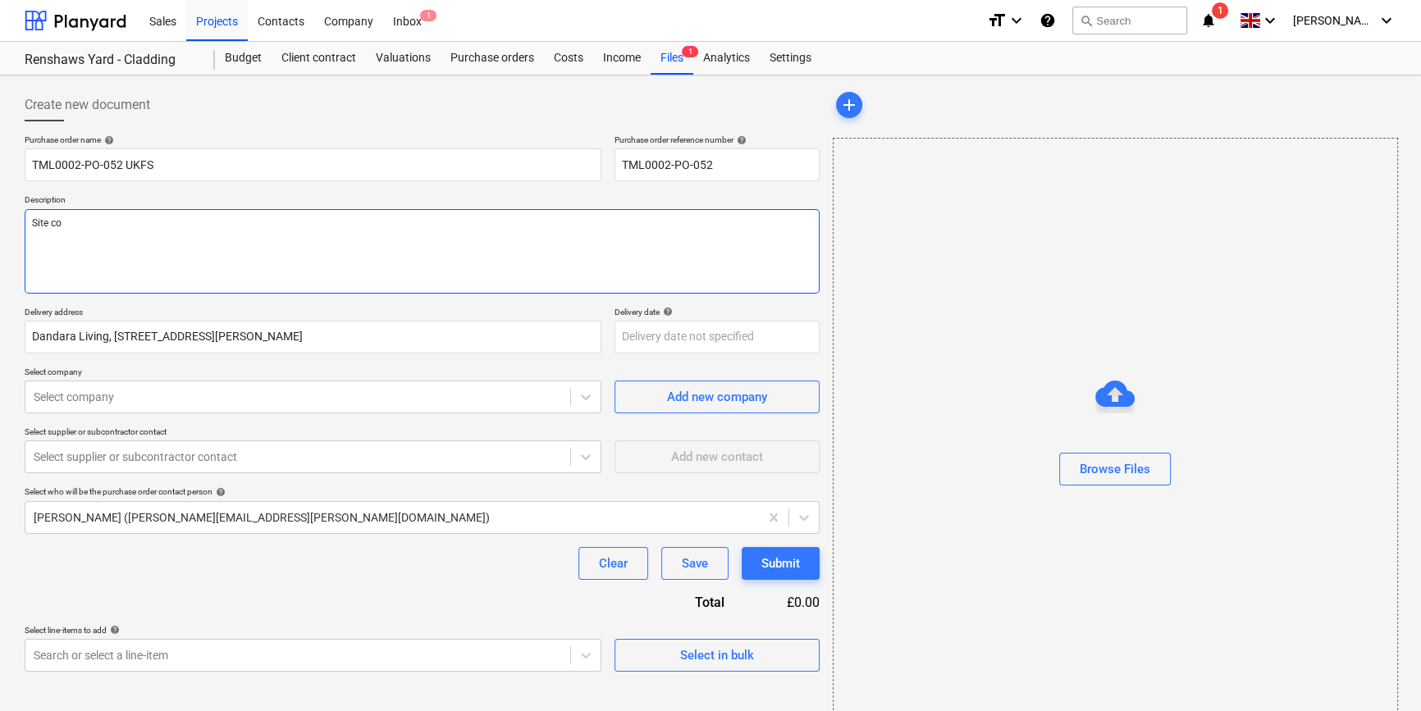
type textarea "x"
type textarea "Site con"
type textarea "x"
type textarea "Site cont"
type textarea "x"
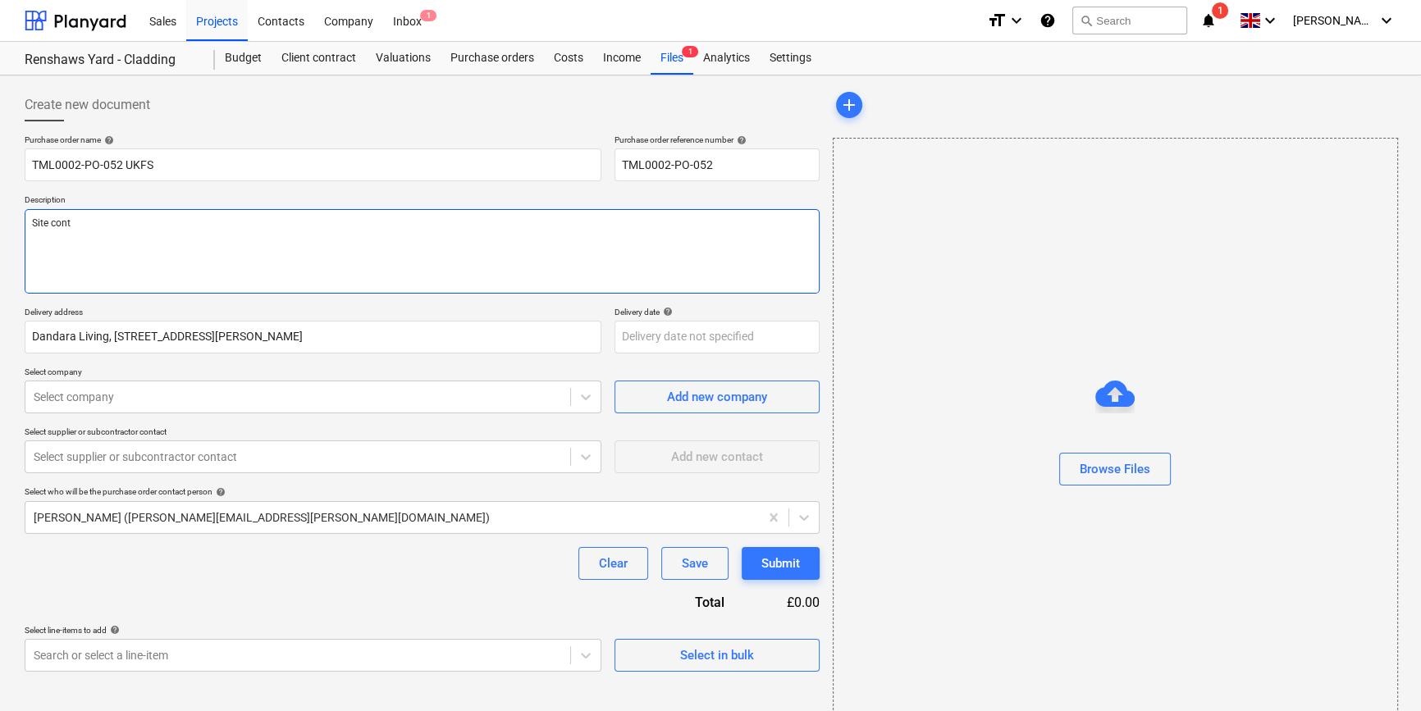
type textarea "Site conta"
type textarea "x"
type textarea "Site contac"
type textarea "x"
type textarea "Site contact"
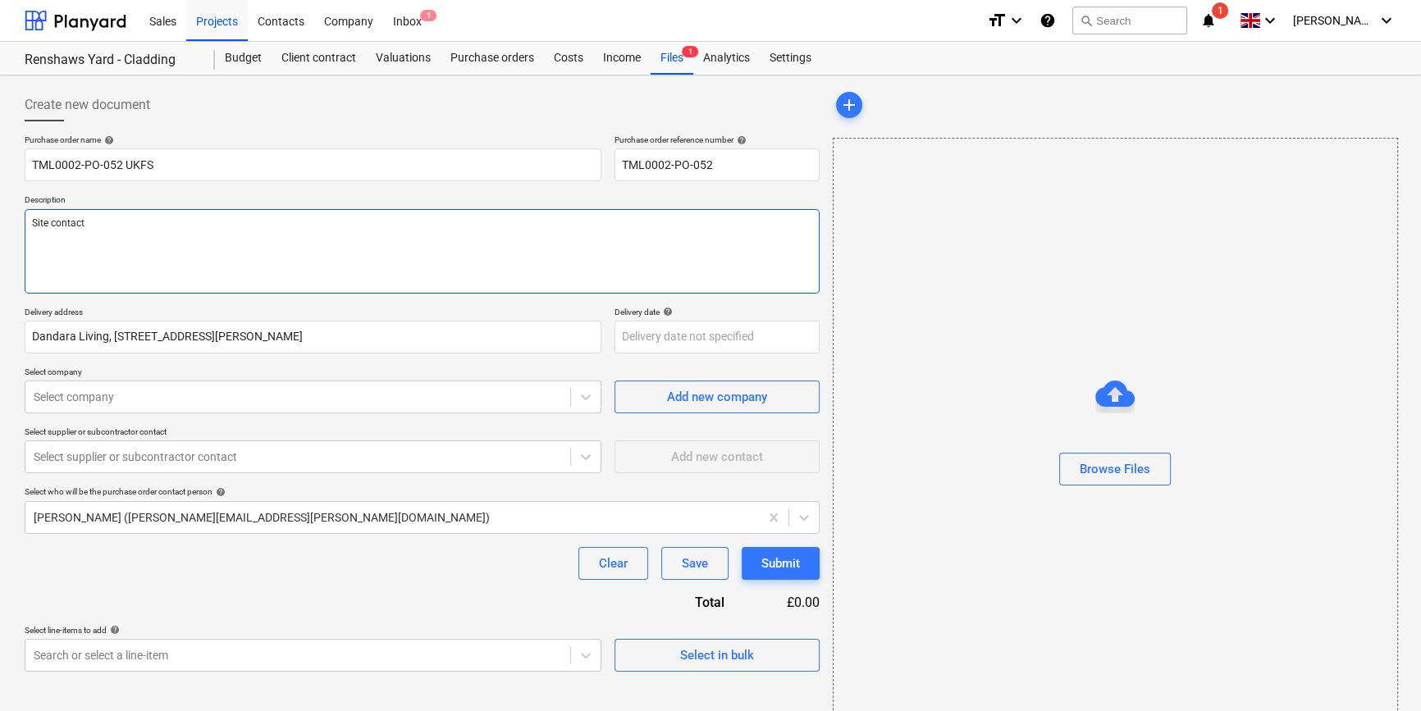
type textarea "x"
type textarea "Site contact P"
type textarea "x"
type textarea "Site contact Pe"
type textarea "x"
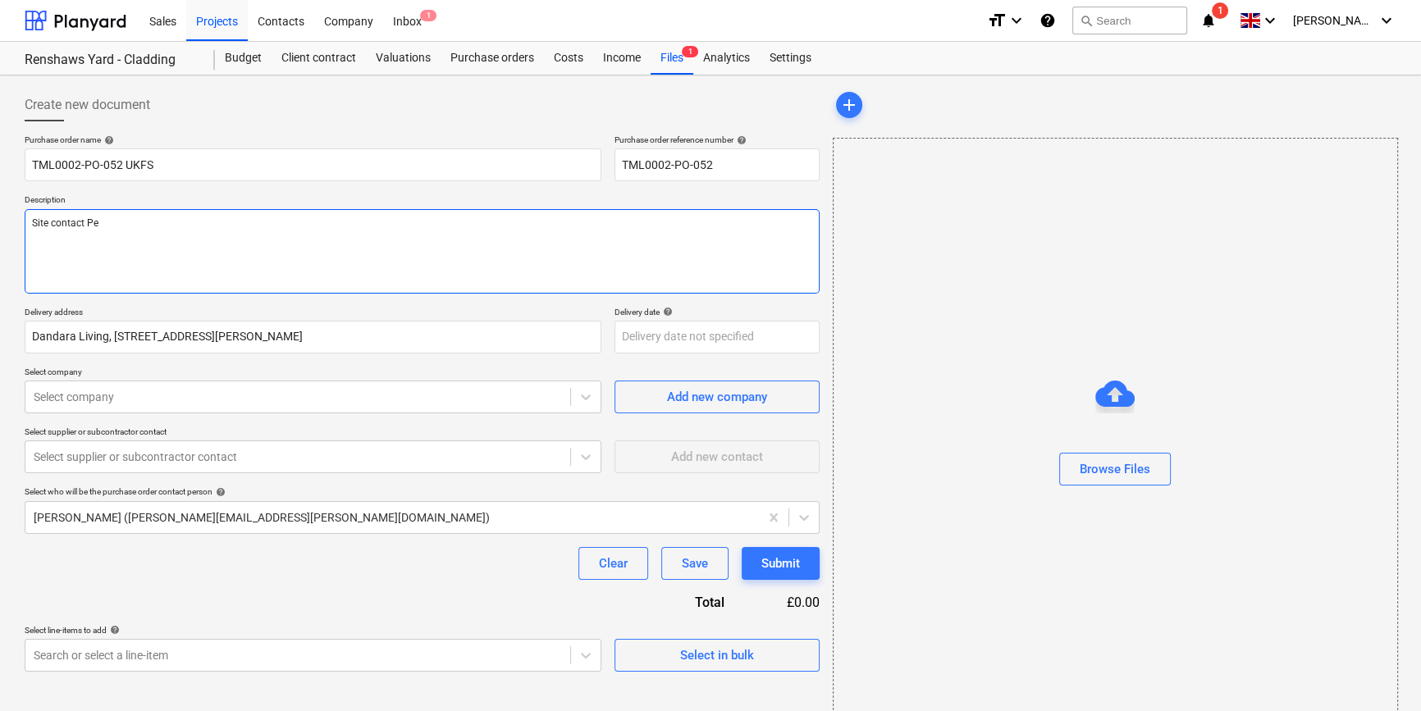
type textarea "Site contact Ped"
type textarea "x"
type textarea "Site contact Pedz"
type textarea "x"
type textarea "Site contact Pedzi"
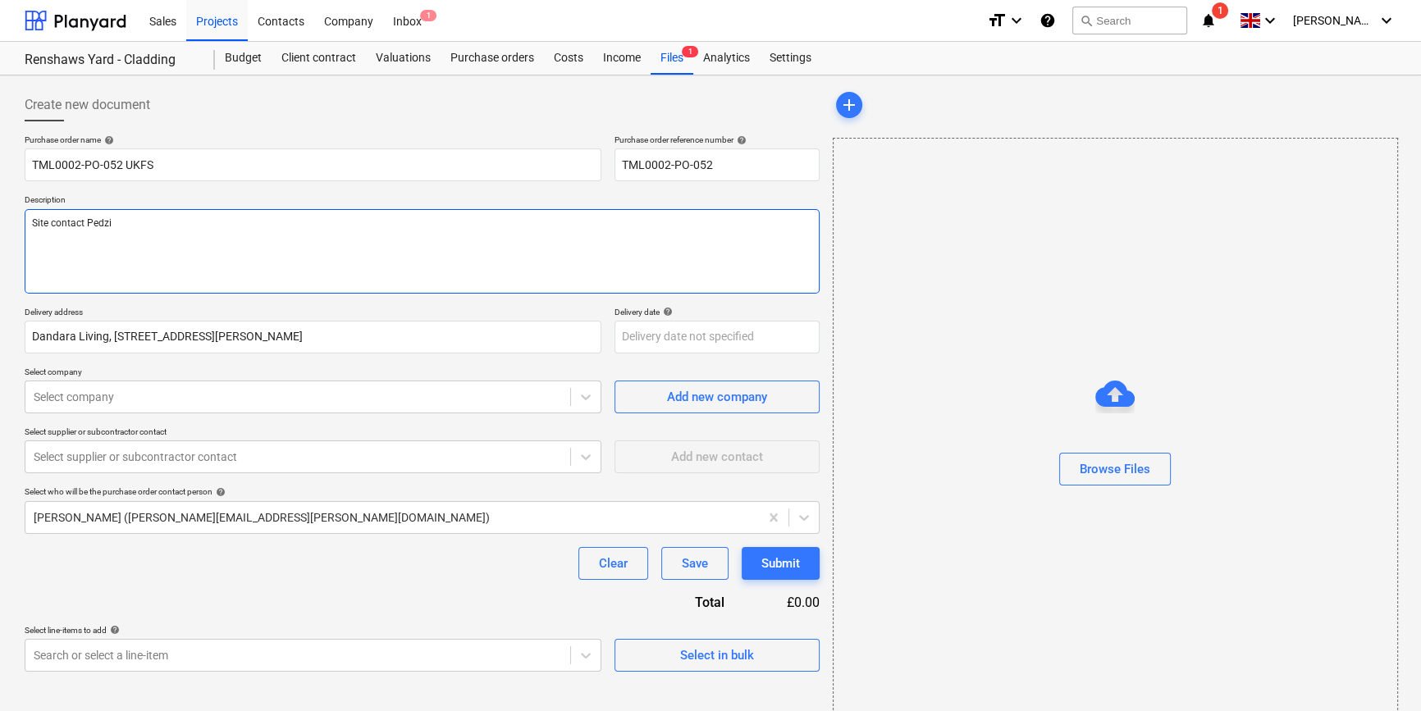
type textarea "x"
type textarea "Site contact Pedzi"
type textarea "x"
type textarea "Site contact Pedzi 0"
type textarea "x"
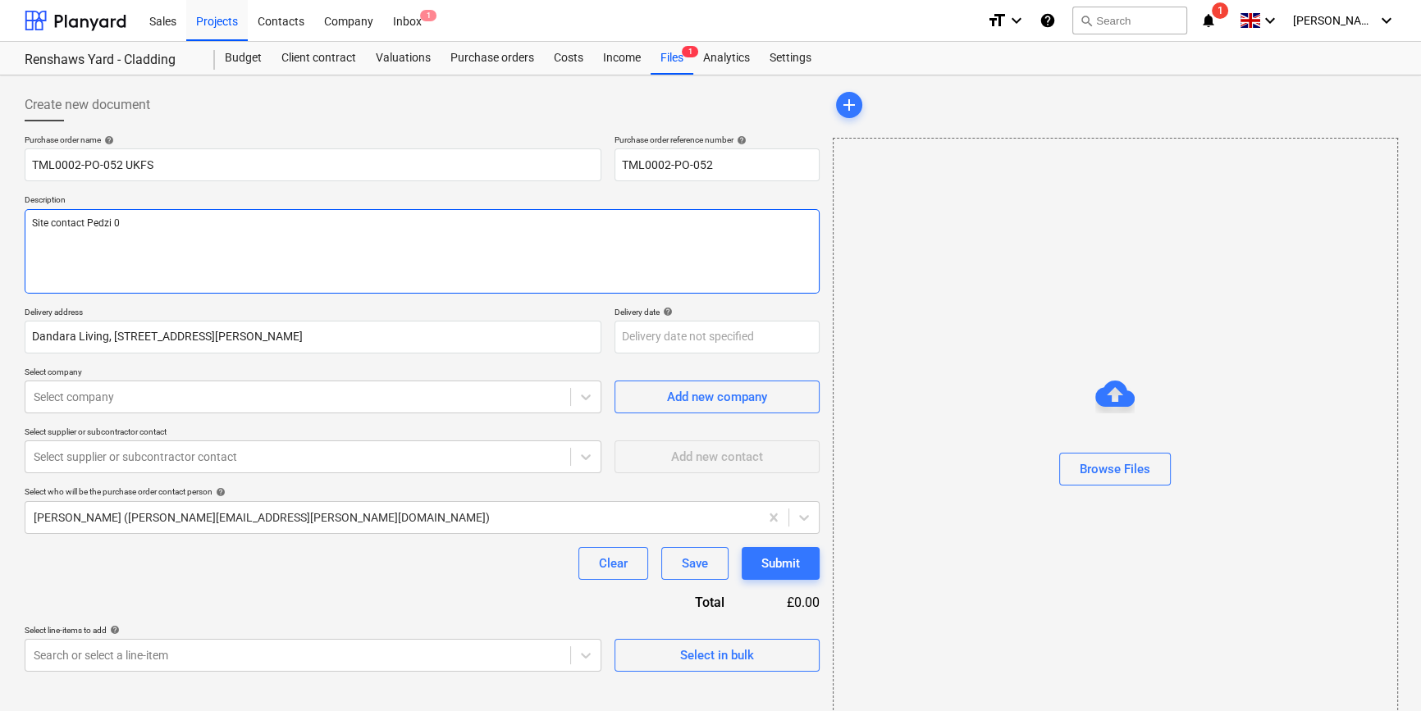
type textarea "Site contact Pedzi 07"
type textarea "x"
type textarea "Site contact Pedzi 075"
type textarea "x"
type textarea "Site contact Pedzi 0754"
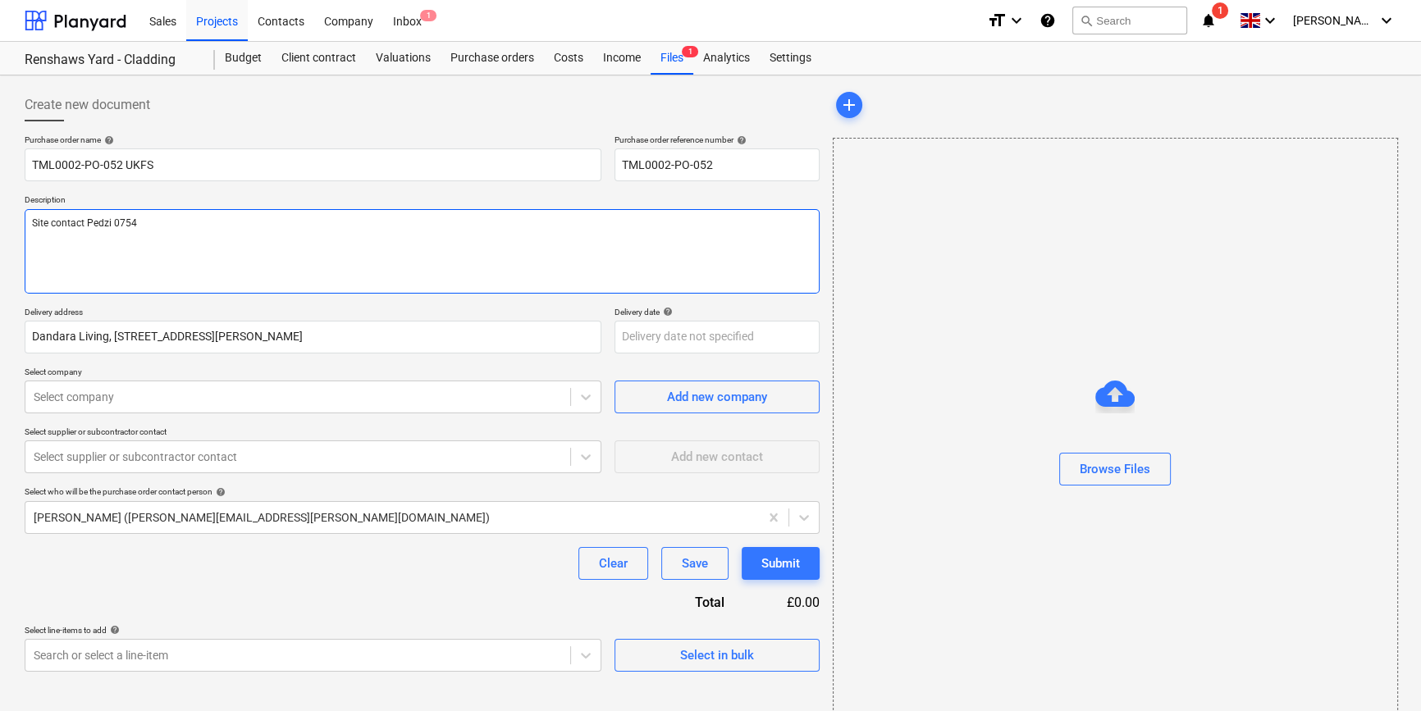
type textarea "x"
type textarea "Site contact Pedzi 07547"
type textarea "x"
type textarea "Site contact Pedzi 07547"
type textarea "x"
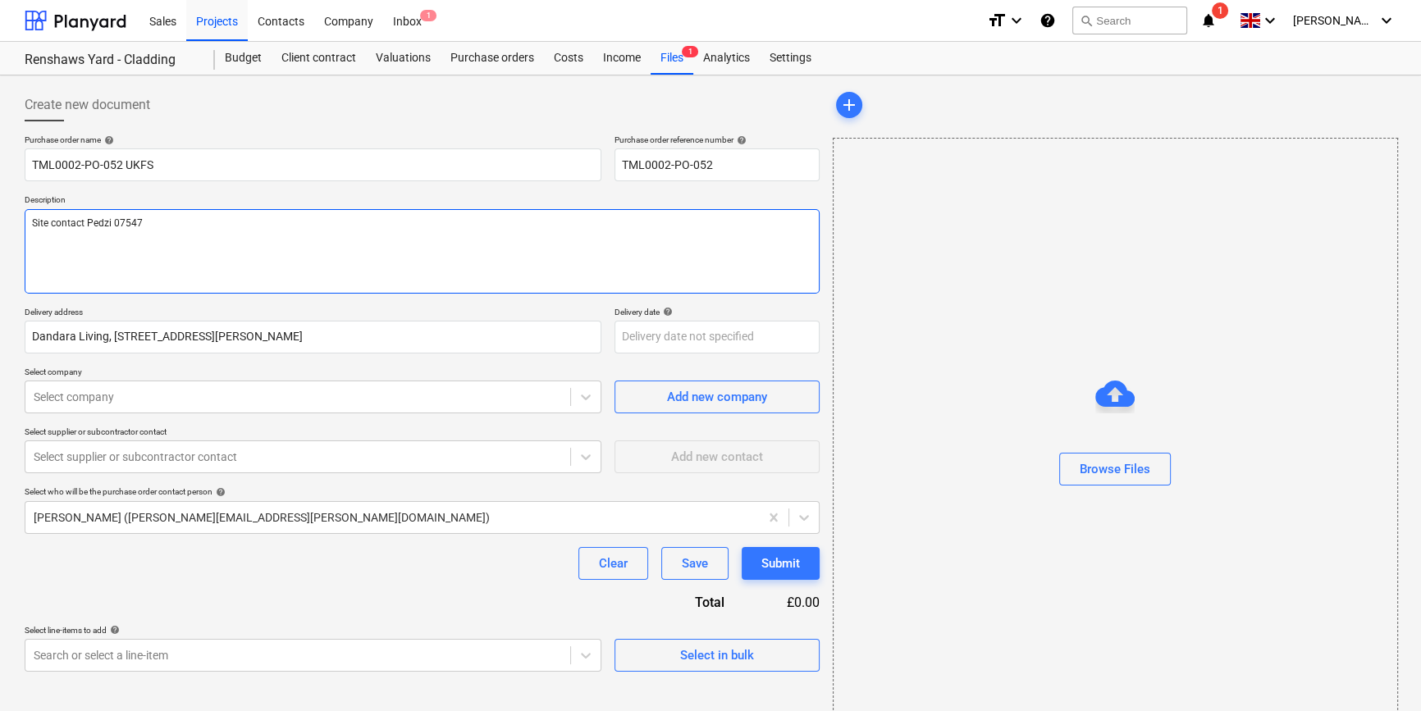
type textarea "Site contact Pedzi 07547 6"
type textarea "x"
type textarea "Site contact Pedzi [PHONE_NUMBER]"
type textarea "x"
type textarea "Site contact Pedzi [PHONE_NUMBER]"
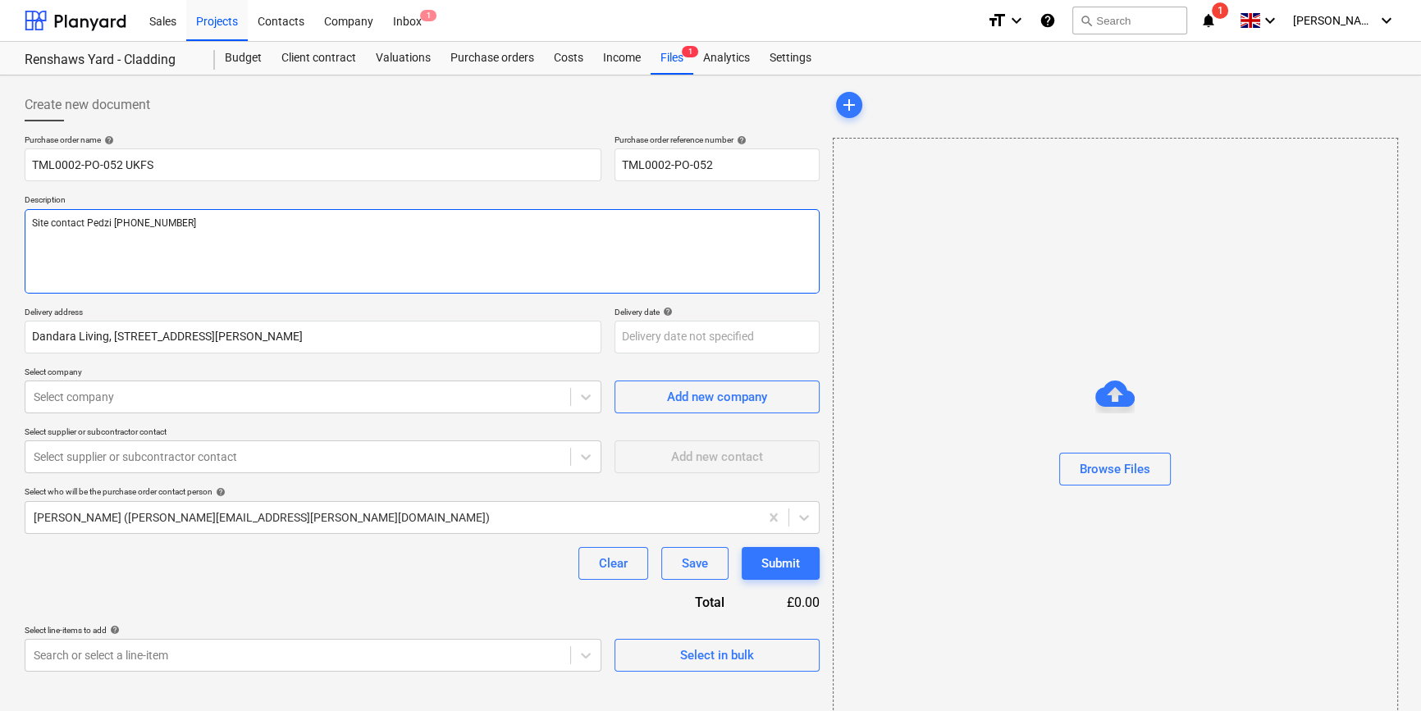
type textarea "x"
type textarea "Site contact Pedzi [PHONE_NUMBER]"
type textarea "x"
type textarea "Site contact Pedzi [PHONE_NUMBER]"
type textarea "x"
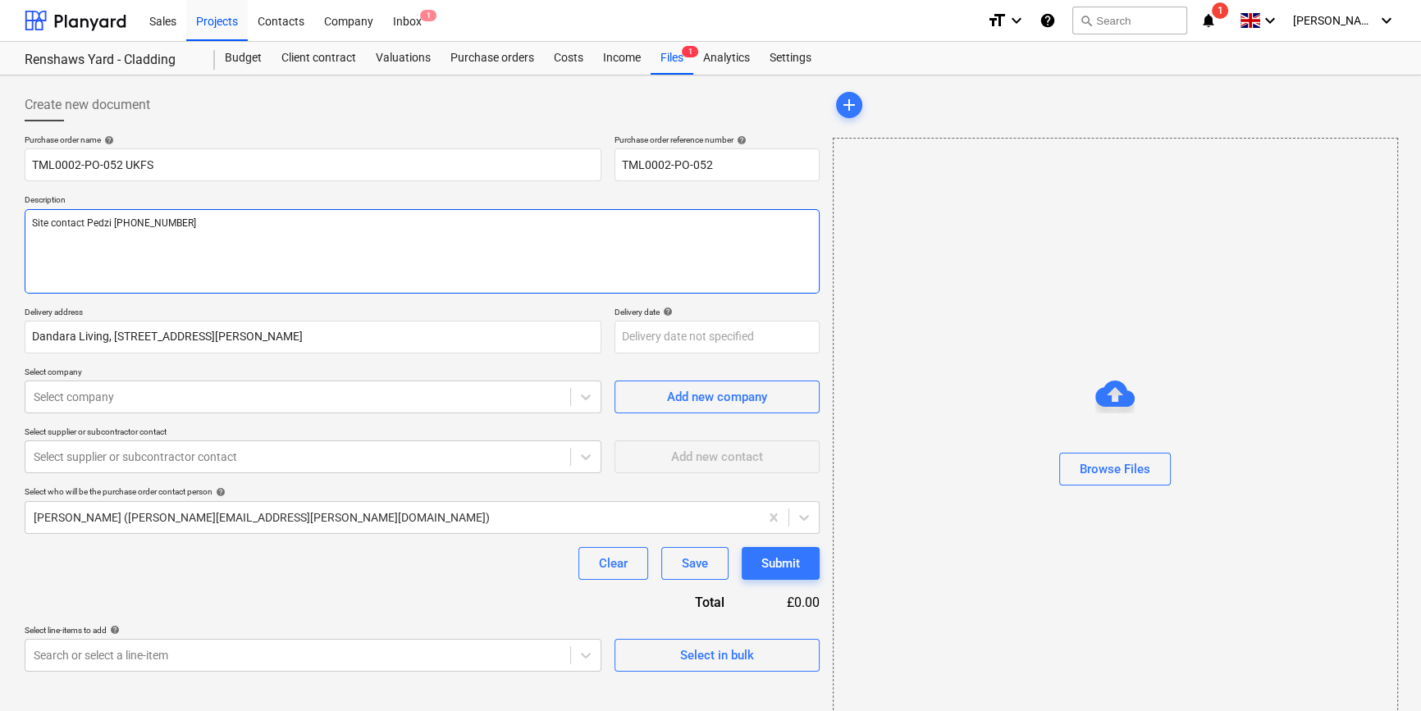
type textarea "Site contact Pedzi [PHONE_NUMBER]"
type textarea "x"
type textarea "Site contact Pedzi [PHONE_NUMBER]"
type textarea "x"
type textarea "Site contact Pedzi [PHONE_NUMBER] P"
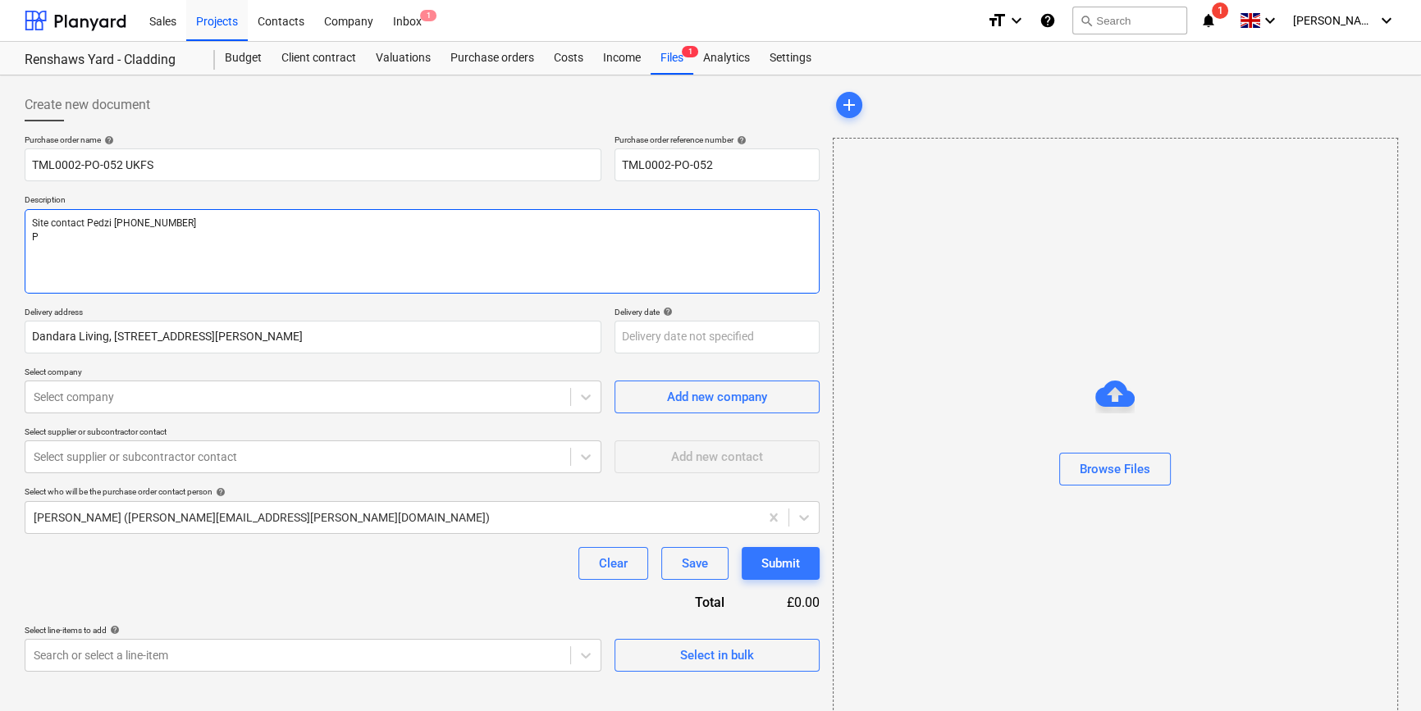
type textarea "x"
type textarea "Site contact Pedzi [PHONE_NUMBER] Pl"
type textarea "x"
type textarea "Site contact Pedzi [PHONE_NUMBER] Ple"
type textarea "x"
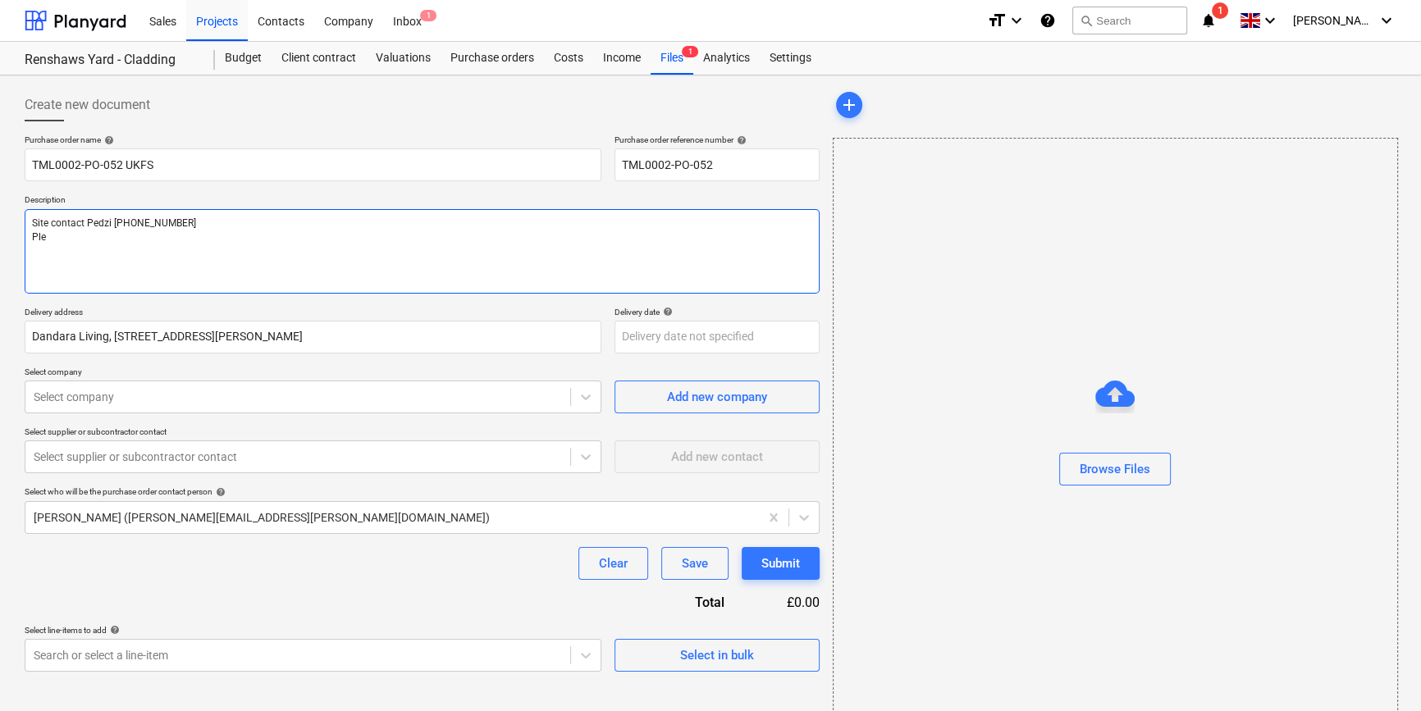
type textarea "Site contact Pedzi [PHONE_NUMBER] Plea"
type textarea "x"
type textarea "Site contact Pedzi [PHONE_NUMBER] Pleas"
type textarea "x"
type textarea "Site contact Pedzi [PHONE_NUMBER] Please"
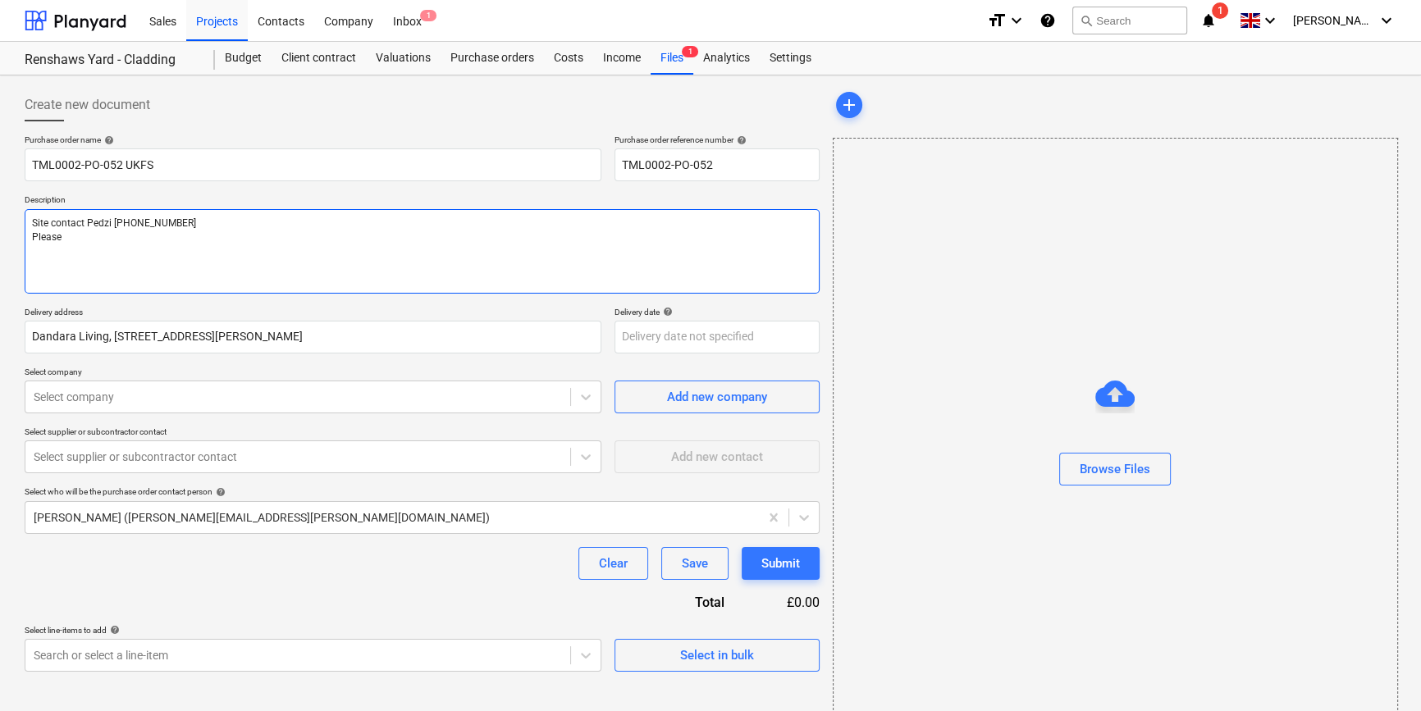
type textarea "x"
type textarea "Site contact Pedzi [PHONE_NUMBER] Please"
type textarea "x"
type textarea "Site contact Pedzi [PHONE_NUMBER] Please s"
type textarea "x"
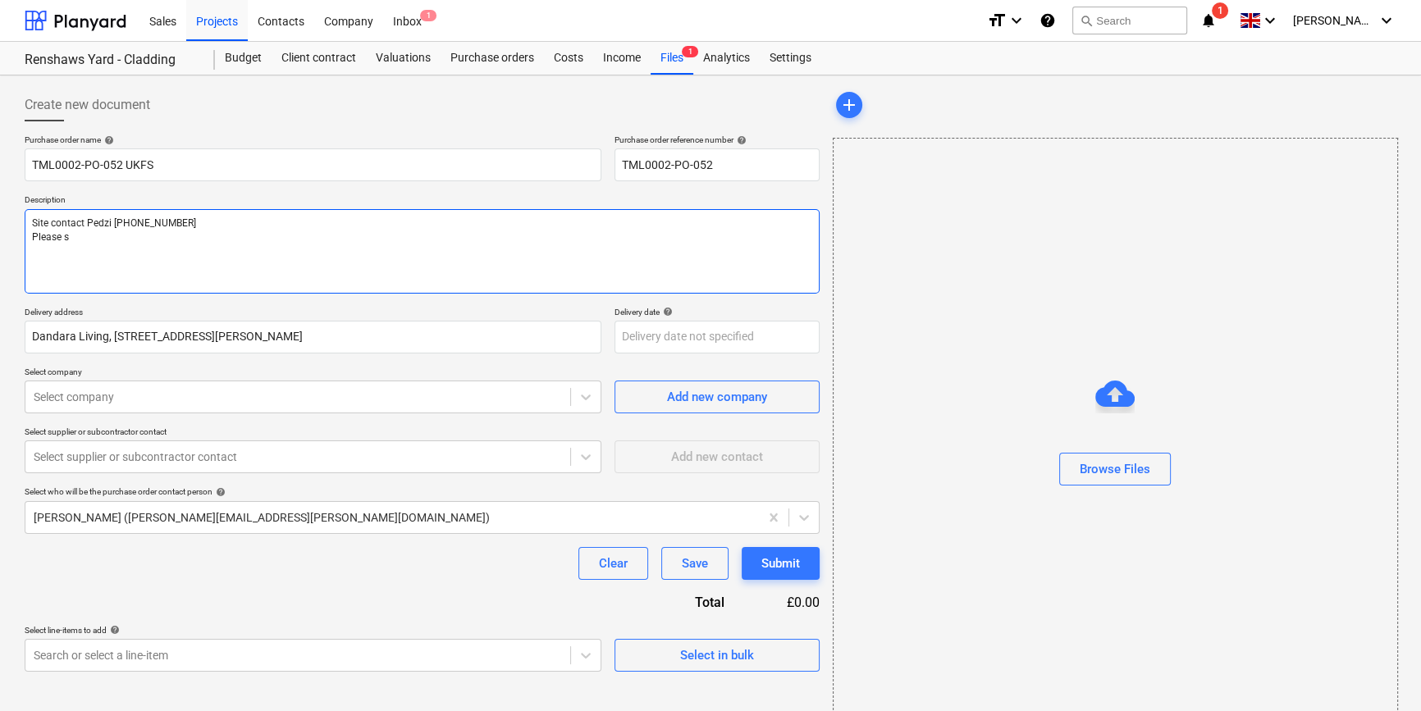
type textarea "Site contact Pedzi [PHONE_NUMBER] Please se"
type textarea "x"
type textarea "Site contact Pedzi [PHONE_NUMBER] Please sen"
type textarea "x"
type textarea "Site contact Pedzi [PHONE_NUMBER] Please send"
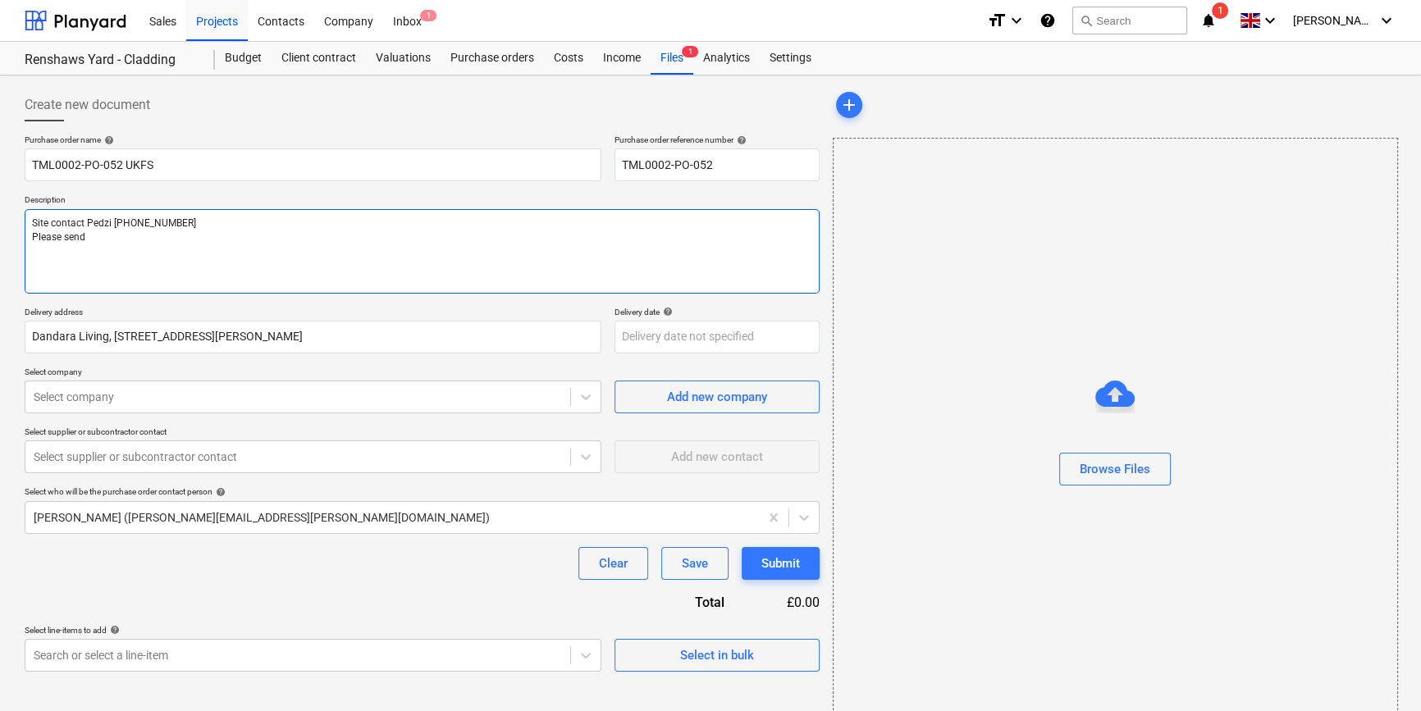
type textarea "x"
type textarea "Site contact Pedzi [PHONE_NUMBER] Please send"
type textarea "x"
type textarea "Site contact Pedzi [PHONE_NUMBER] Please send p"
type textarea "x"
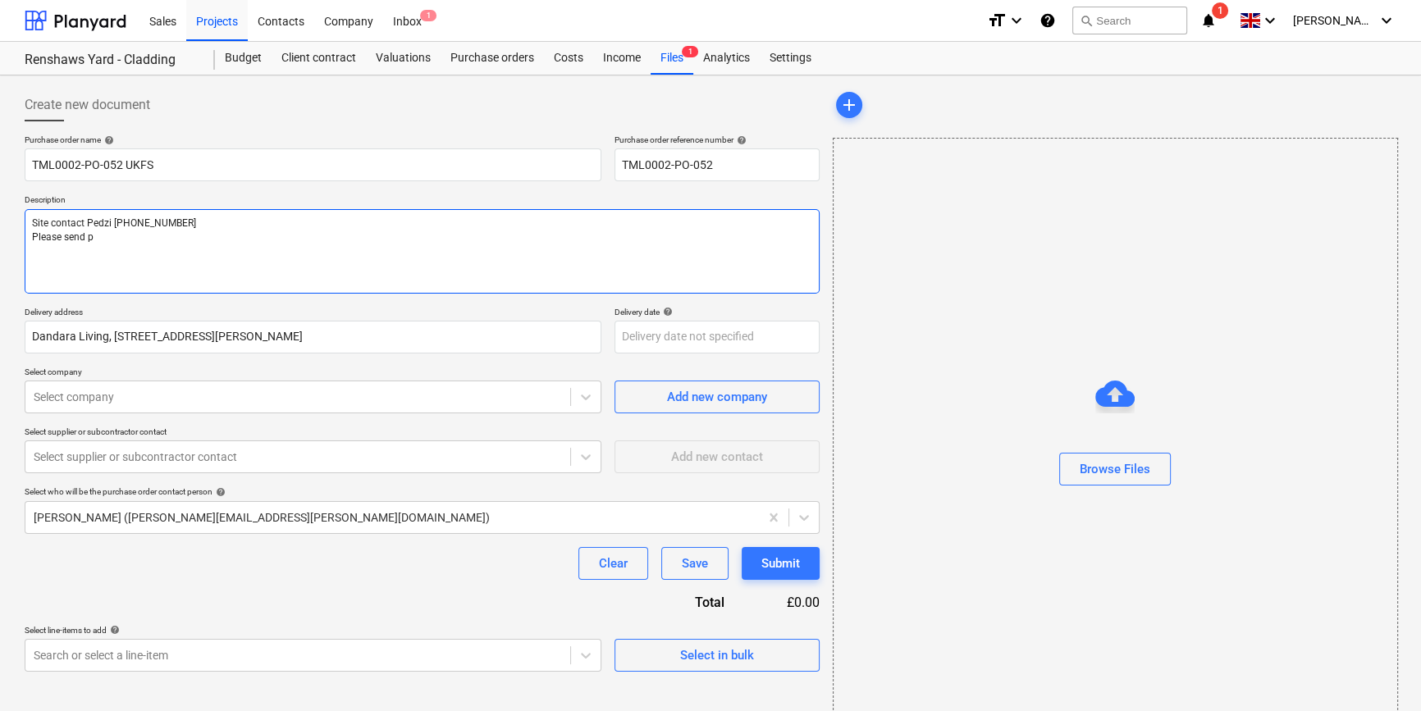
type textarea "Site contact Pedzi [PHONE_NUMBER] Please send pr"
type textarea "x"
type textarea "Site contact Pedzi [PHONE_NUMBER] Please send pro"
type textarea "x"
type textarea "Site contact Pedzi [PHONE_NUMBER] Please send pro-"
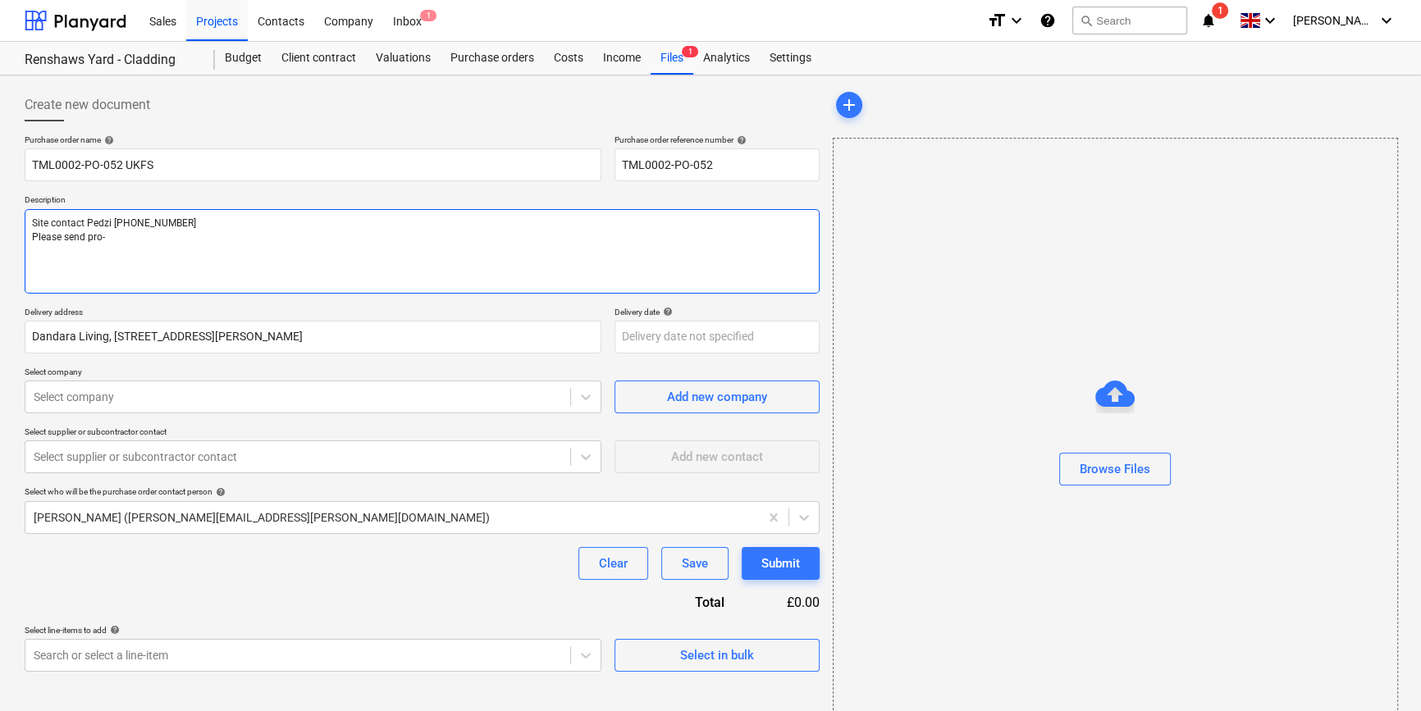
type textarea "x"
type textarea "Site contact Pedzi [PHONE_NUMBER] Please send pro-f"
type textarea "x"
type textarea "Site contact Pedzi [PHONE_NUMBER] Please send pro-fo"
type textarea "x"
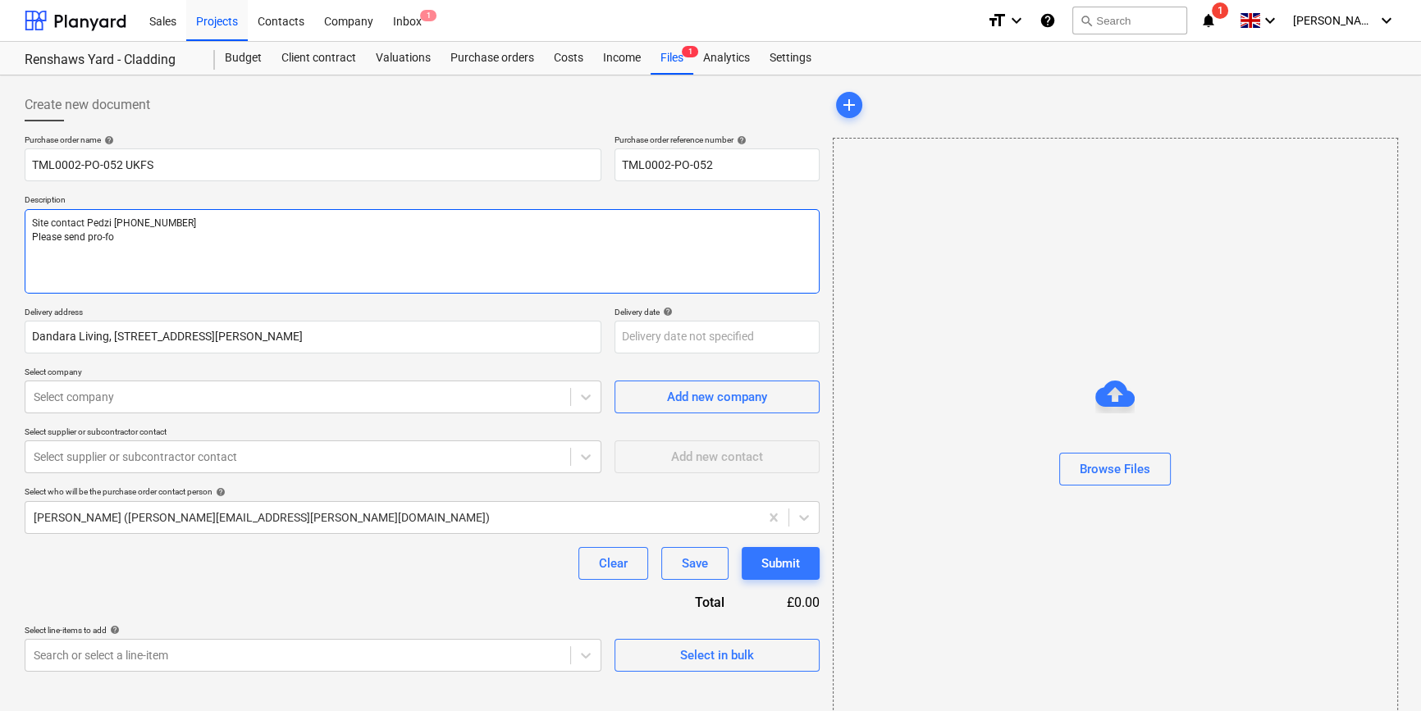
type textarea "Site contact Pedzi [PHONE_NUMBER] Please send pro-for"
type textarea "x"
type textarea "Site contact Pedzi [PHONE_NUMBER] Please send pro-form"
type textarea "x"
type textarea "Site contact Pedzi [PHONE_NUMBER] Please send pro-forma"
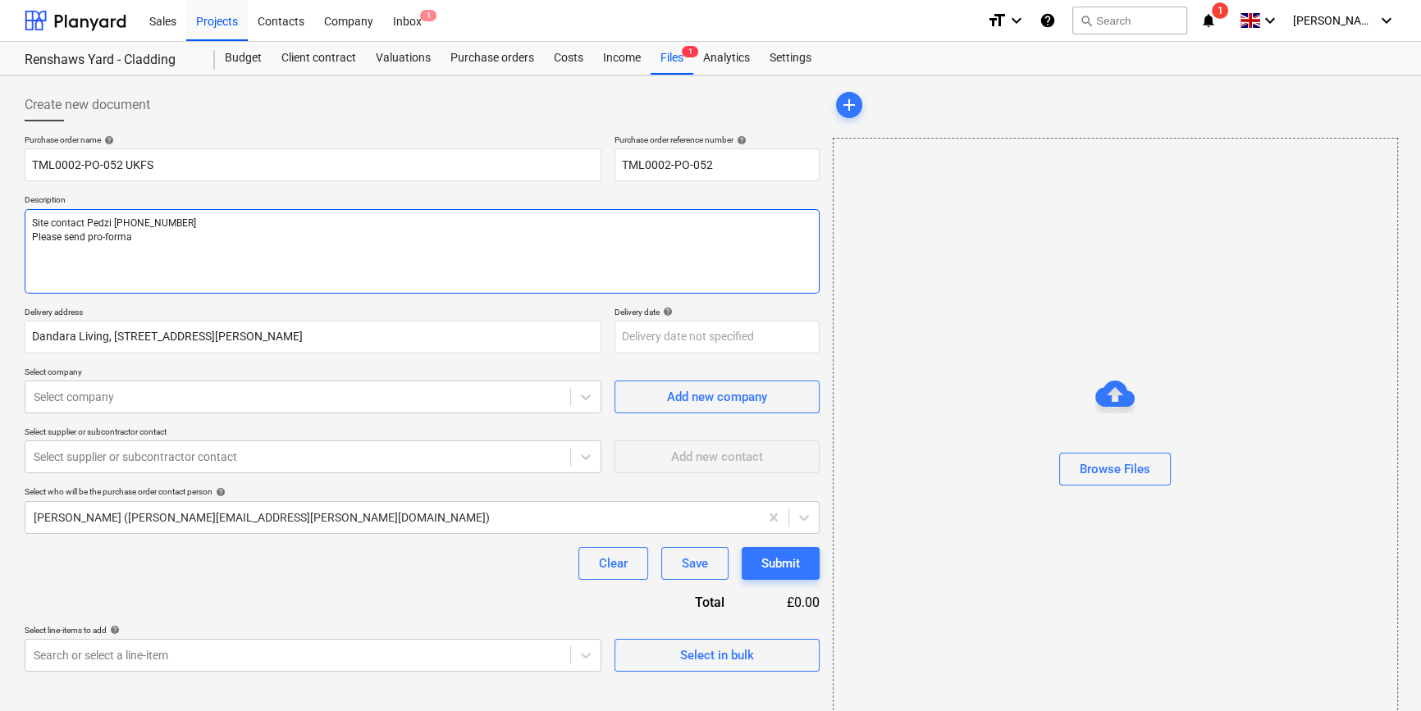
type textarea "x"
type textarea "Site contact Pedzi [PHONE_NUMBER] Please send pro-forma"
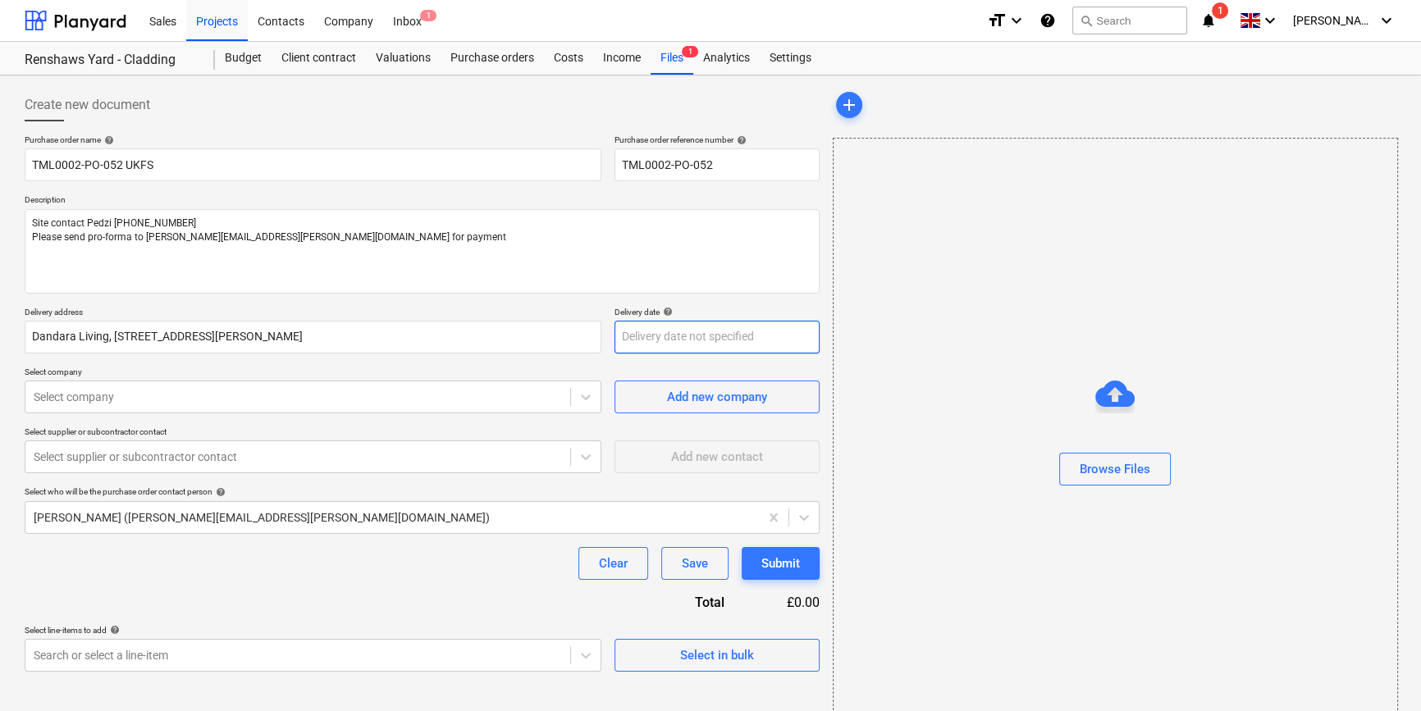
click at [637, 345] on body "Sales Projects Contacts Company Inbox 1 format_size keyboard_arrow_down help se…" at bounding box center [710, 355] width 1421 height 711
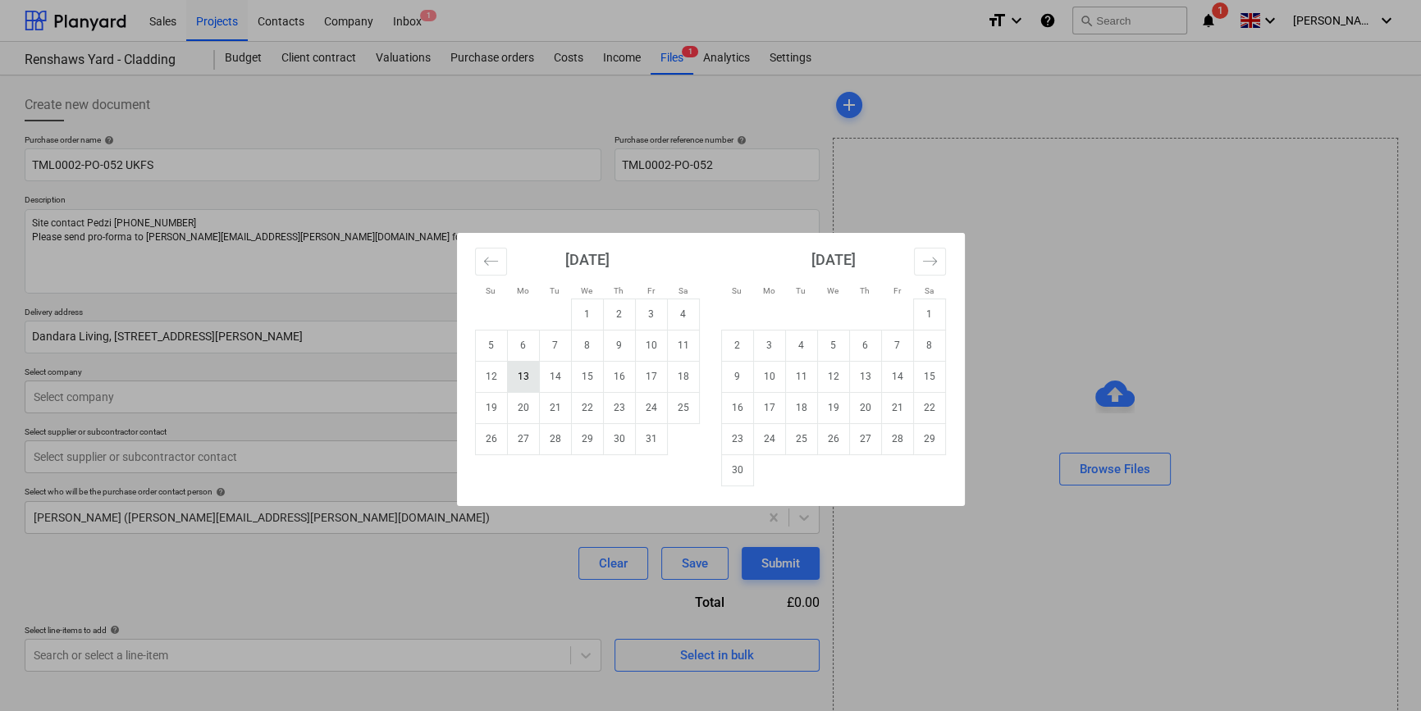
click at [523, 372] on td "13" at bounding box center [523, 376] width 32 height 31
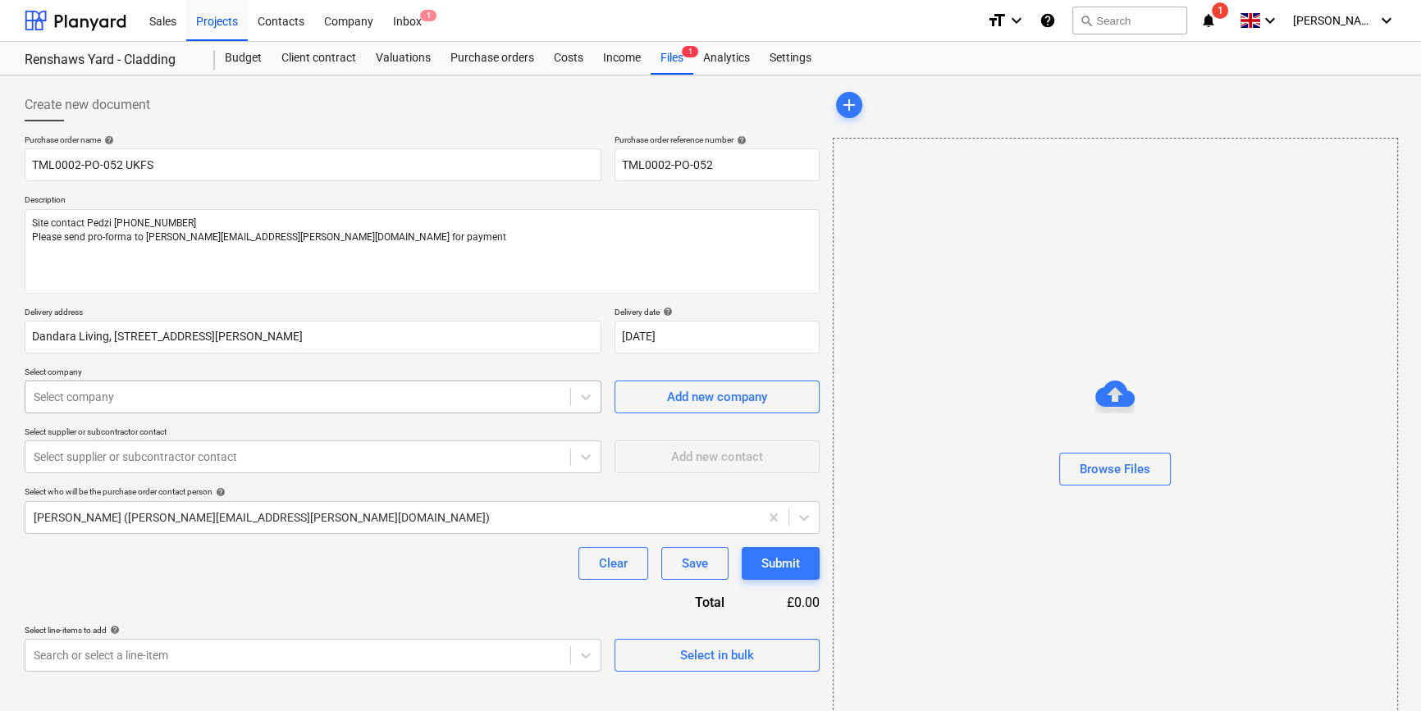
click at [476, 395] on div at bounding box center [298, 397] width 528 height 16
click at [582, 395] on icon at bounding box center [586, 398] width 10 height 6
click at [587, 402] on icon at bounding box center [586, 397] width 16 height 16
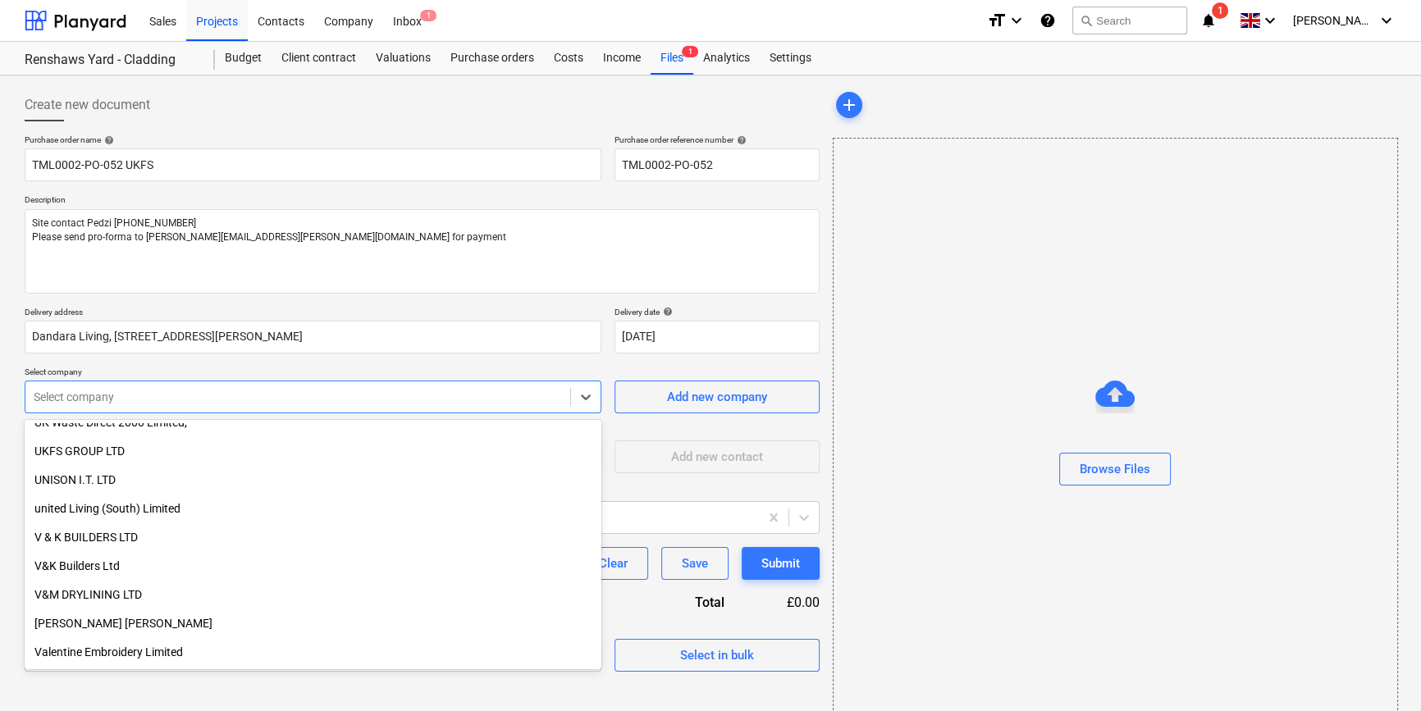
scroll to position [14409, 0]
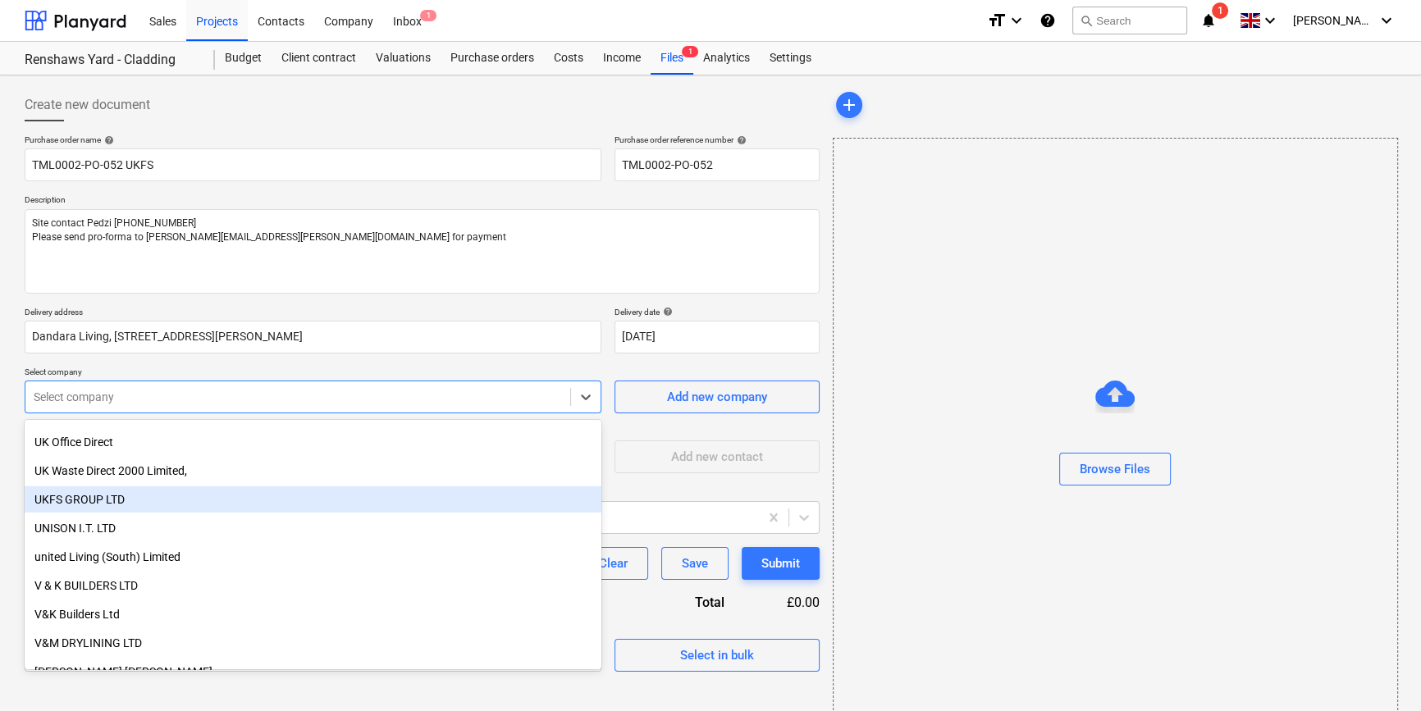
click at [92, 495] on div "UKFS GROUP LTD" at bounding box center [313, 499] width 577 height 26
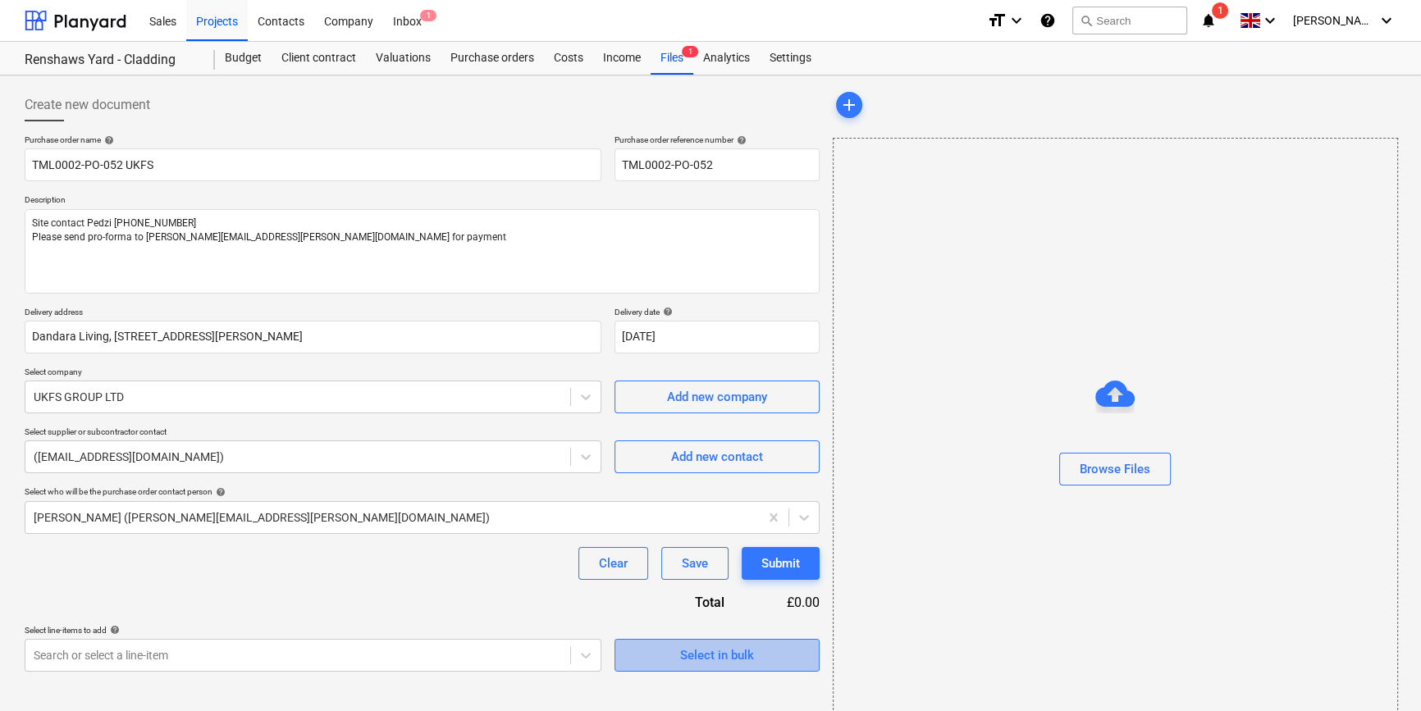
click at [692, 656] on div "Select in bulk" at bounding box center [717, 655] width 74 height 21
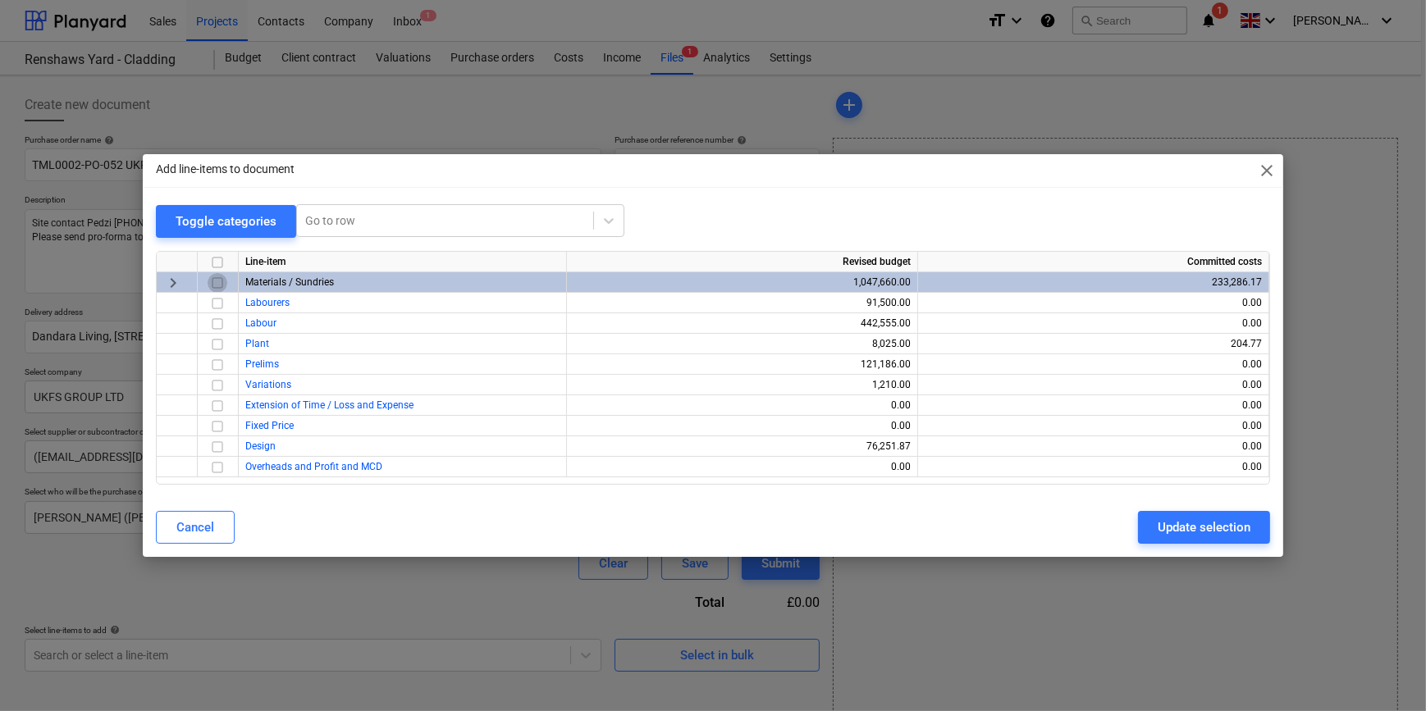
click at [215, 281] on input "checkbox" at bounding box center [218, 283] width 20 height 20
click at [1173, 521] on div "Update selection" at bounding box center [1204, 527] width 93 height 21
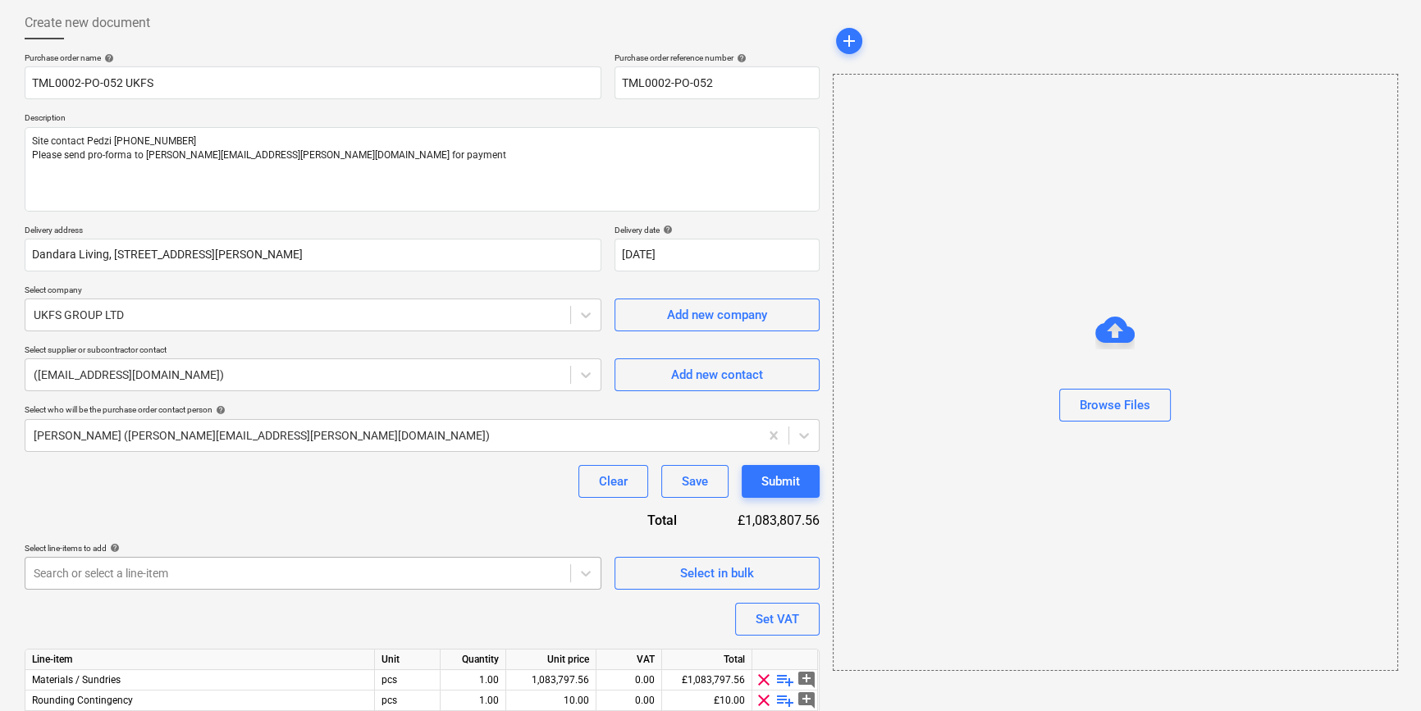
scroll to position [148, 0]
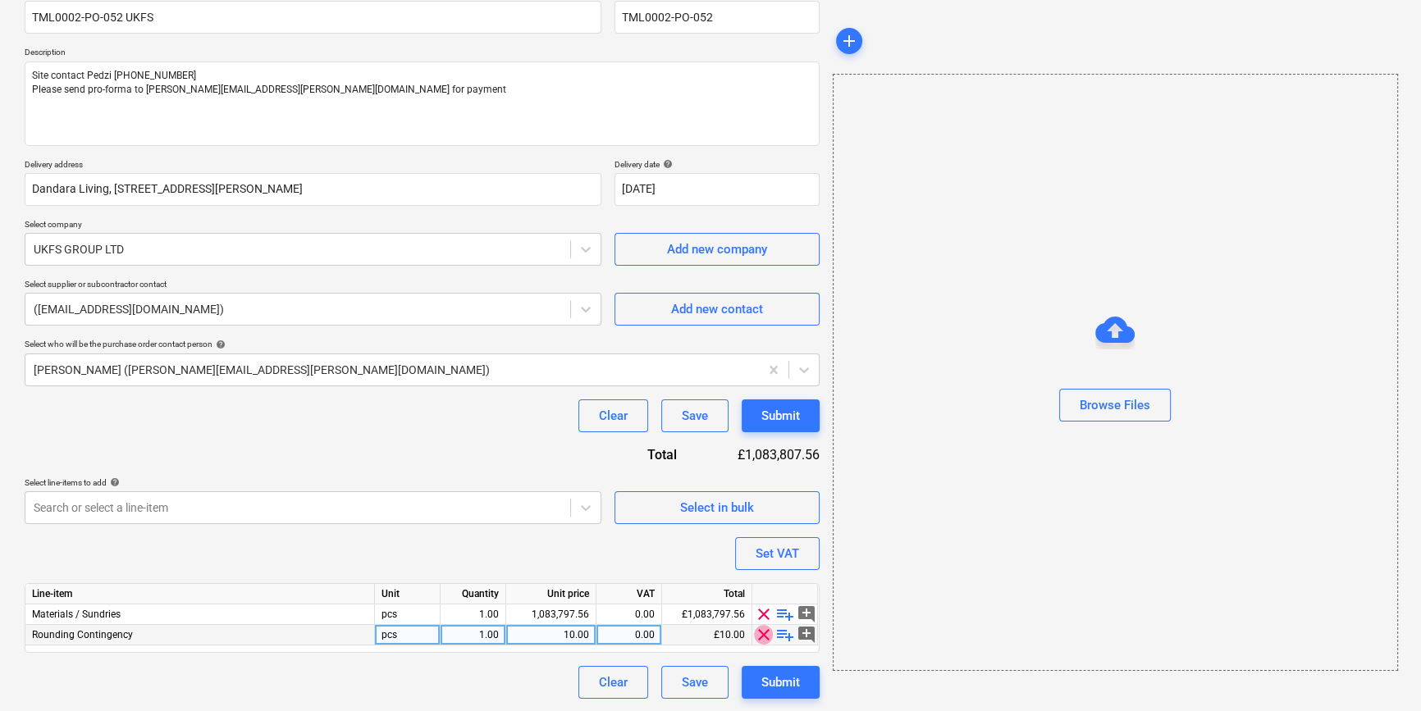
click at [760, 637] on span "clear" at bounding box center [764, 635] width 20 height 20
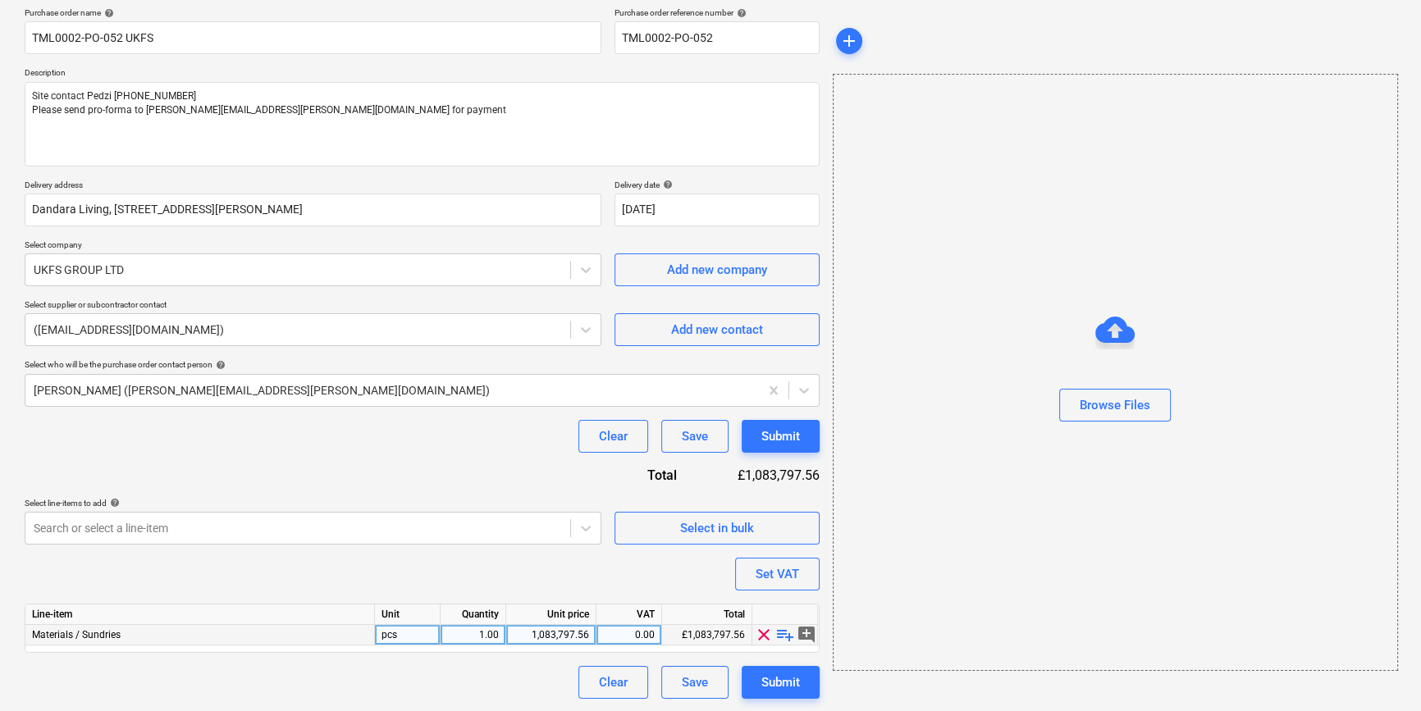
click at [783, 635] on span "playlist_add" at bounding box center [785, 635] width 20 height 20
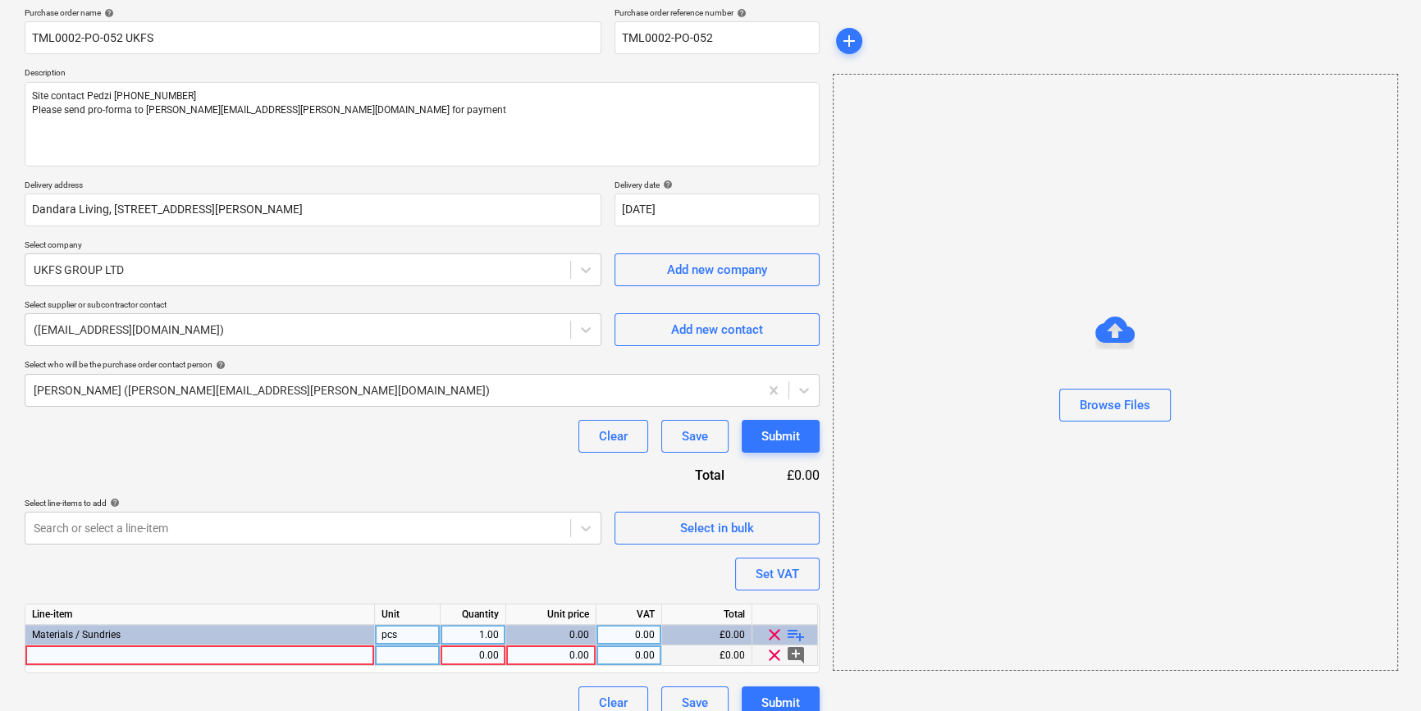
click at [116, 656] on div at bounding box center [199, 656] width 349 height 21
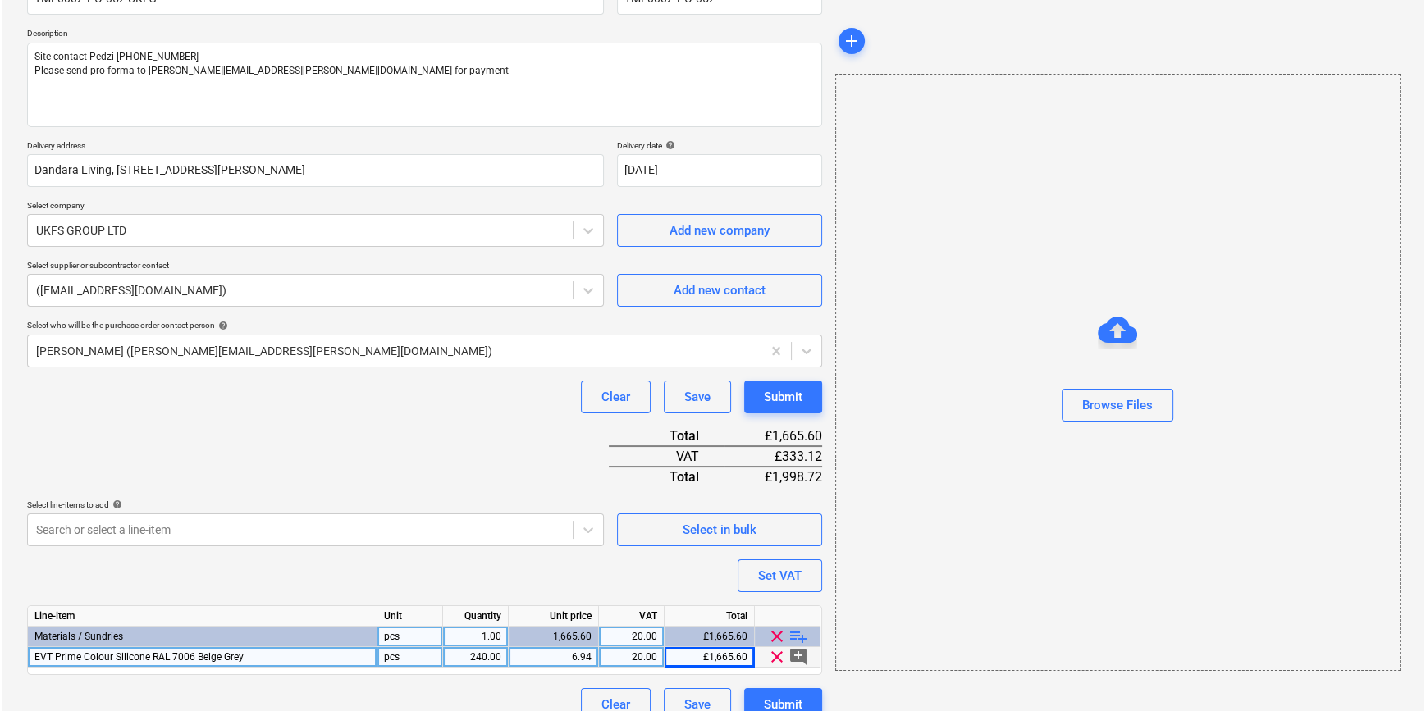
scroll to position [189, 0]
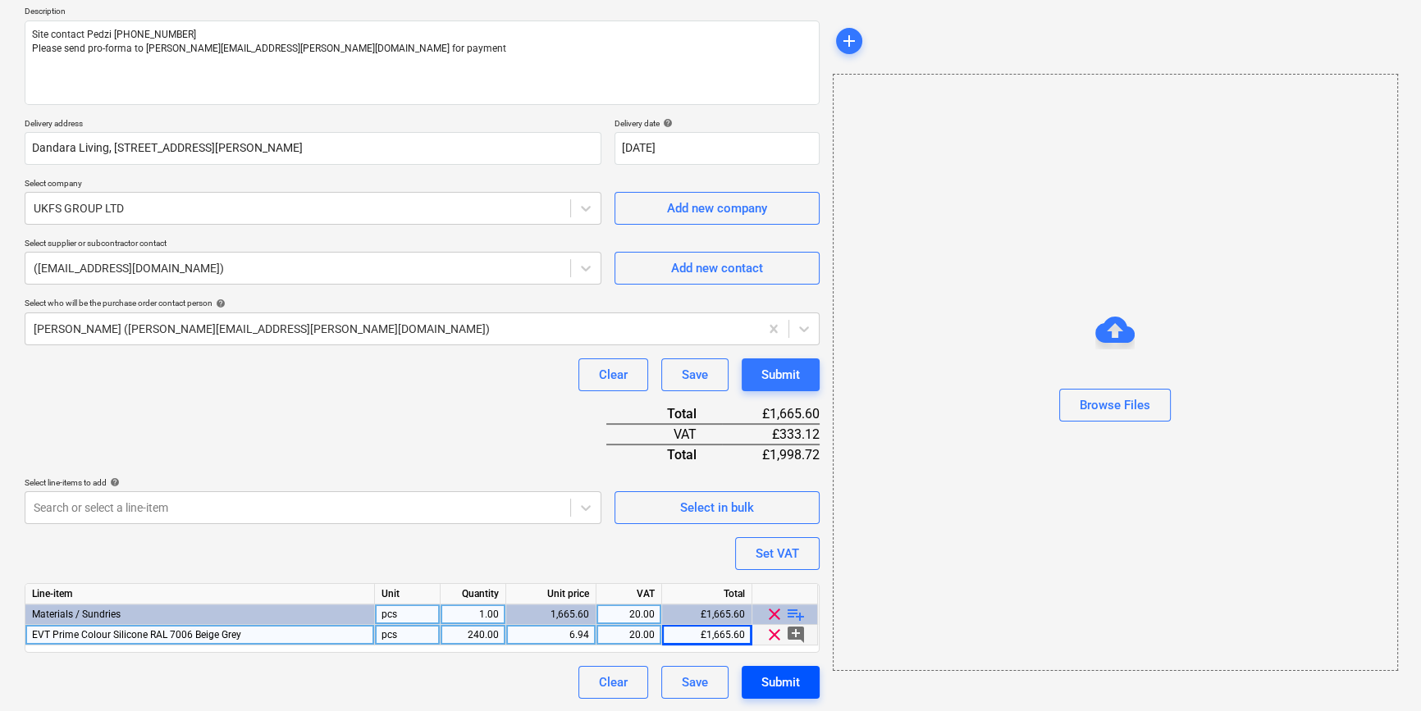
click at [774, 689] on div "Submit" at bounding box center [780, 682] width 39 height 21
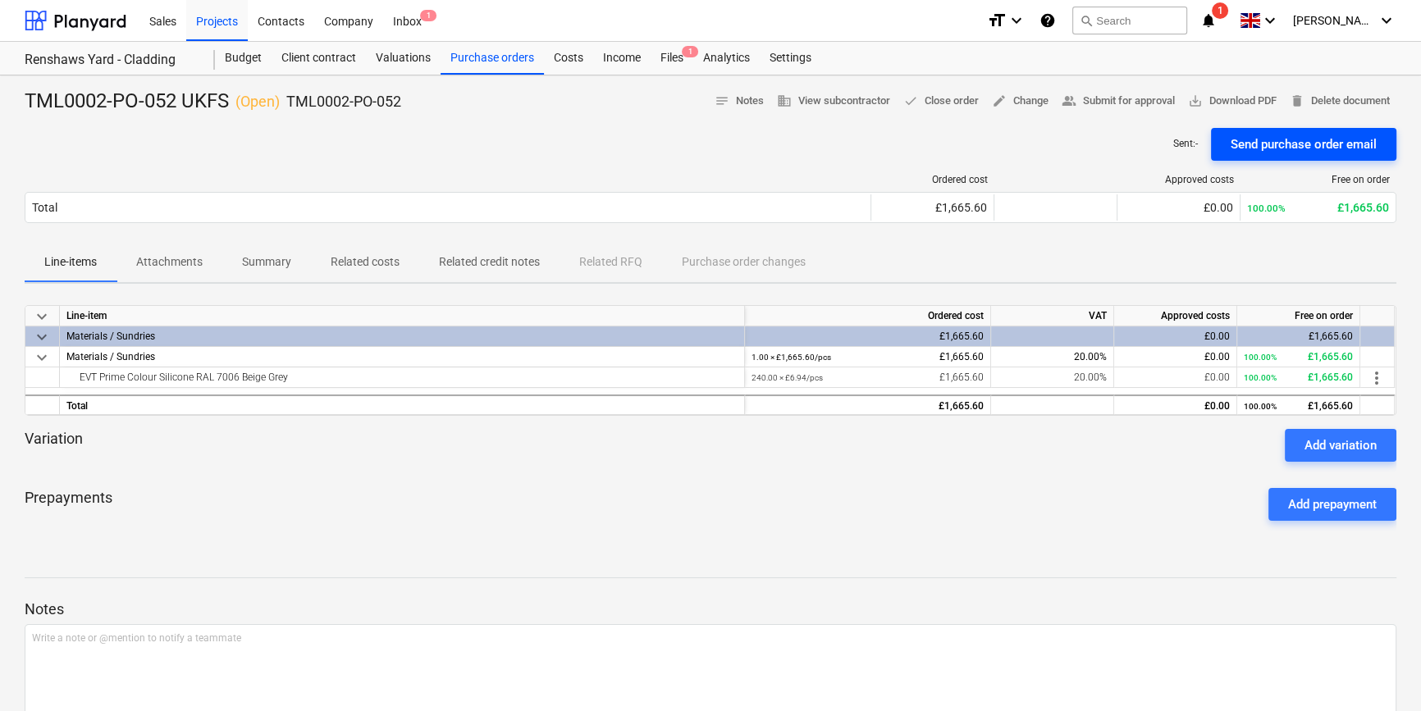
click at [1279, 144] on div "Send purchase order email" at bounding box center [1304, 144] width 146 height 21
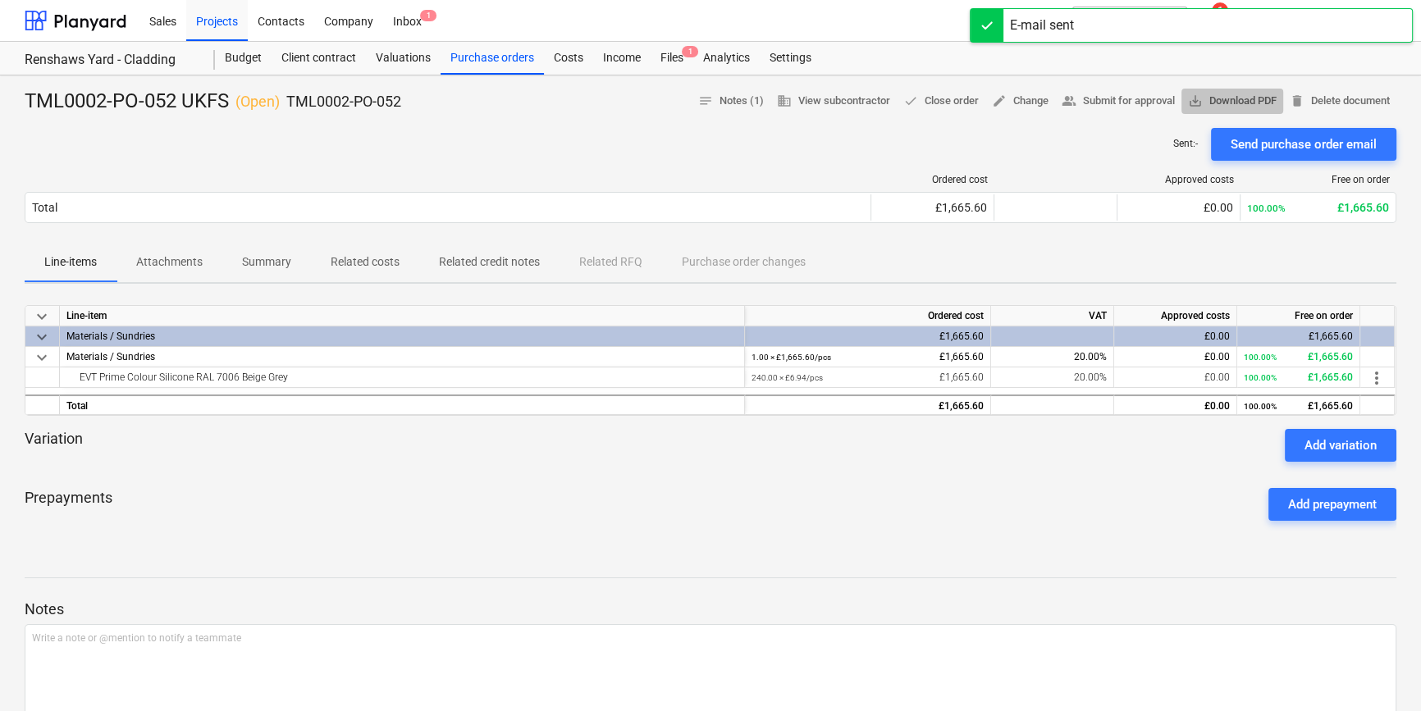
click at [1237, 104] on span "save_alt Download PDF" at bounding box center [1232, 101] width 89 height 19
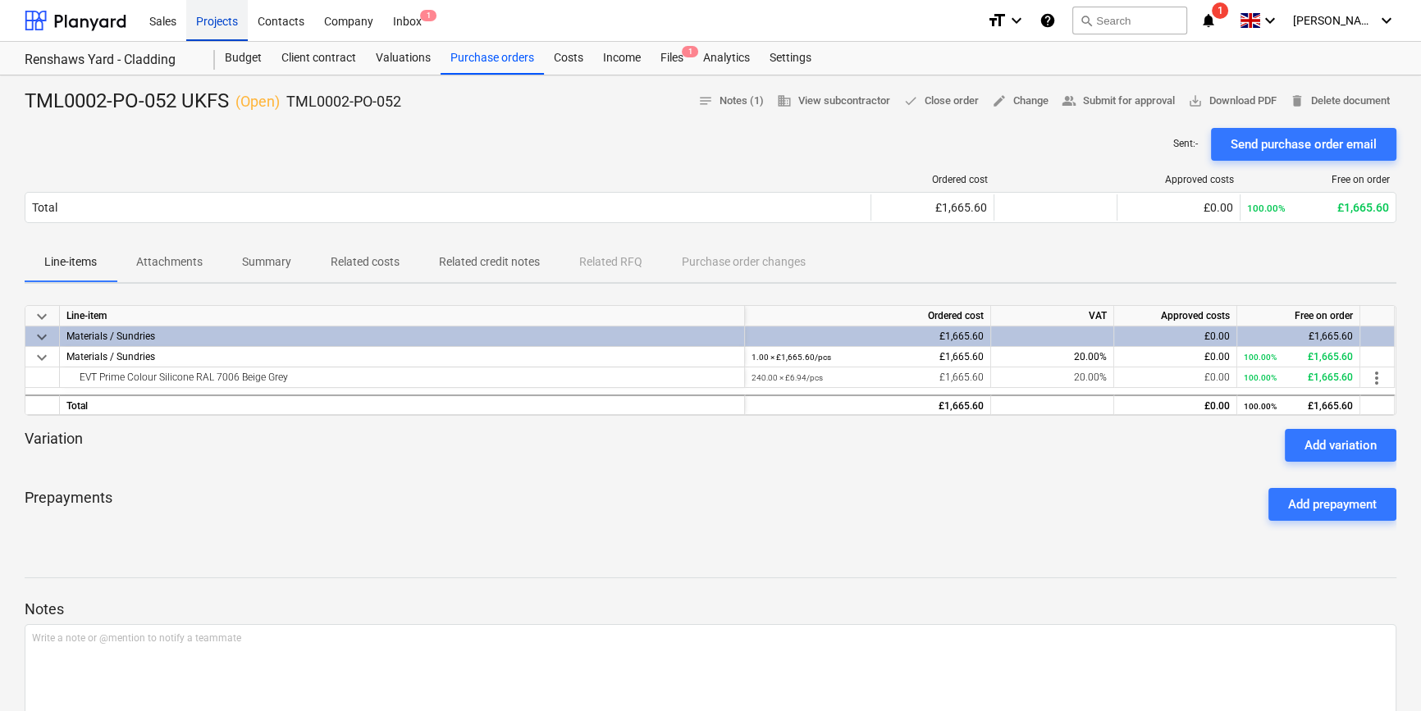
click at [219, 21] on div "Projects" at bounding box center [217, 20] width 62 height 42
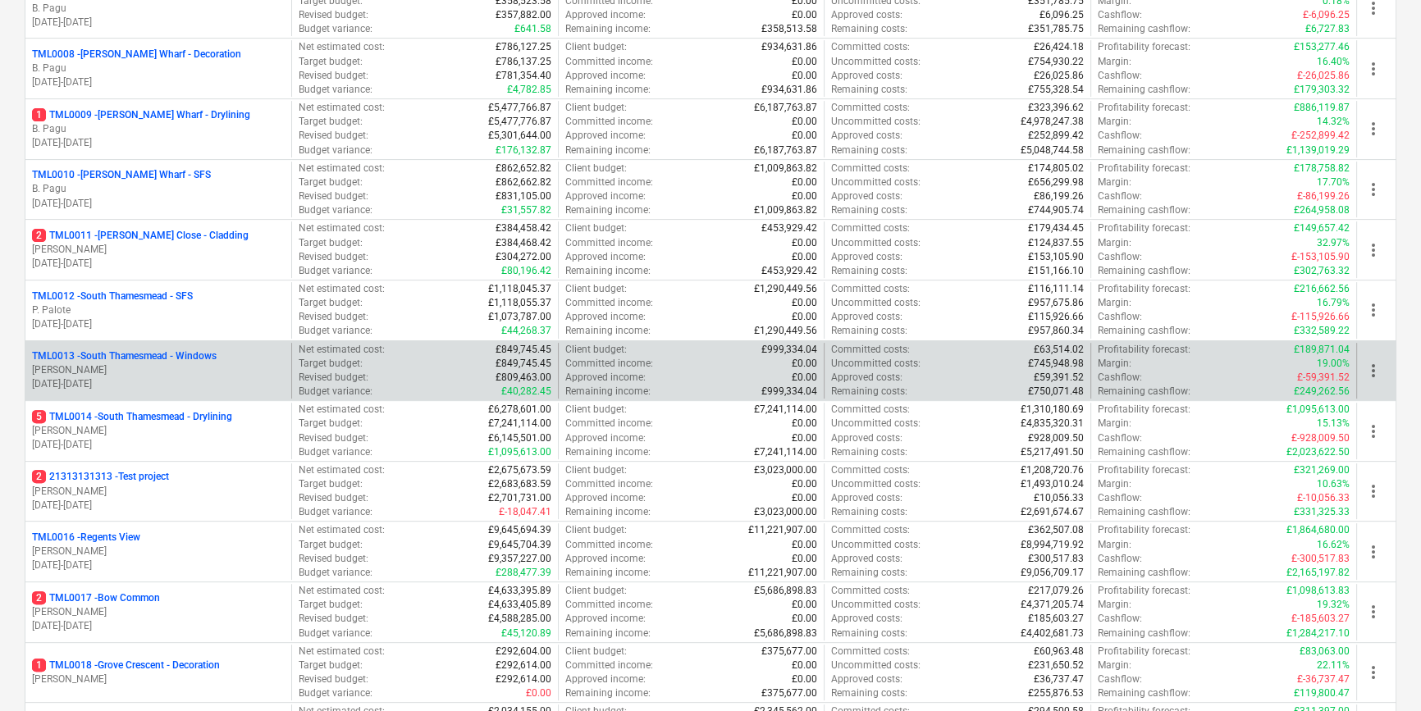
scroll to position [671, 0]
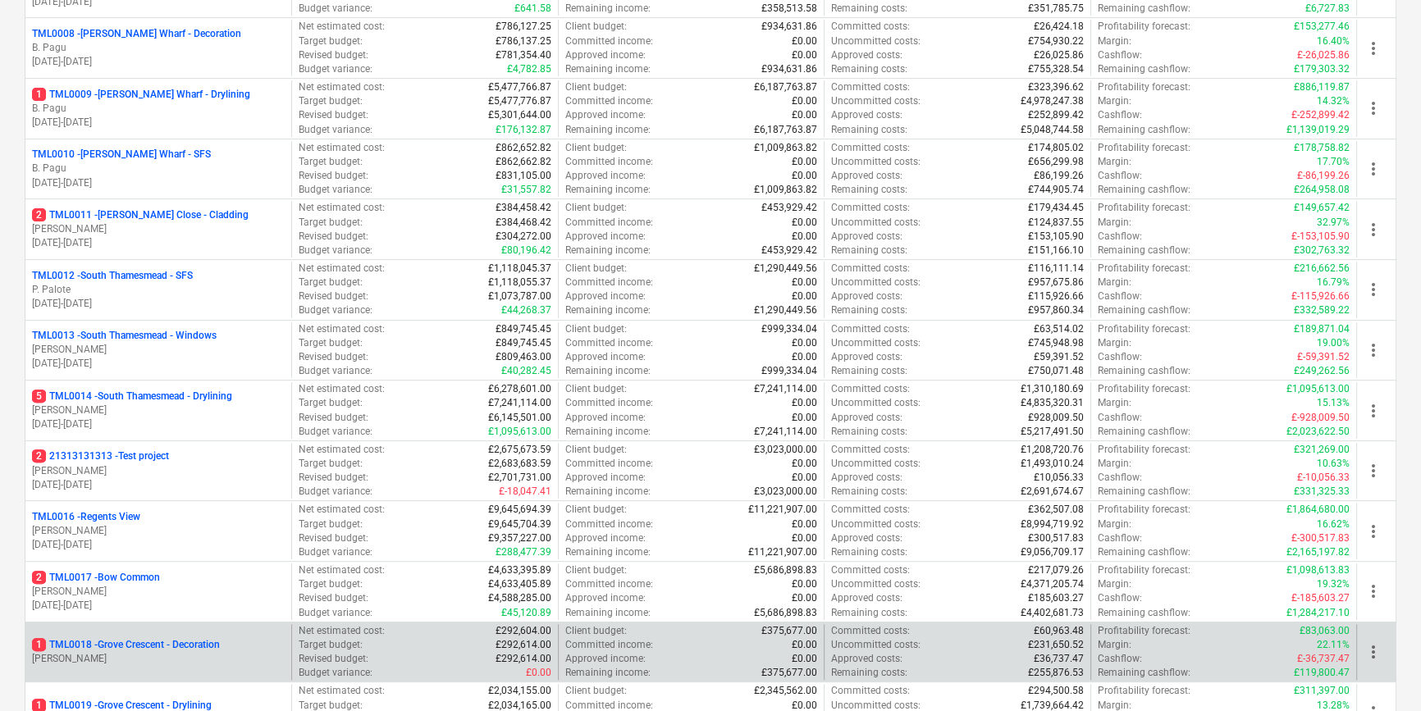
click at [172, 653] on p "[PERSON_NAME]" at bounding box center [158, 659] width 253 height 14
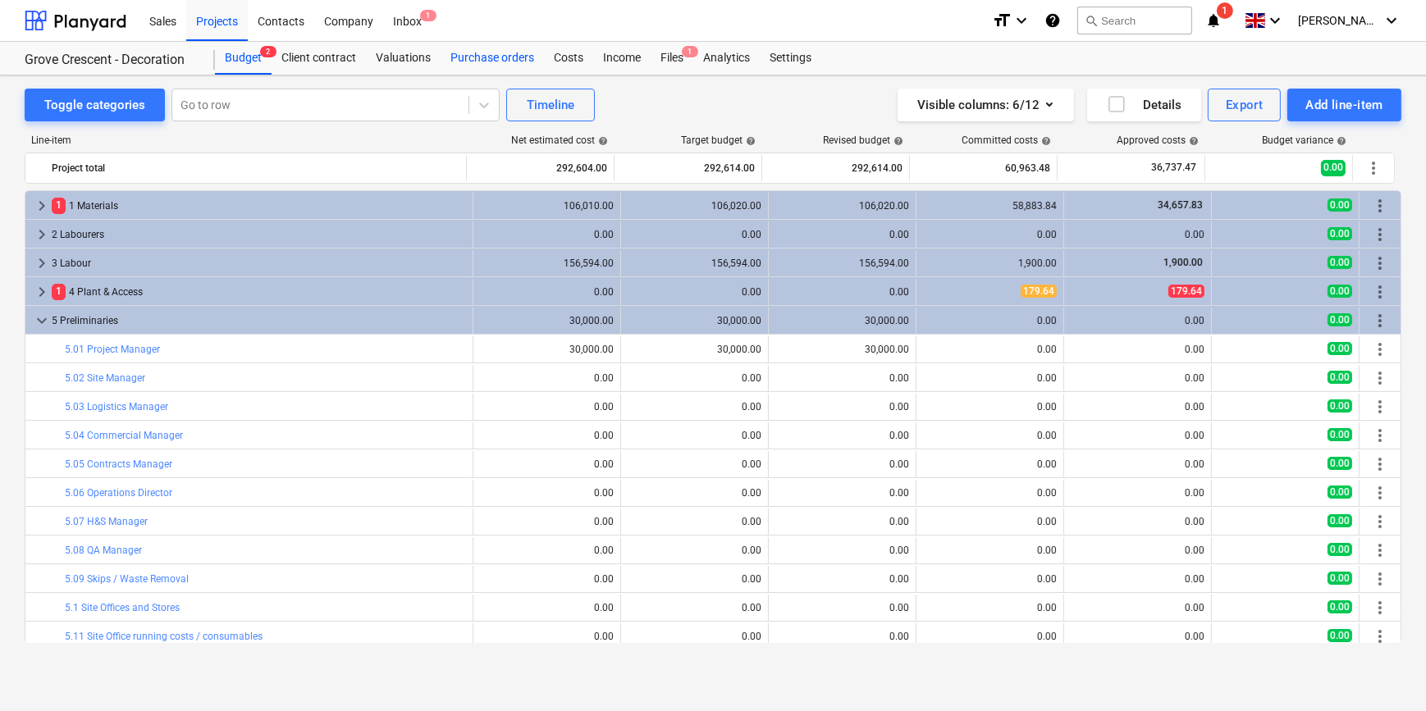
click at [471, 59] on div "Purchase orders" at bounding box center [492, 58] width 103 height 33
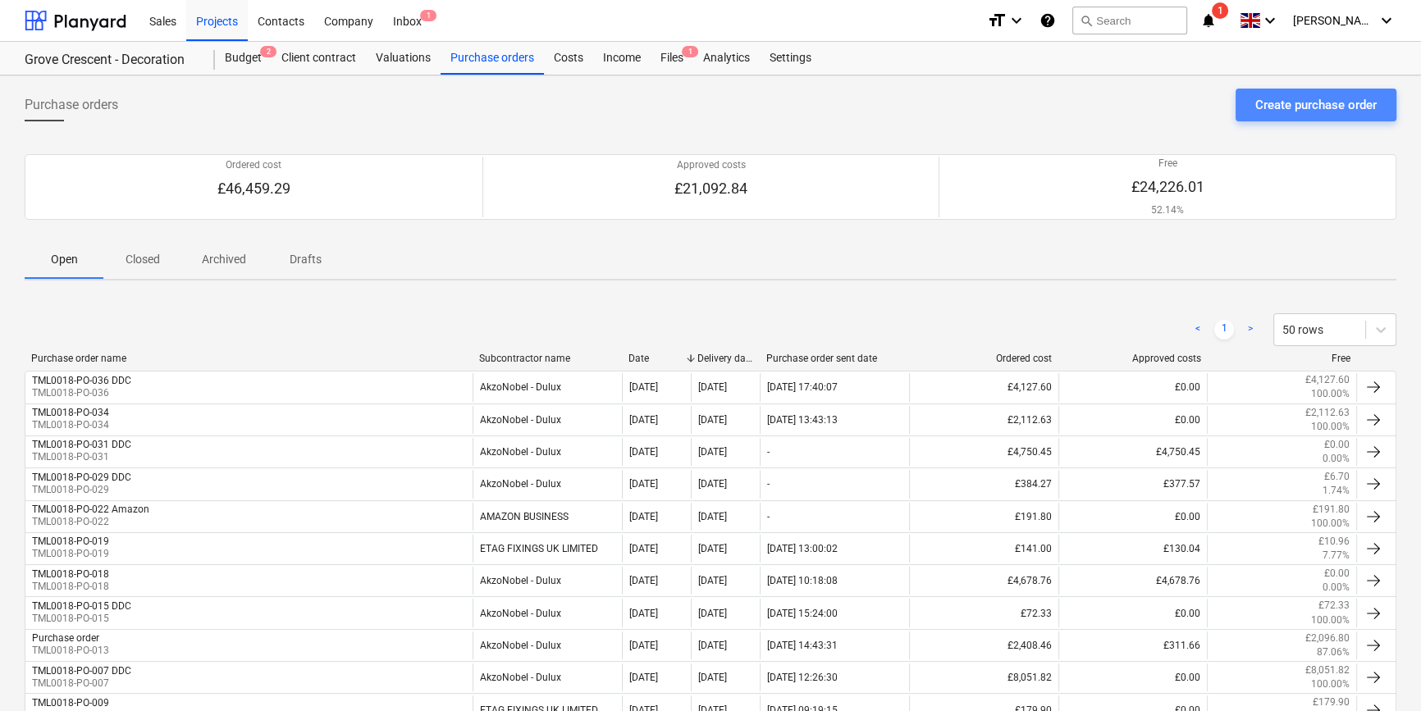
click at [1269, 103] on div "Create purchase order" at bounding box center [1315, 104] width 121 height 21
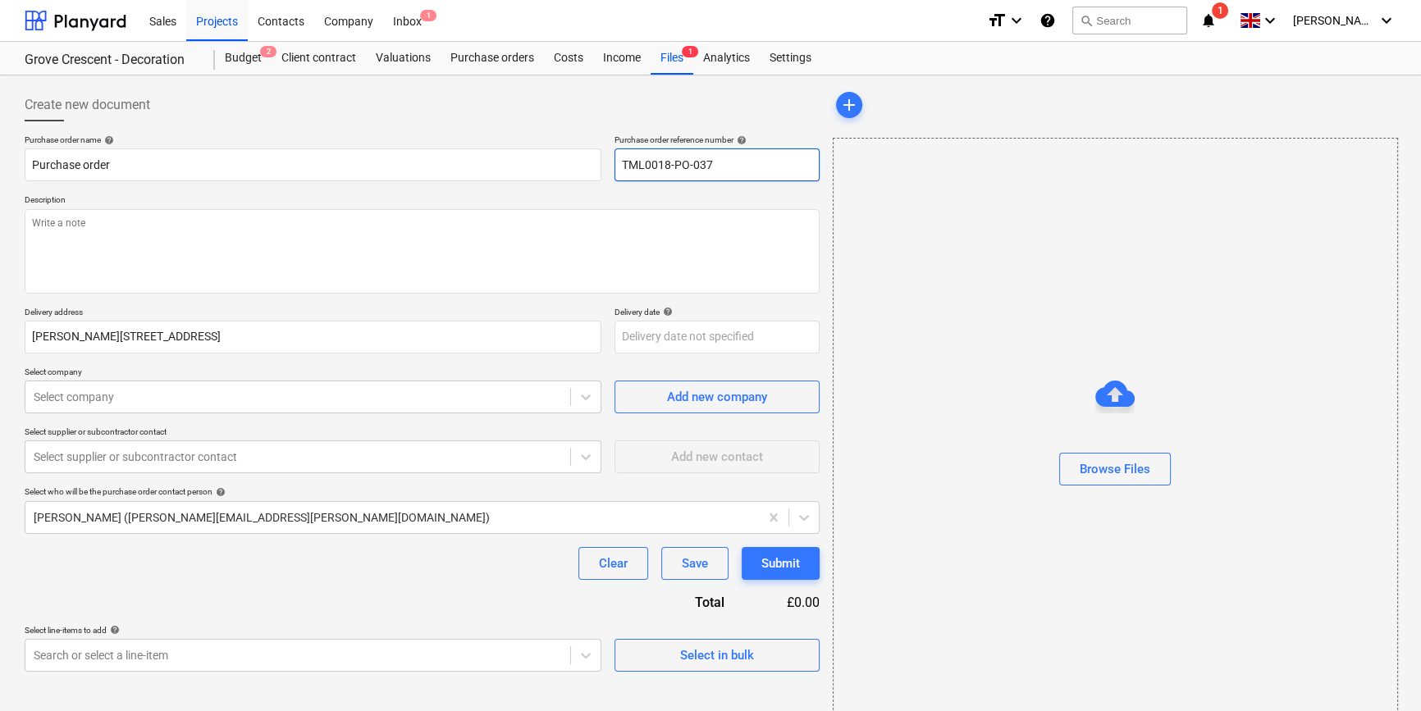
drag, startPoint x: 714, startPoint y: 158, endPoint x: 601, endPoint y: 158, distance: 112.4
click at [601, 158] on div "Purchase order name help Purchase order Purchase order reference number help TM…" at bounding box center [422, 158] width 795 height 47
